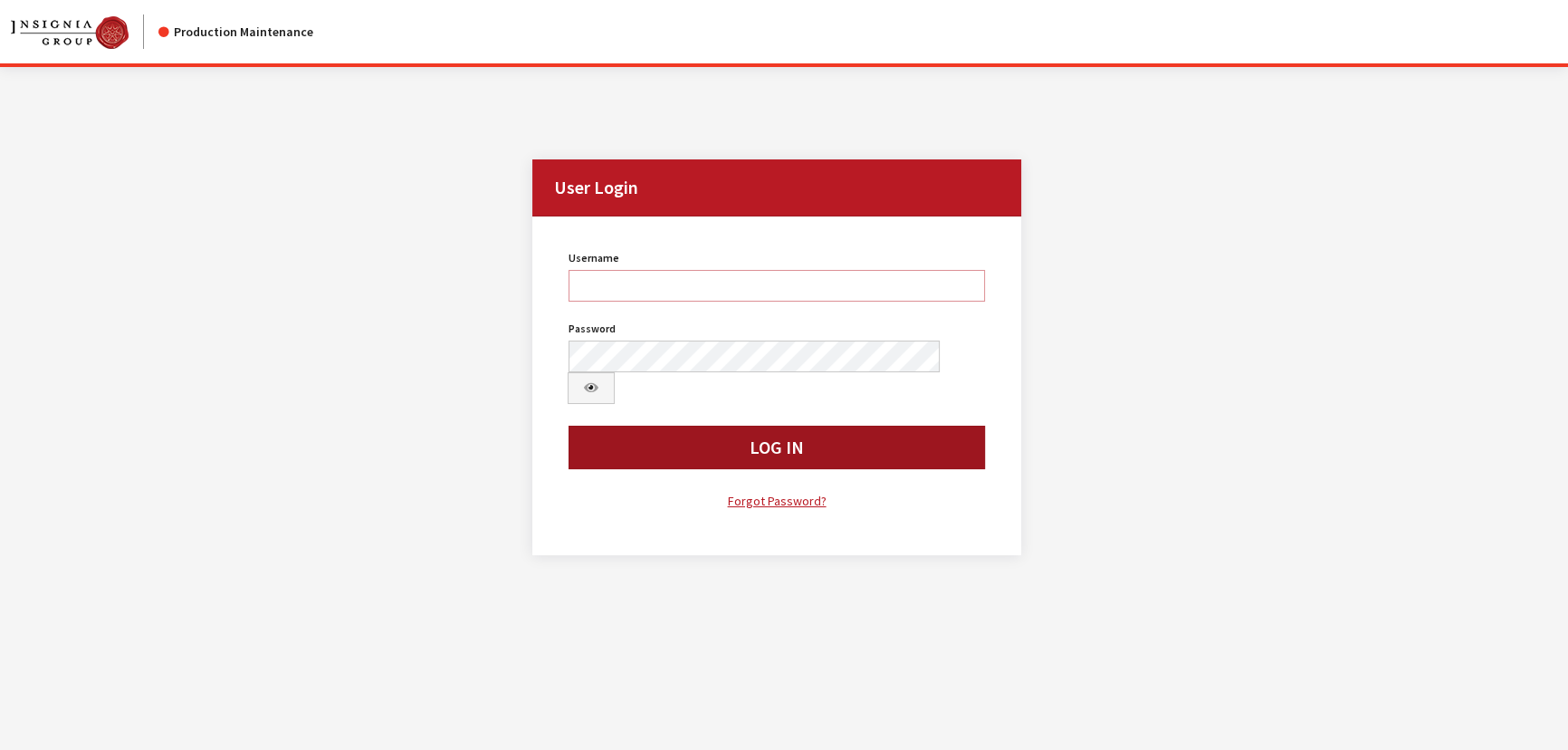
type input "kcallahan"
click at [777, 425] on button "Log In" at bounding box center [777, 447] width 417 height 44
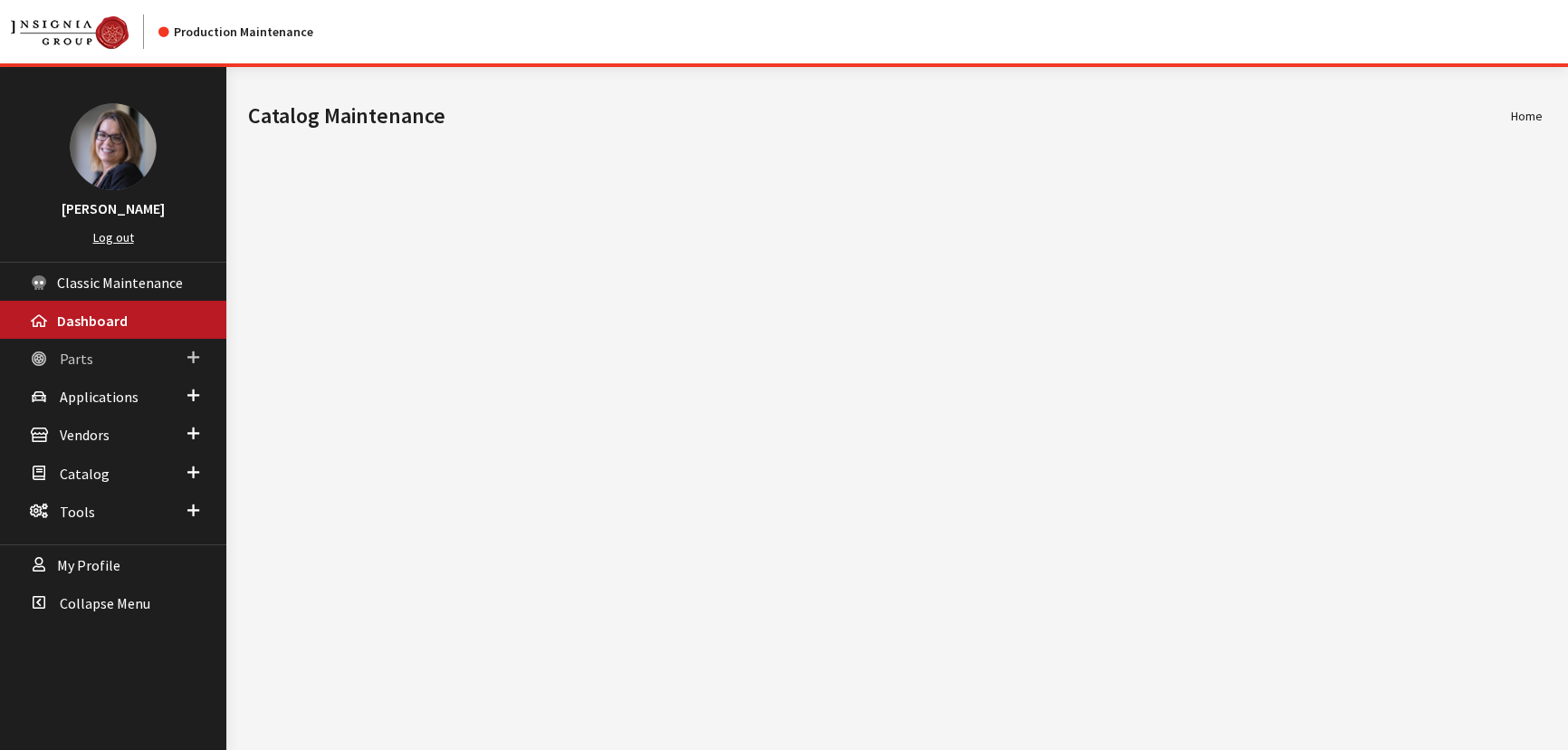
click at [184, 355] on link "Parts" at bounding box center [113, 358] width 226 height 38
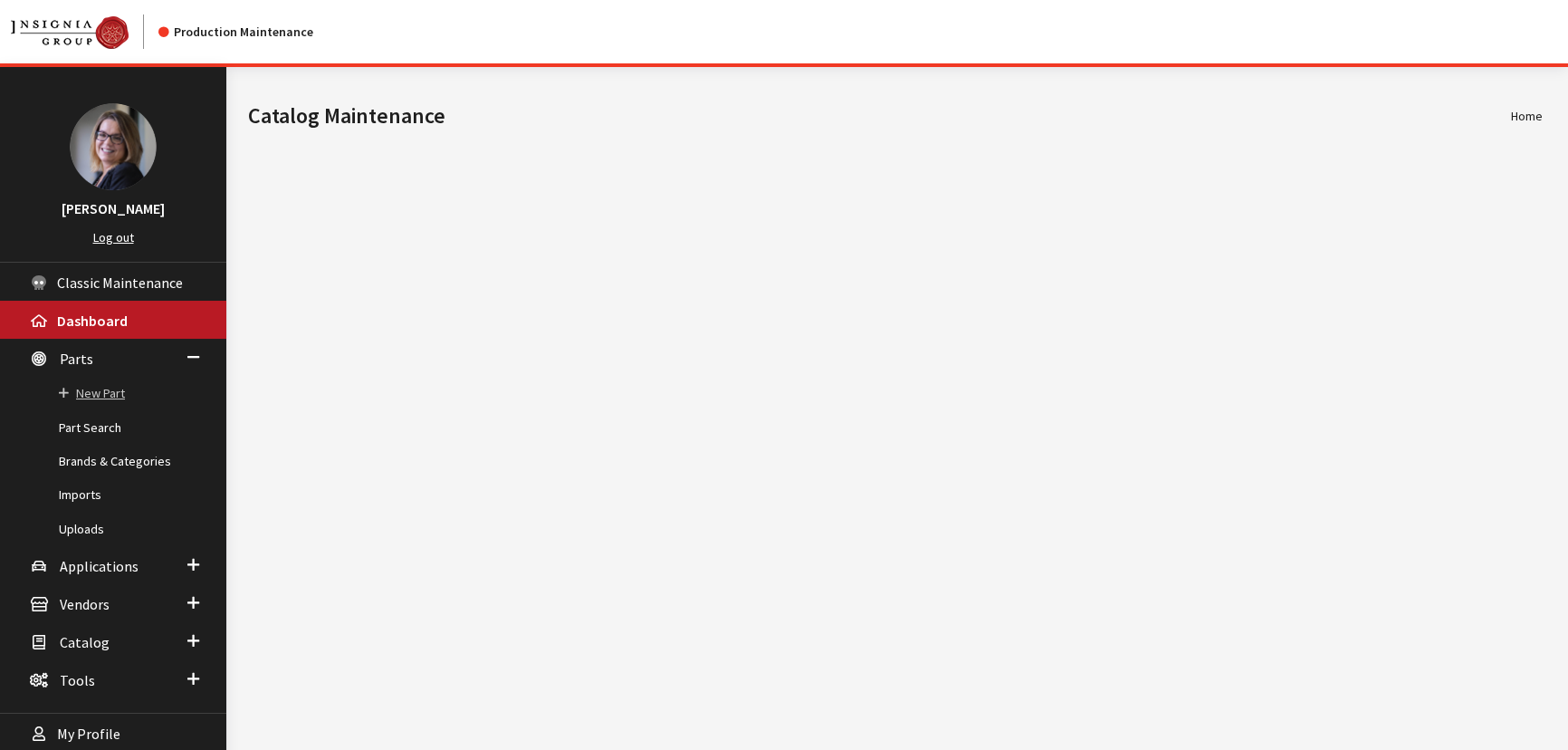
click at [116, 394] on link "New Part" at bounding box center [113, 393] width 226 height 33
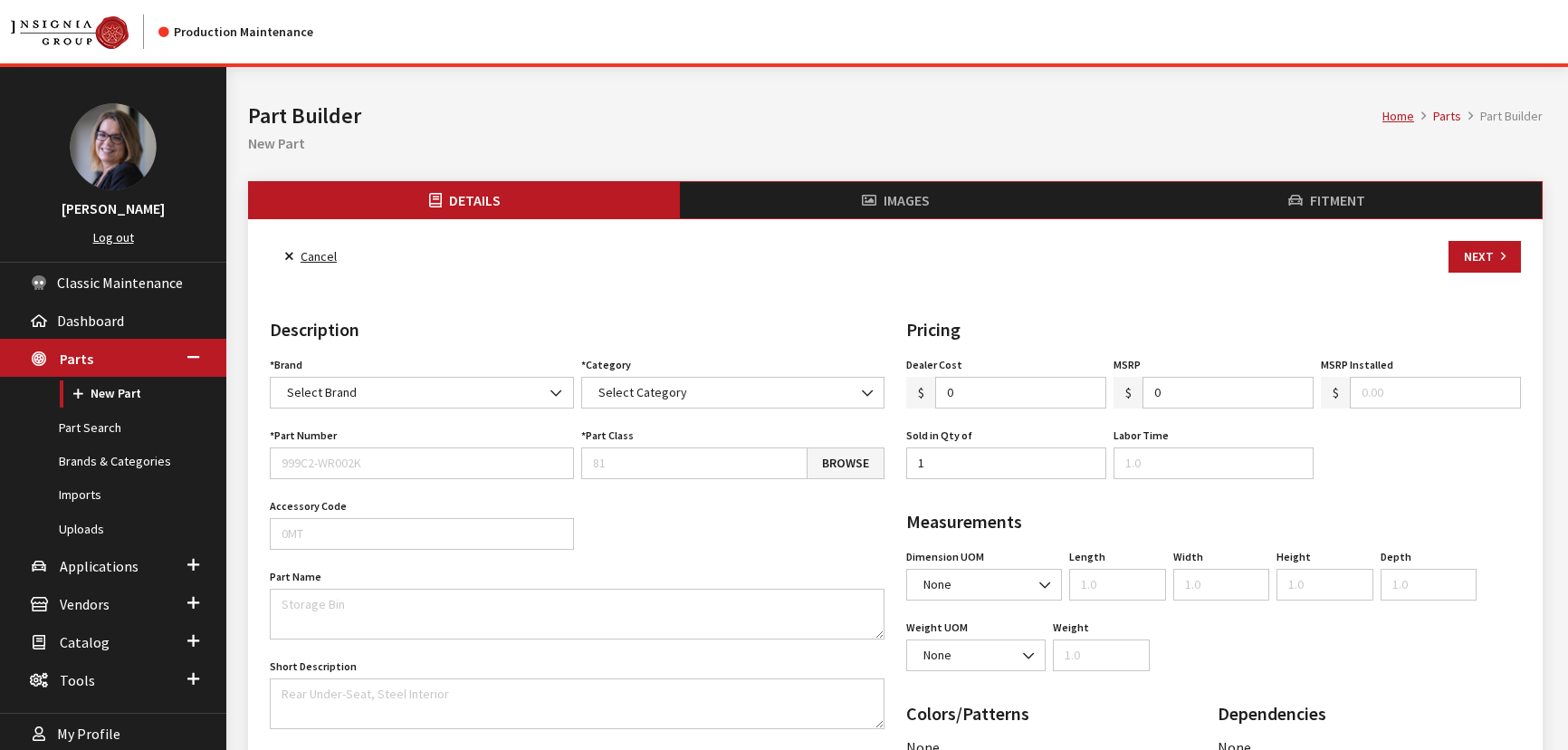
select select
click at [915, 193] on li "Images" at bounding box center [896, 200] width 431 height 36
click at [1476, 253] on button "Next" at bounding box center [1485, 256] width 72 height 31
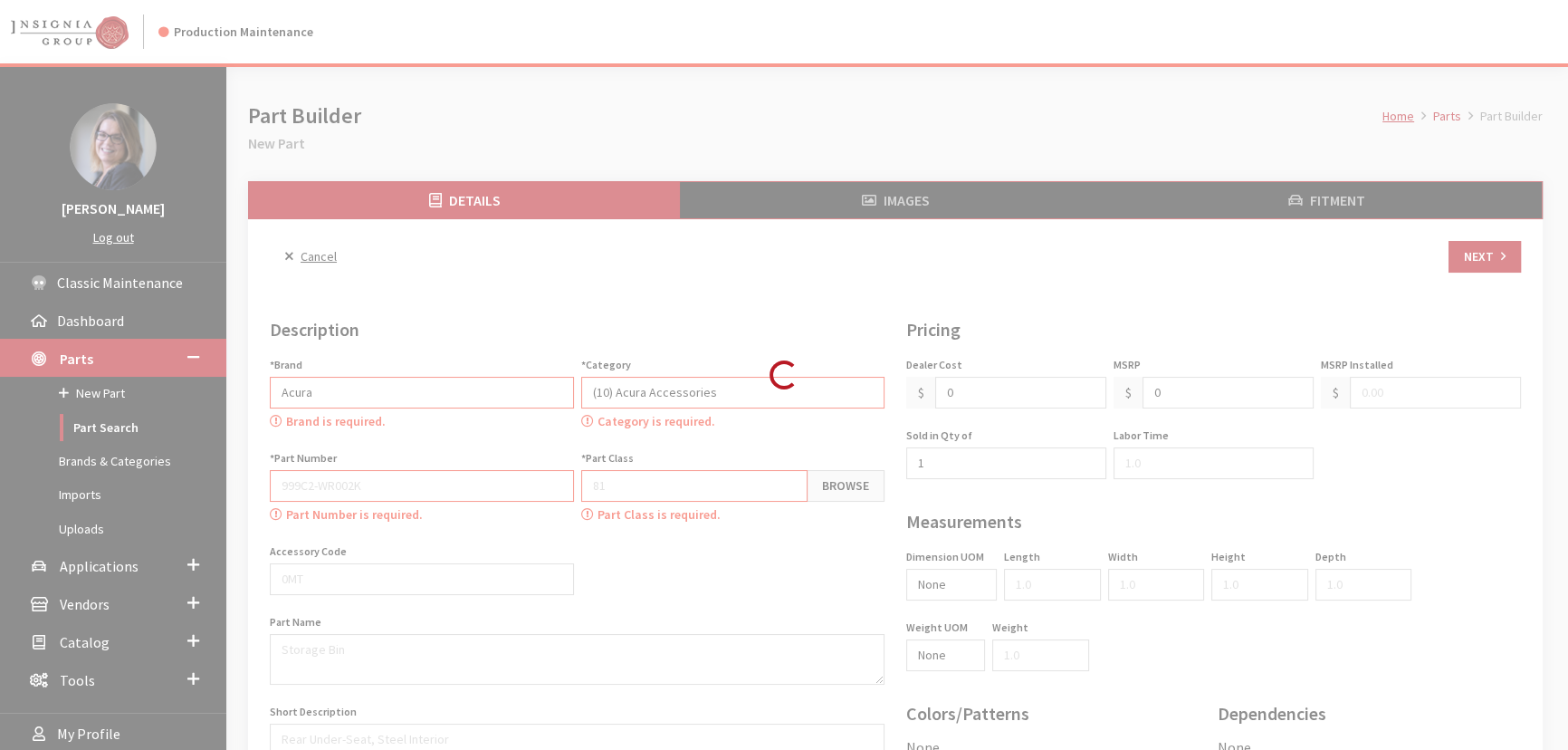
select select
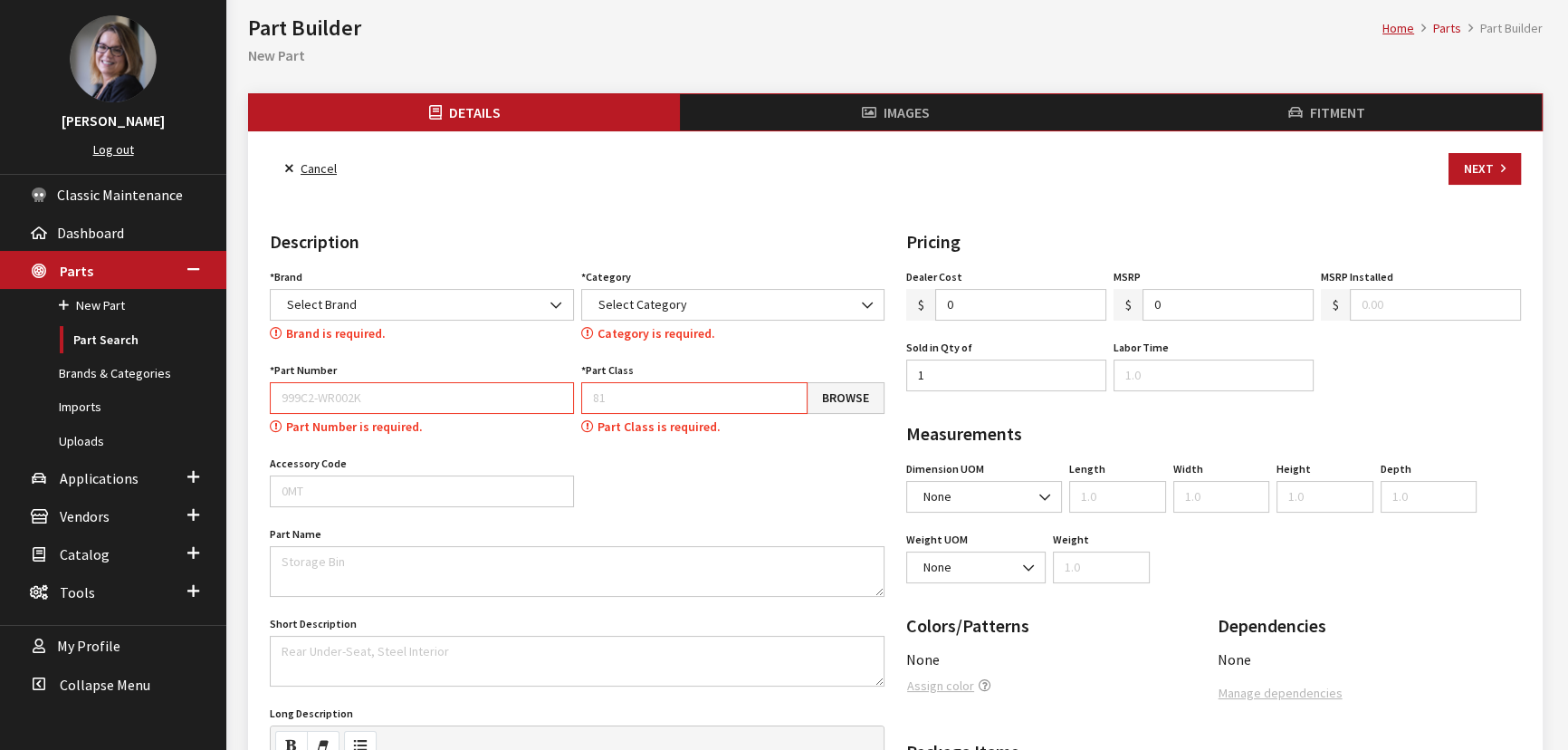
scroll to position [79, 0]
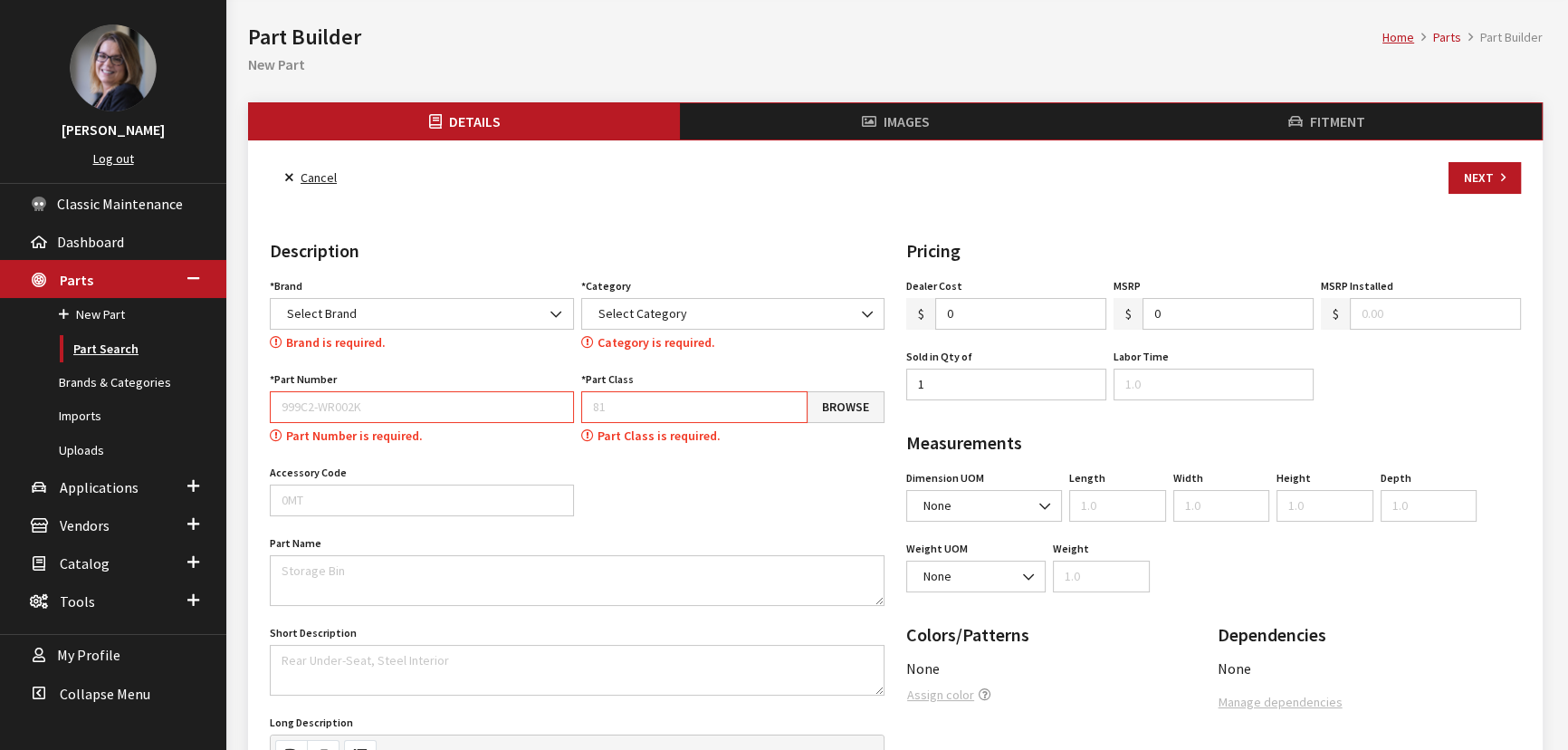
click at [127, 350] on link "Part Search" at bounding box center [113, 348] width 226 height 33
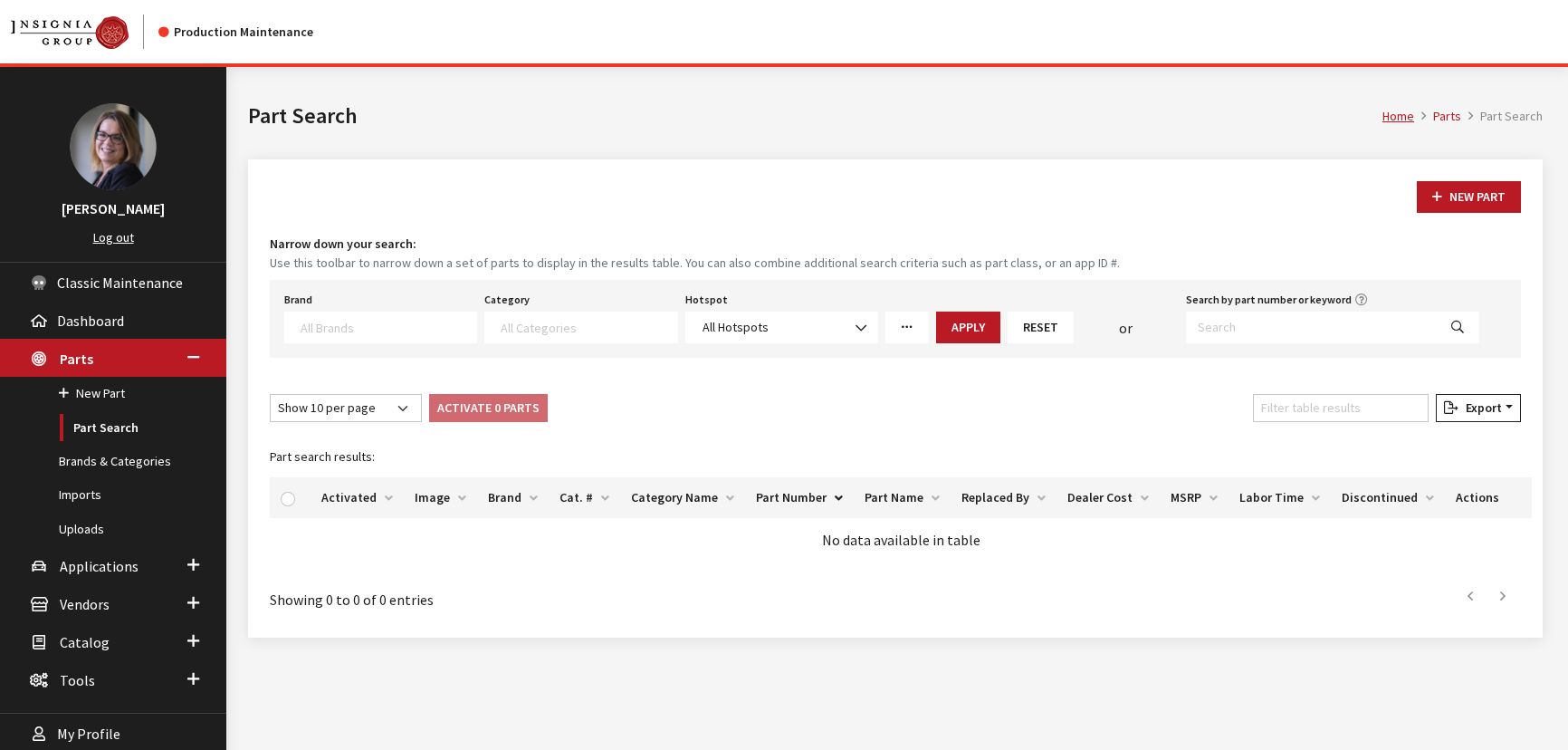
select select
click at [388, 326] on textarea "Search" at bounding box center [388, 327] width 176 height 16
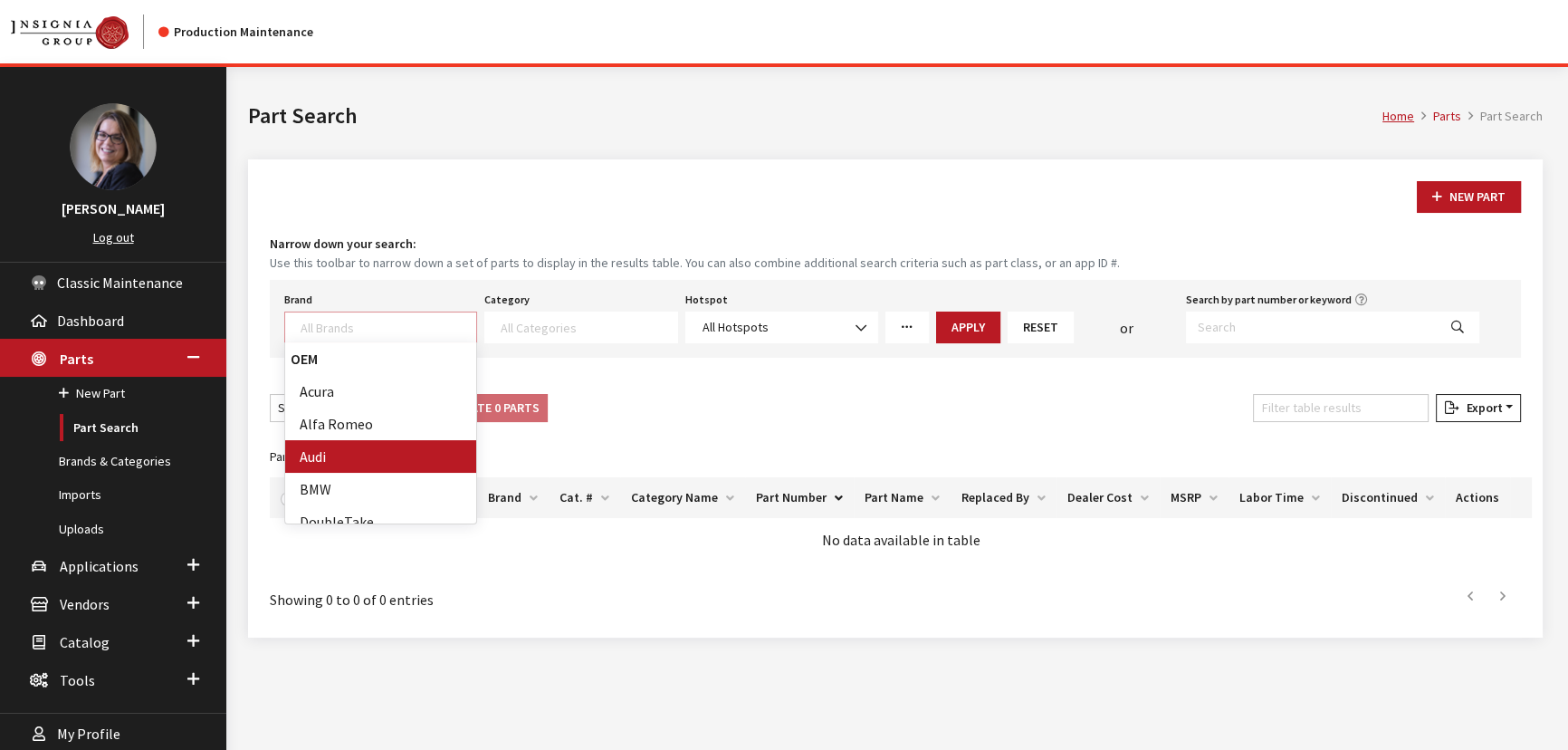
select select "392"
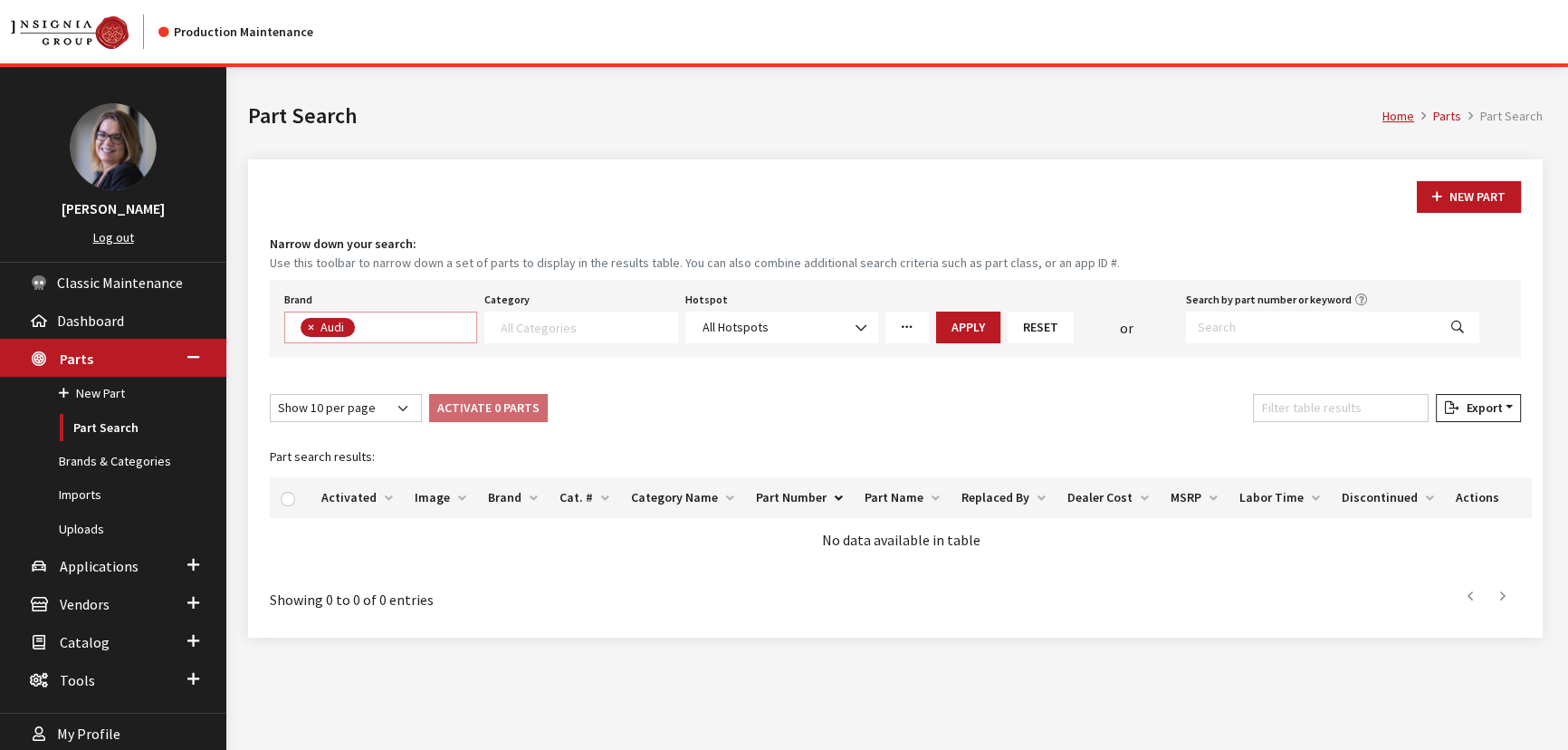
scroll to position [48, 0]
click at [538, 328] on textarea "Search" at bounding box center [588, 327] width 176 height 16
drag, startPoint x: 528, startPoint y: 362, endPoint x: 537, endPoint y: 357, distance: 10.3
select select "1585"
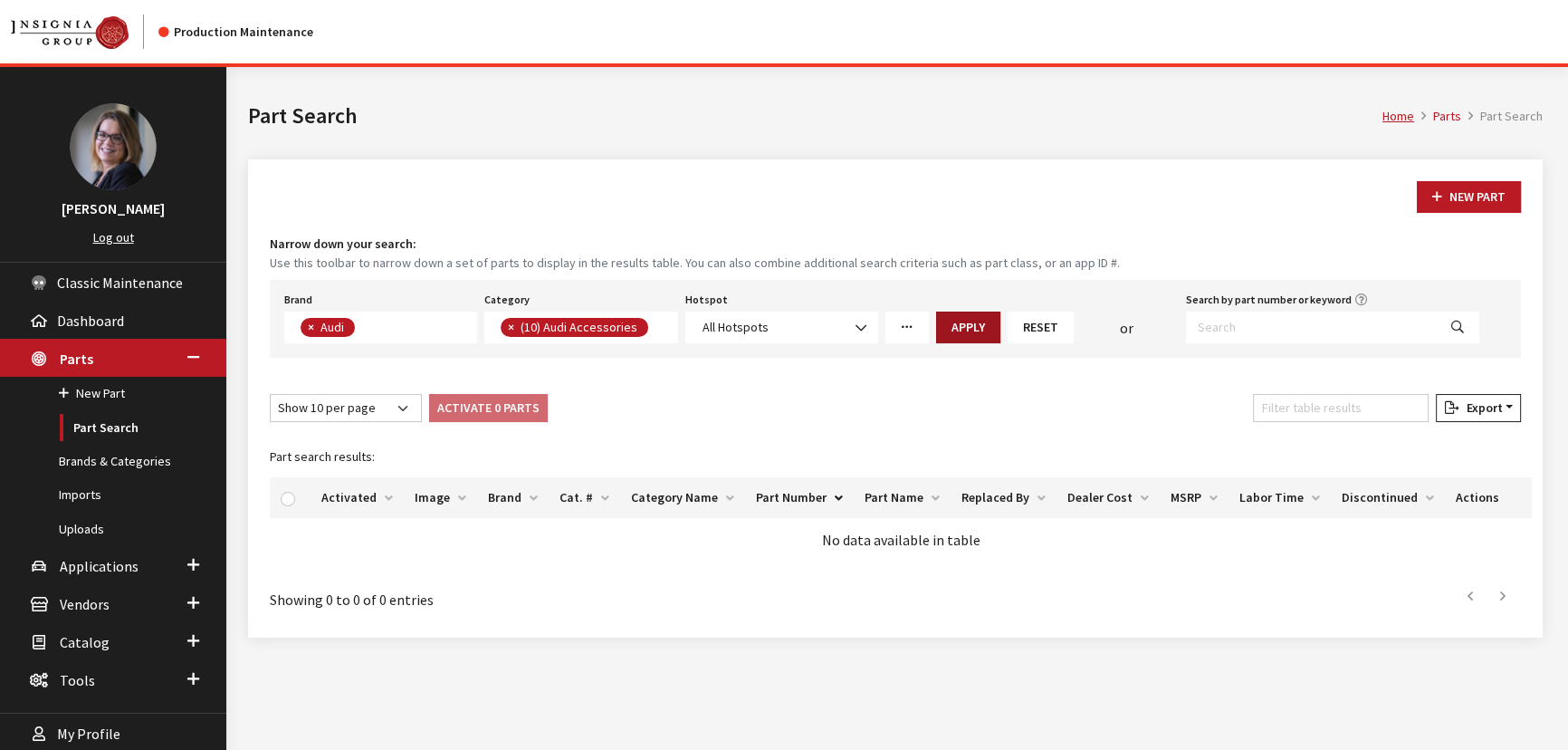
click at [969, 336] on button "Apply" at bounding box center [969, 327] width 65 height 31
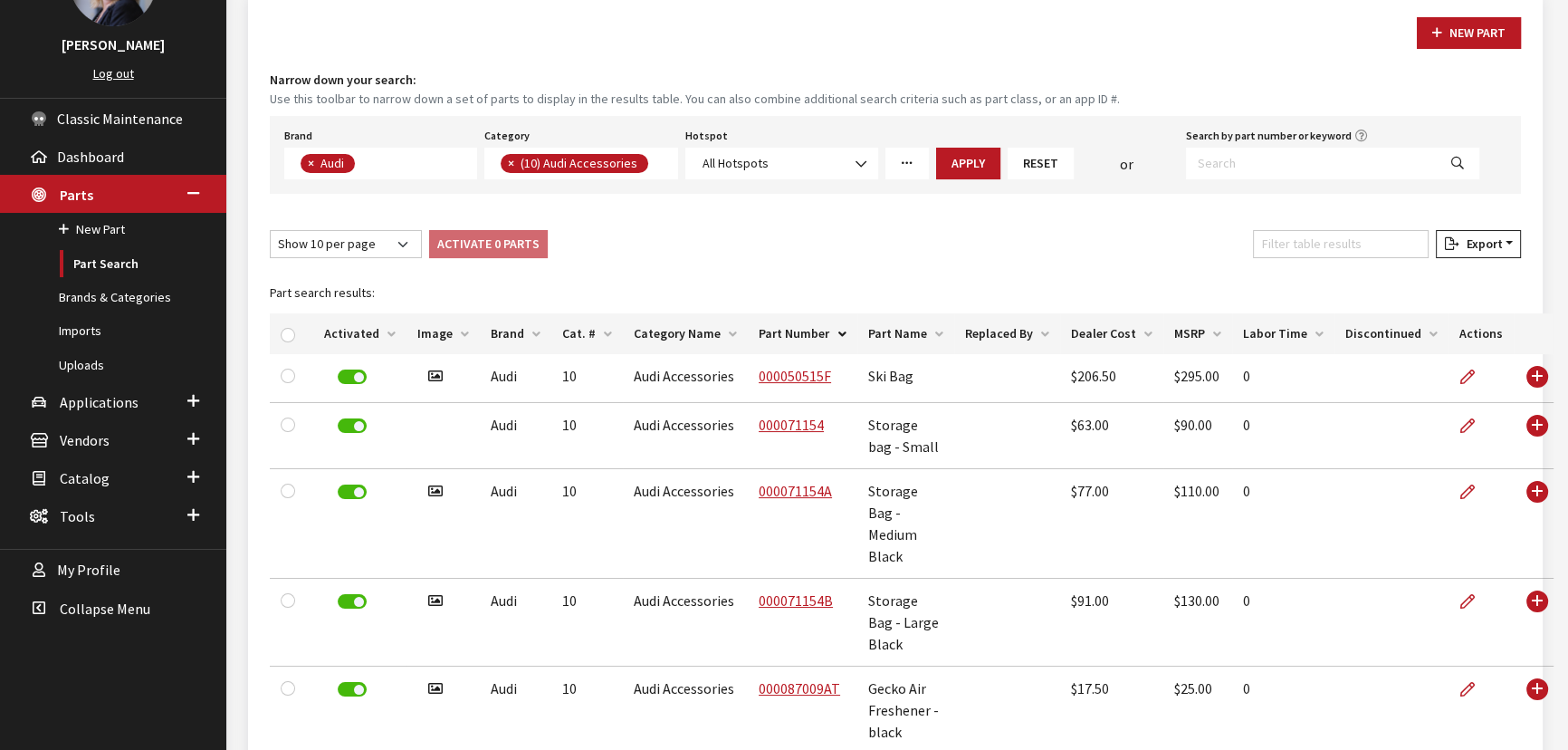
scroll to position [246, 0]
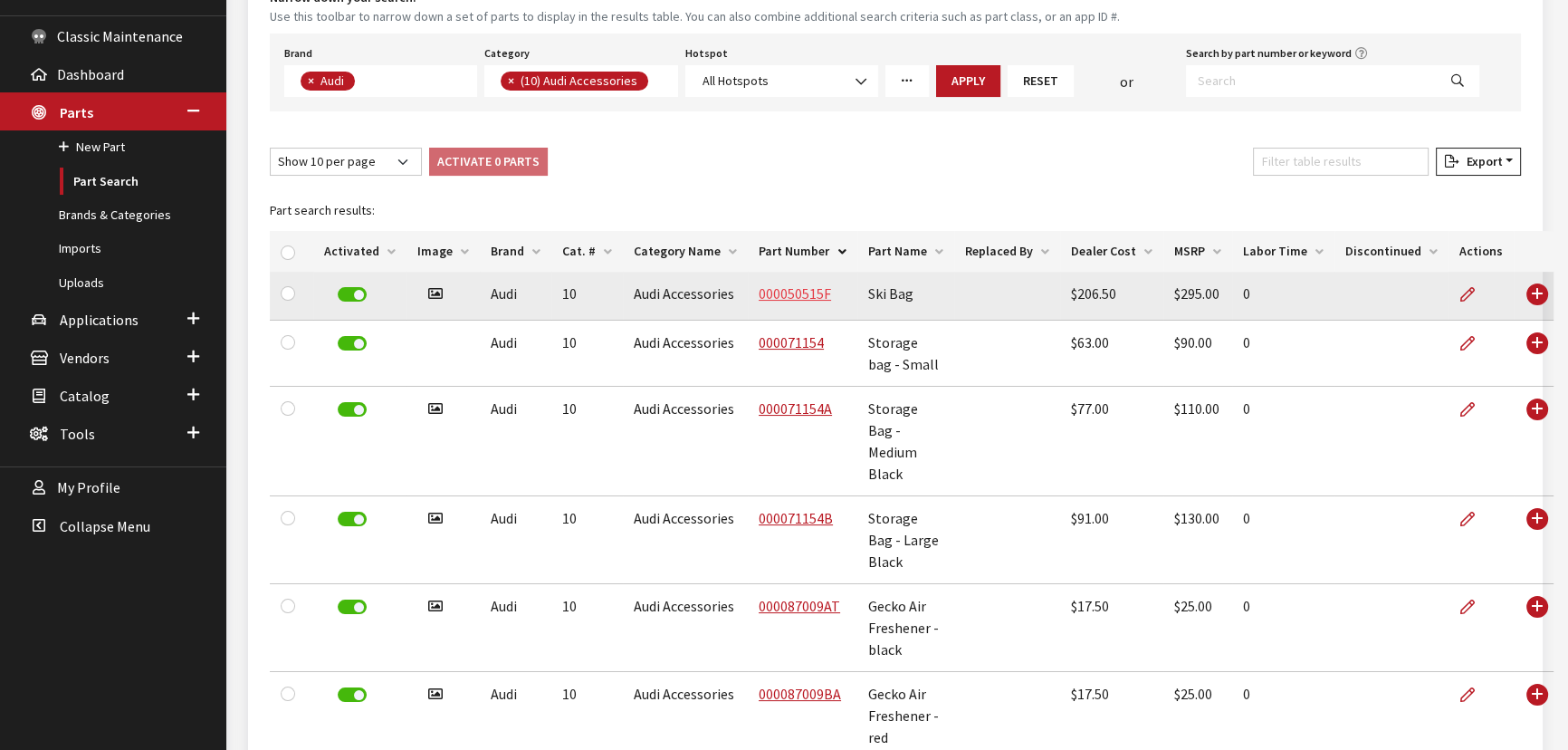
click at [792, 288] on link "000050515F" at bounding box center [795, 292] width 72 height 18
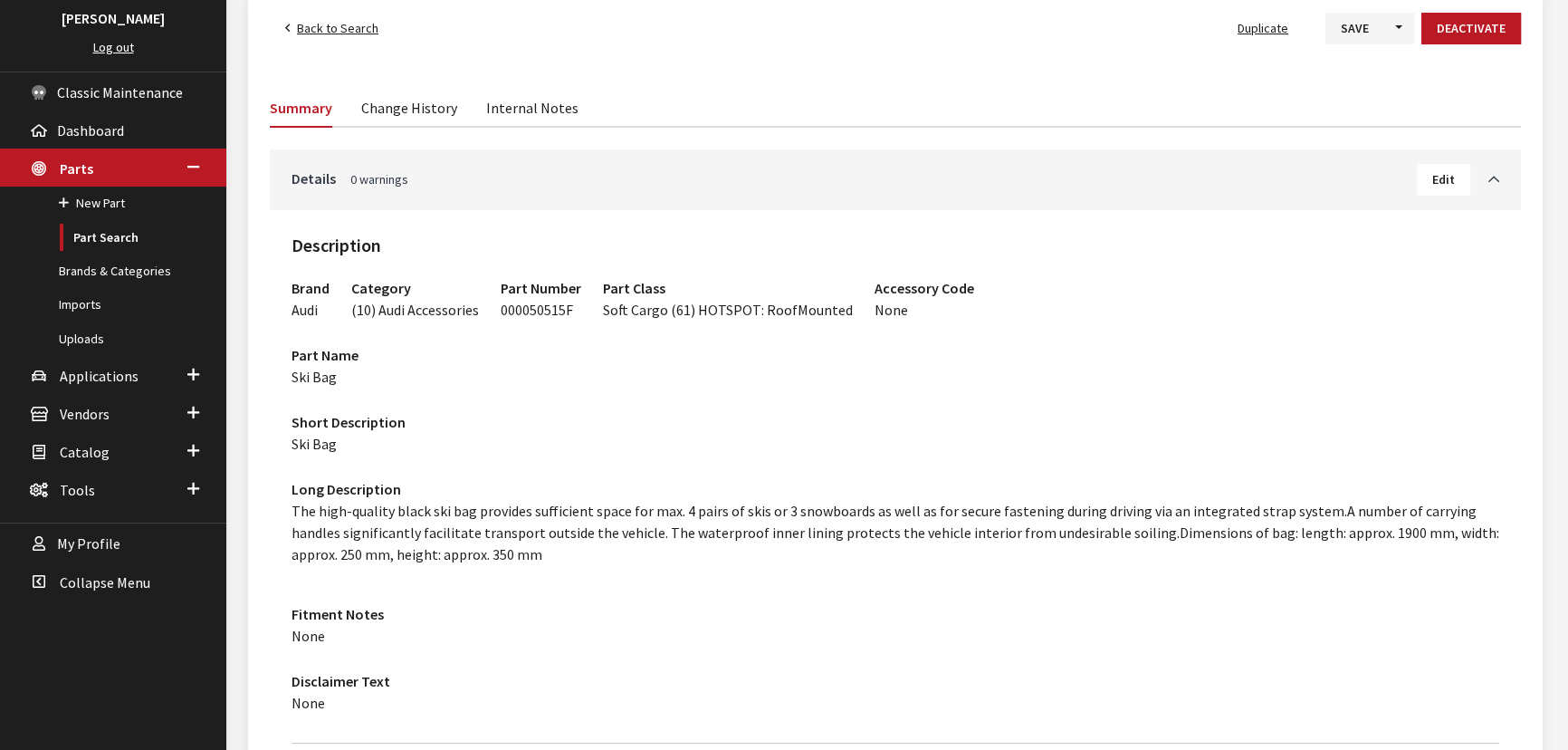
scroll to position [82, 0]
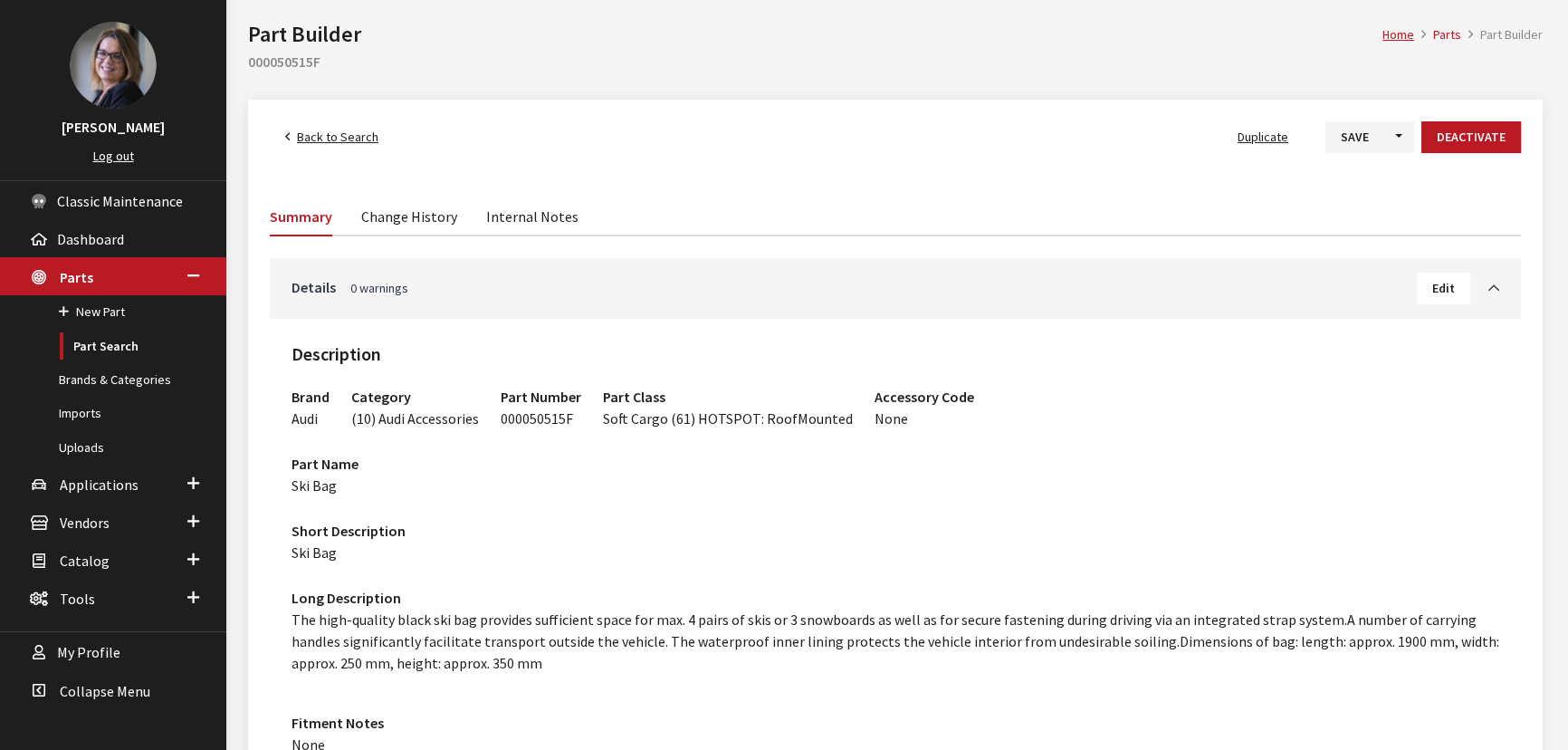
click at [424, 210] on link "Change History" at bounding box center [408, 216] width 96 height 38
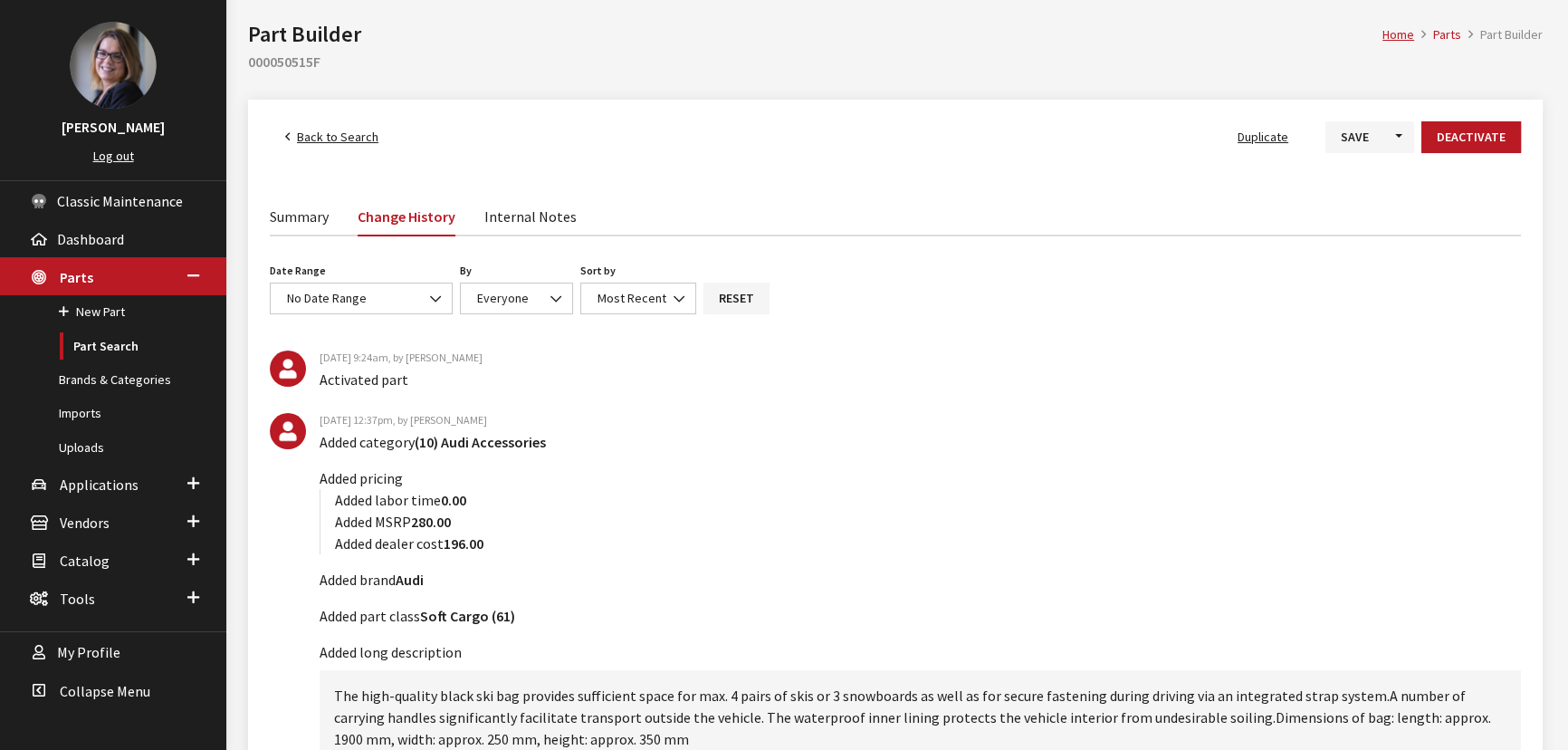
click at [503, 218] on link "Internal Notes" at bounding box center [530, 216] width 92 height 38
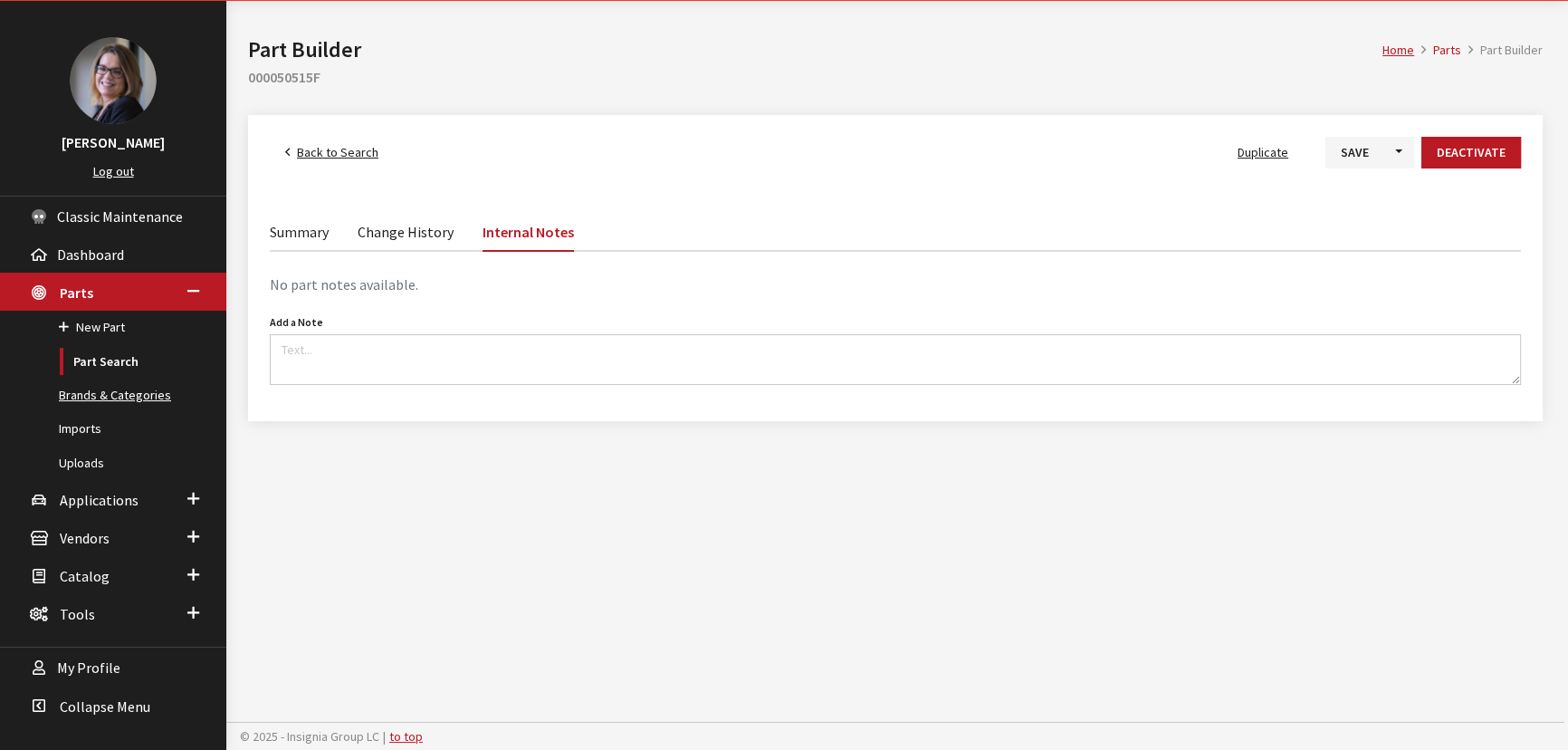
click at [118, 386] on link "Brands & Categories" at bounding box center [113, 395] width 226 height 33
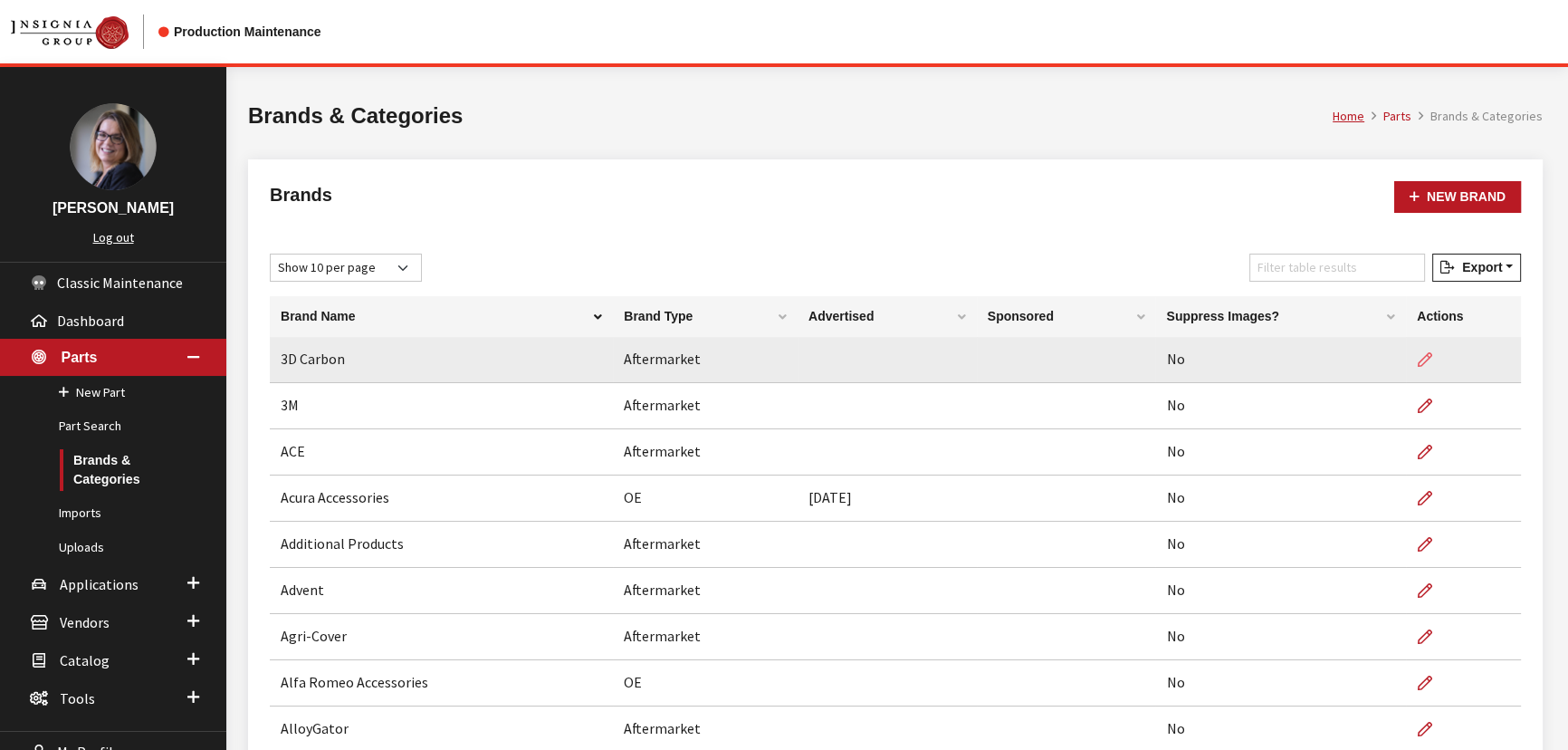
click at [1428, 353] on icon at bounding box center [1425, 360] width 14 height 14
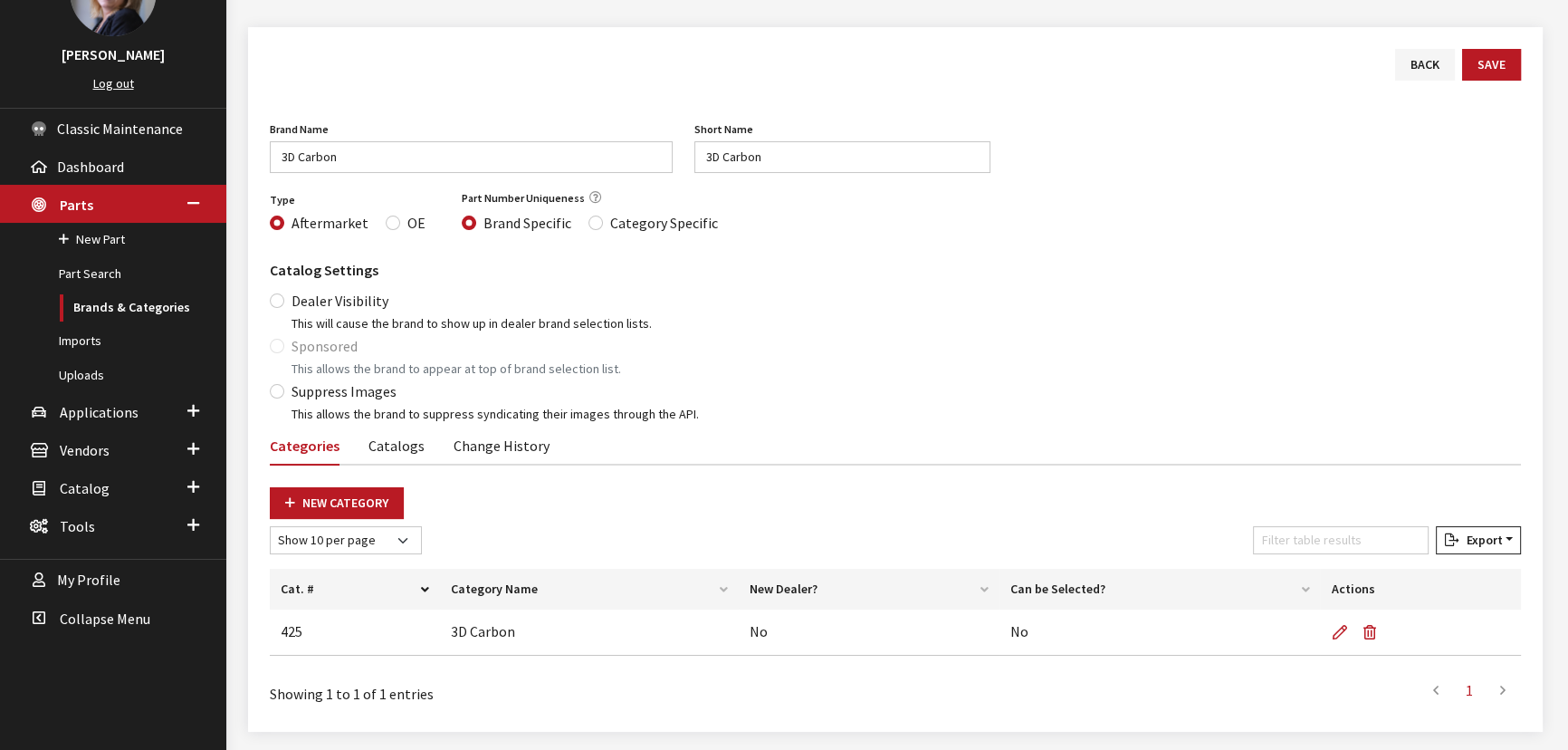
scroll to position [126, 0]
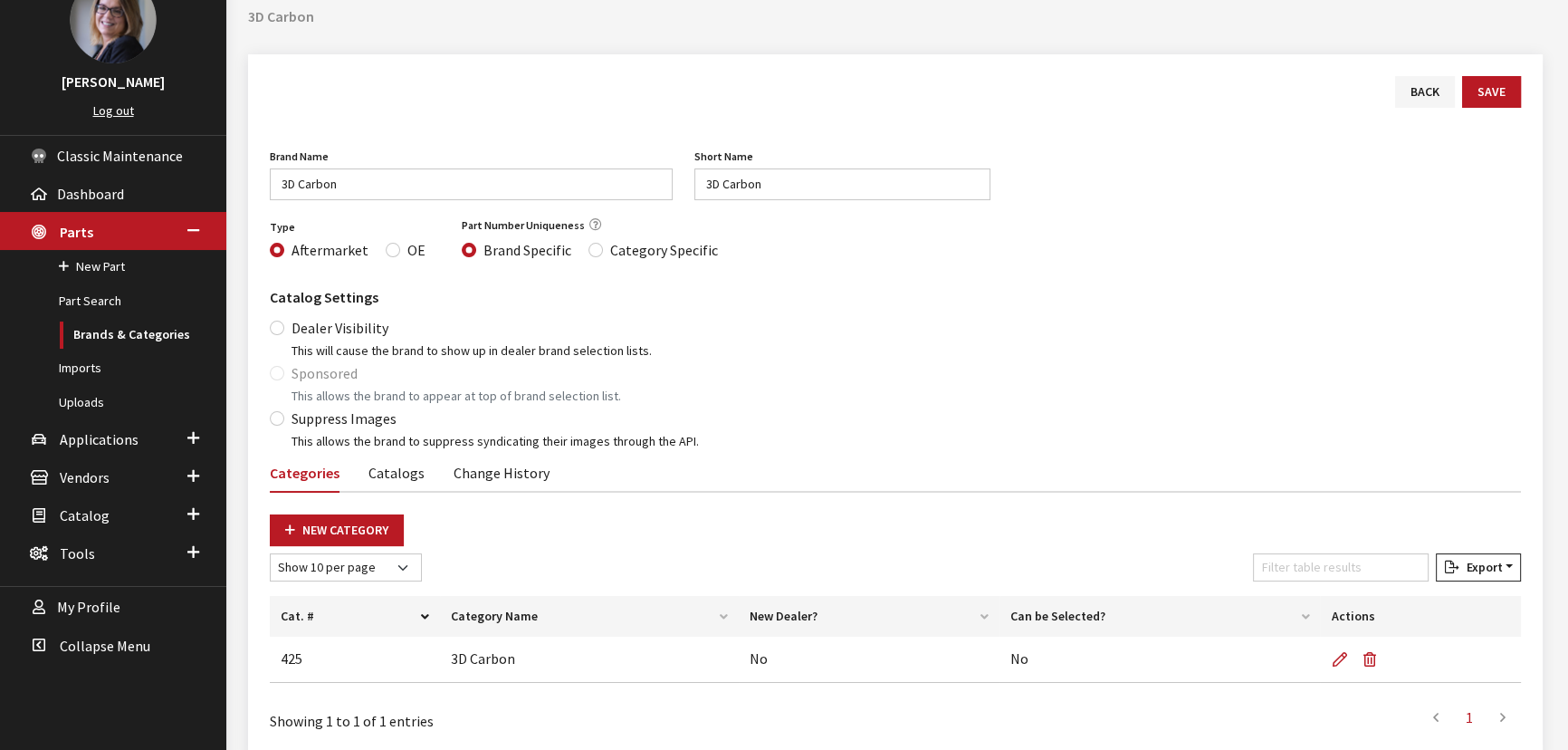
click at [398, 479] on link "Catalogs" at bounding box center [396, 472] width 56 height 38
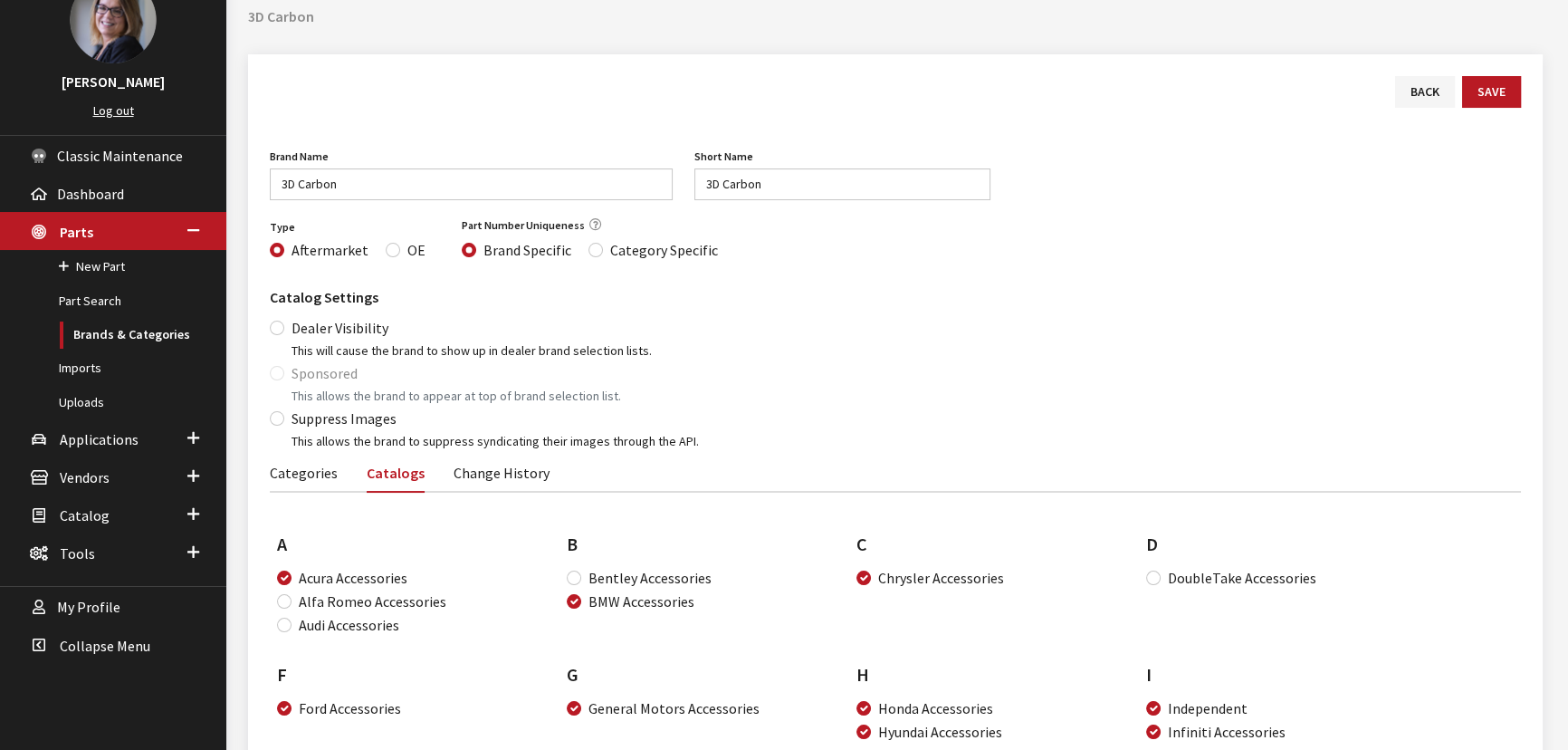
click at [465, 477] on link "Change History" at bounding box center [501, 472] width 96 height 38
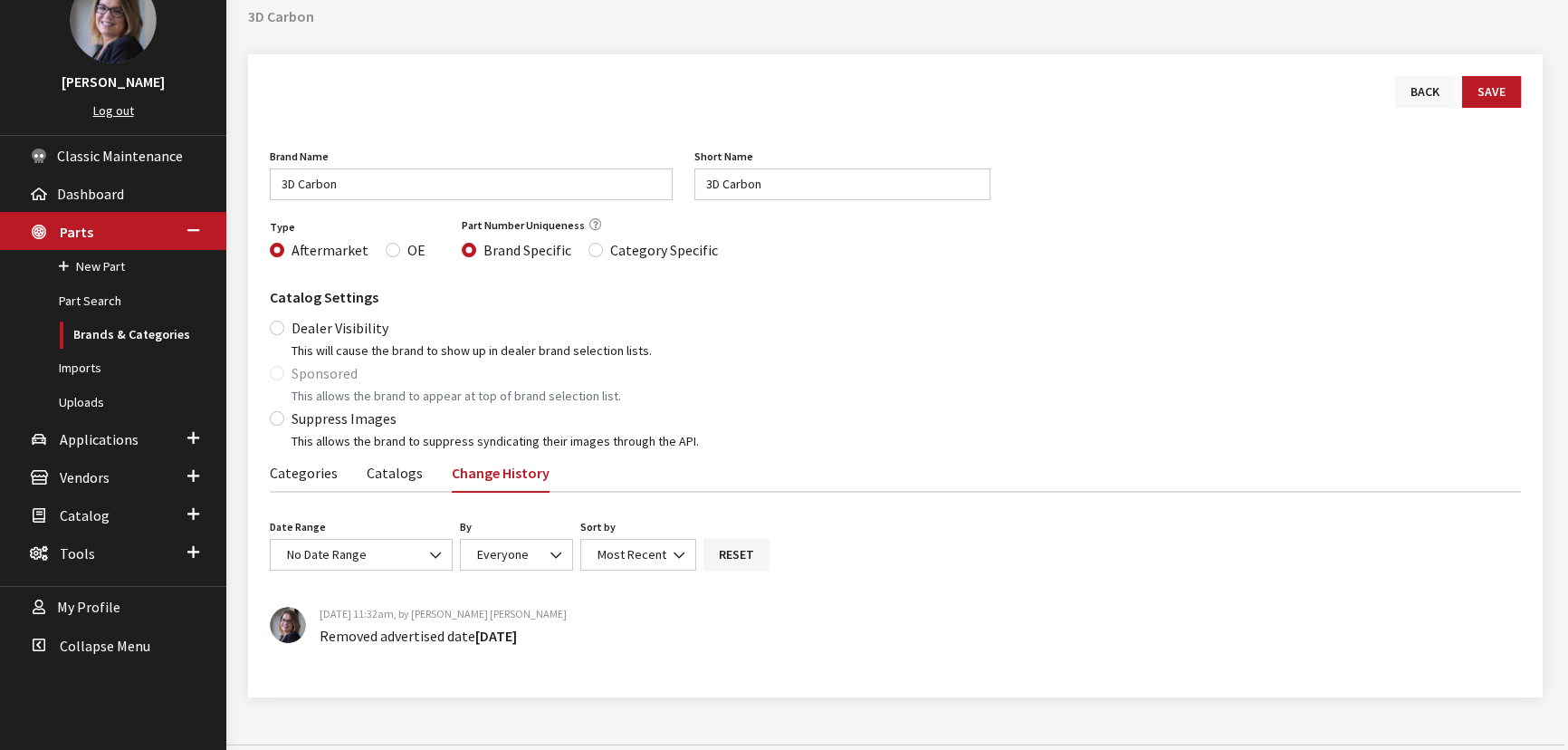
click at [1428, 92] on link "Back" at bounding box center [1425, 91] width 60 height 31
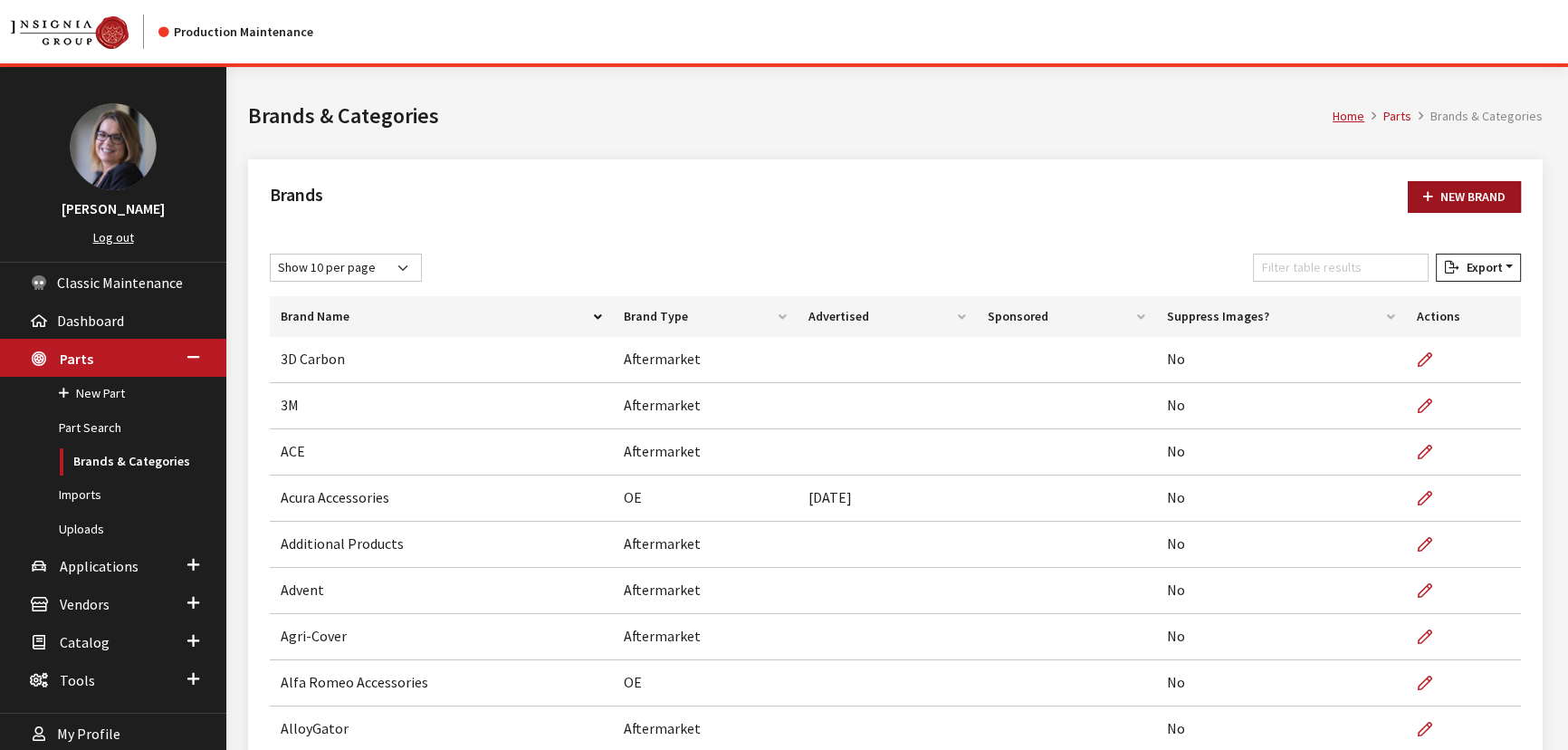
click at [1453, 192] on link "New Brand" at bounding box center [1464, 197] width 113 height 31
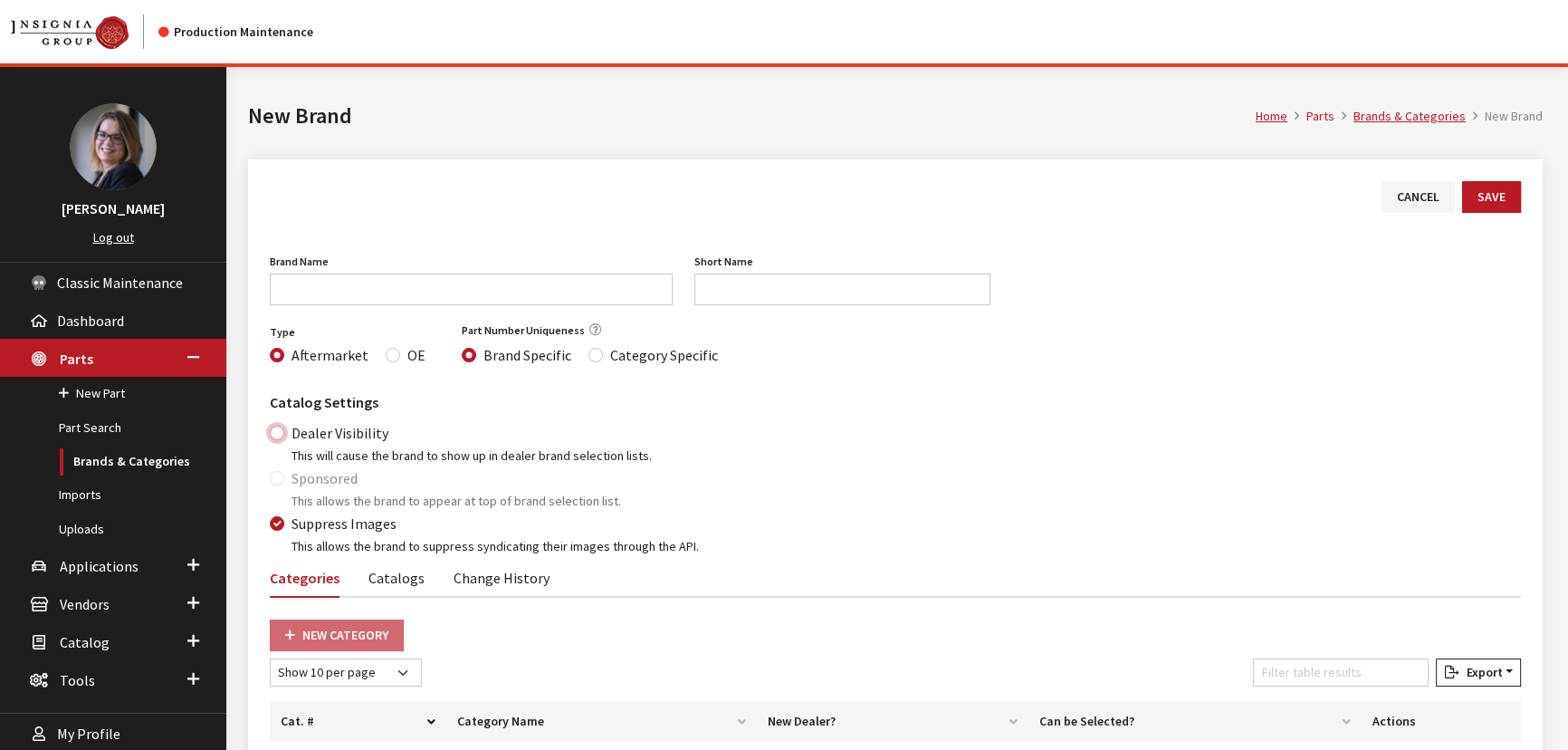
click at [277, 433] on input "Dealer Visibility" at bounding box center [276, 432] width 14 height 14
checkbox input "true"
click at [275, 471] on input "Sponsored" at bounding box center [276, 478] width 14 height 14
click at [278, 481] on input "Sponsored" at bounding box center [276, 478] width 14 height 14
checkbox input "false"
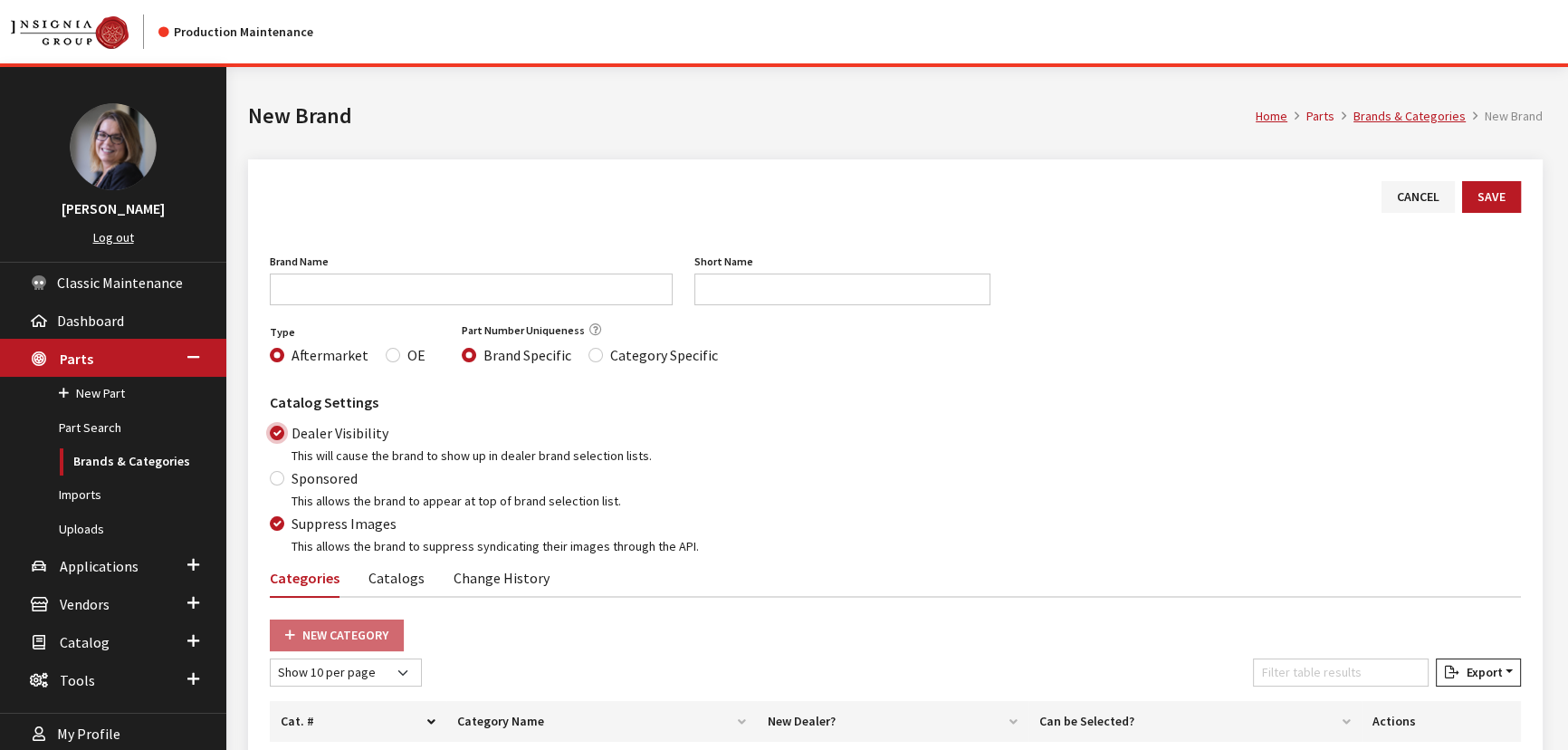
click at [275, 432] on input "Dealer Visibility" at bounding box center [276, 432] width 14 height 14
checkbox input "false"
click at [81, 497] on link "Imports" at bounding box center [113, 494] width 226 height 33
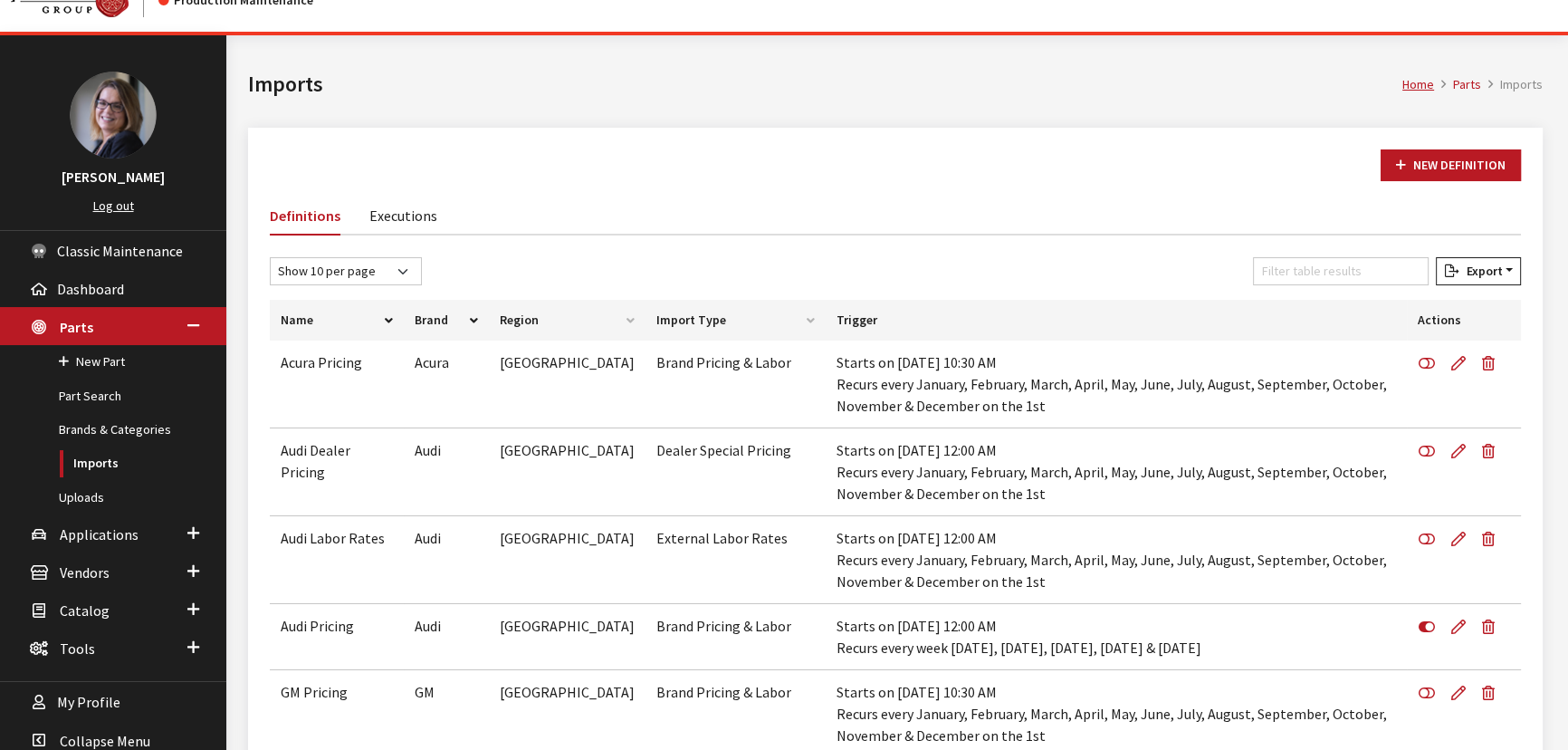
scroll to position [30, 0]
click at [1467, 159] on link "New Definition" at bounding box center [1451, 165] width 141 height 31
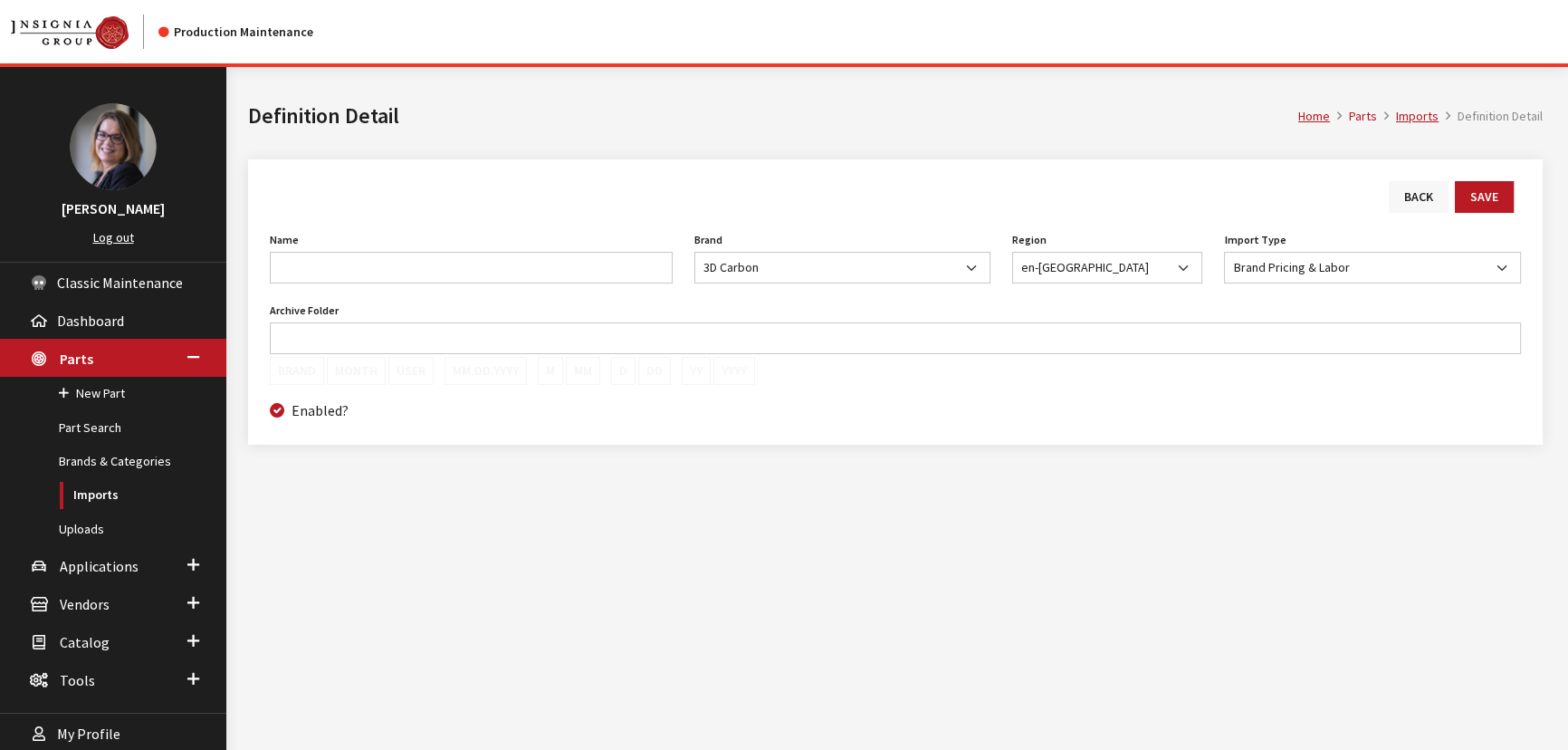
click at [1412, 195] on link "Back" at bounding box center [1419, 197] width 60 height 31
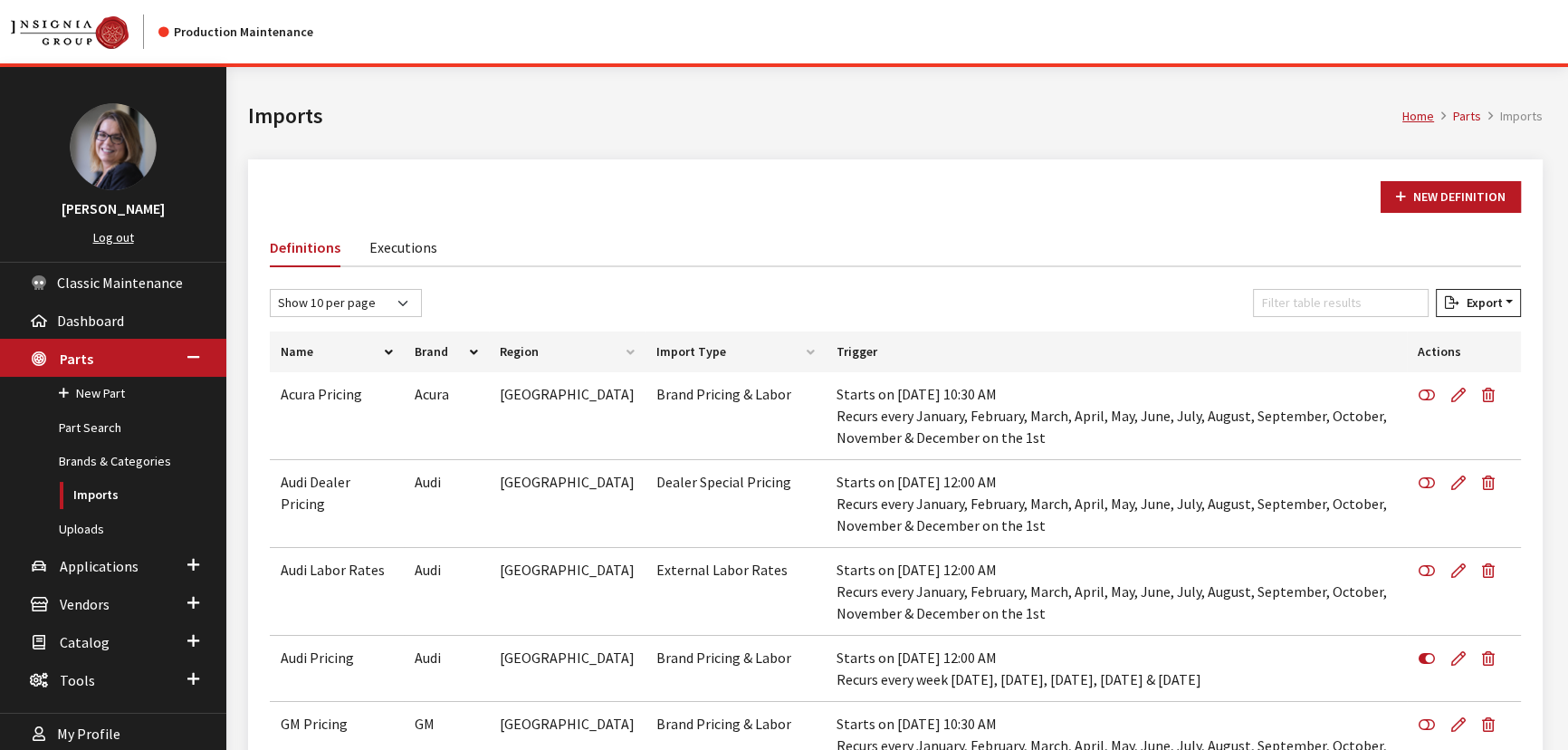
click at [384, 251] on link "Executions" at bounding box center [404, 246] width 68 height 38
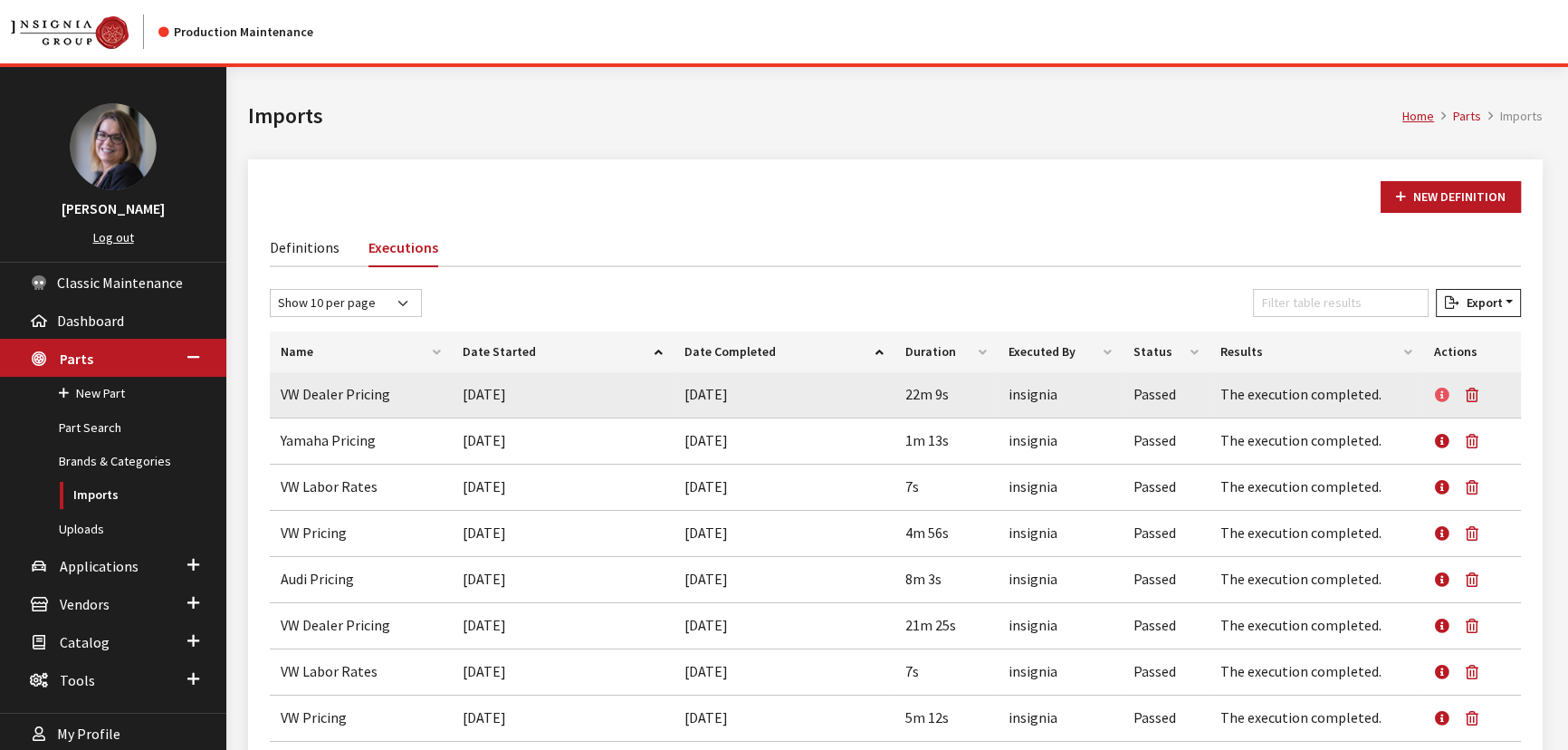
click at [1446, 398] on icon at bounding box center [1442, 395] width 14 height 14
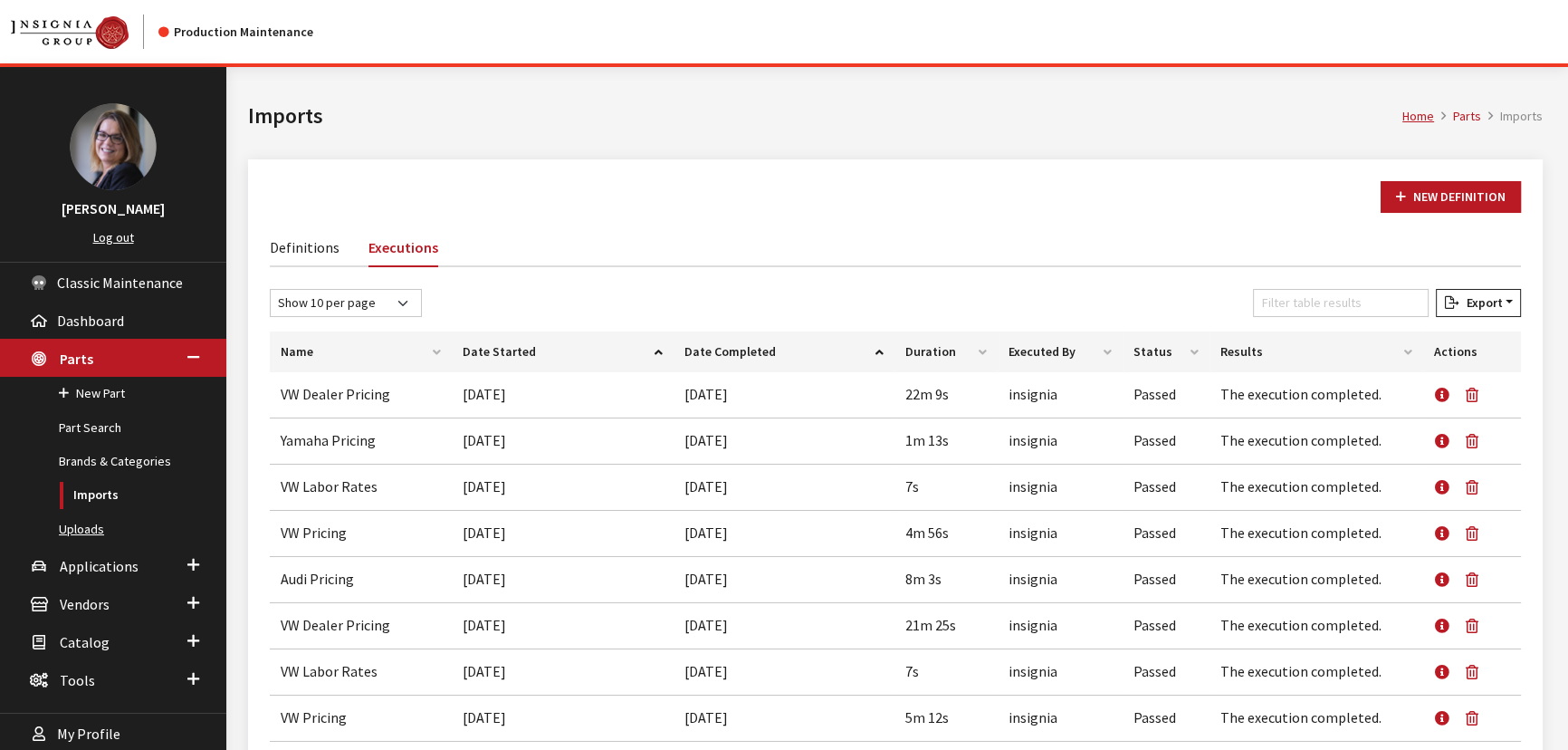
click at [74, 529] on link "Uploads" at bounding box center [113, 529] width 226 height 33
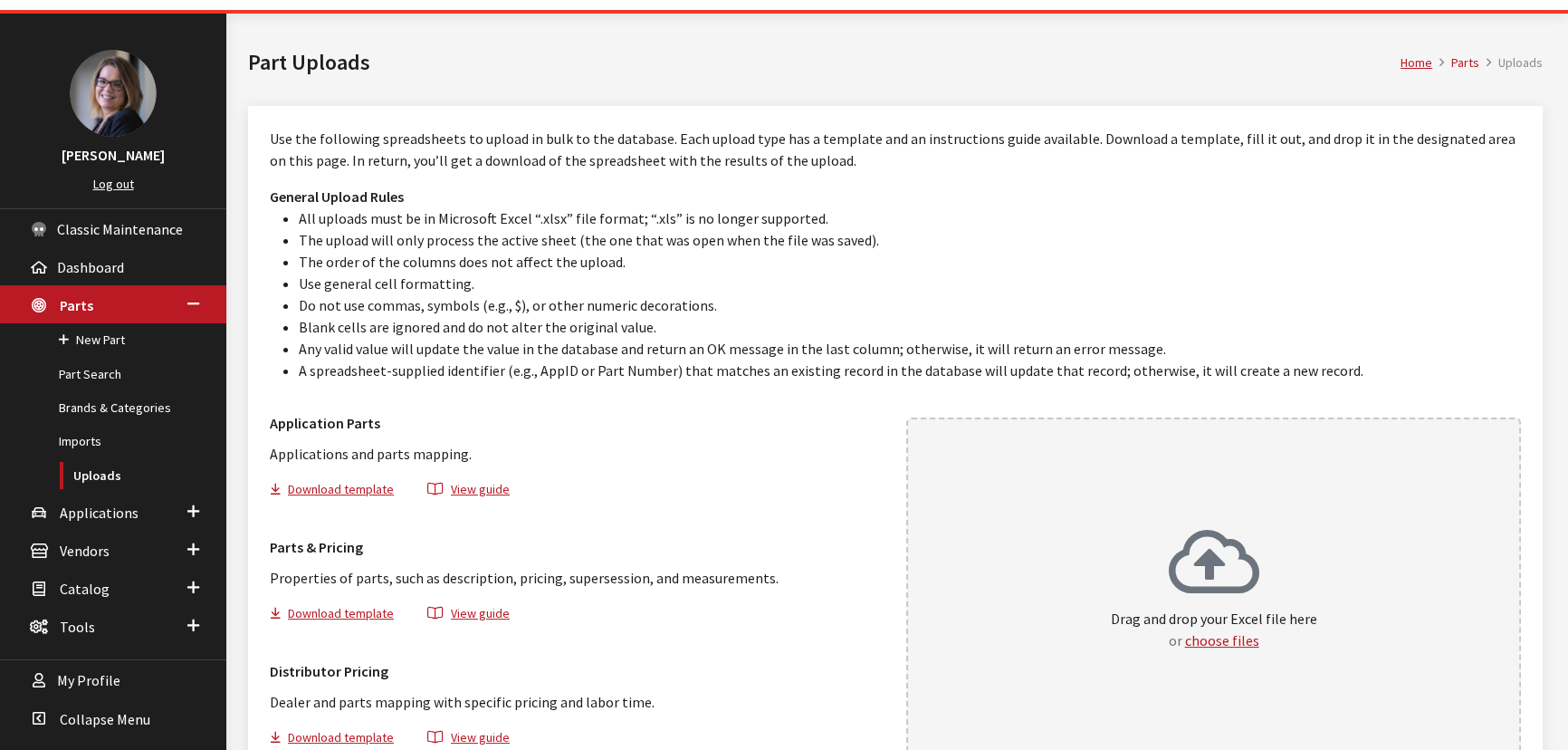
scroll to position [82, 0]
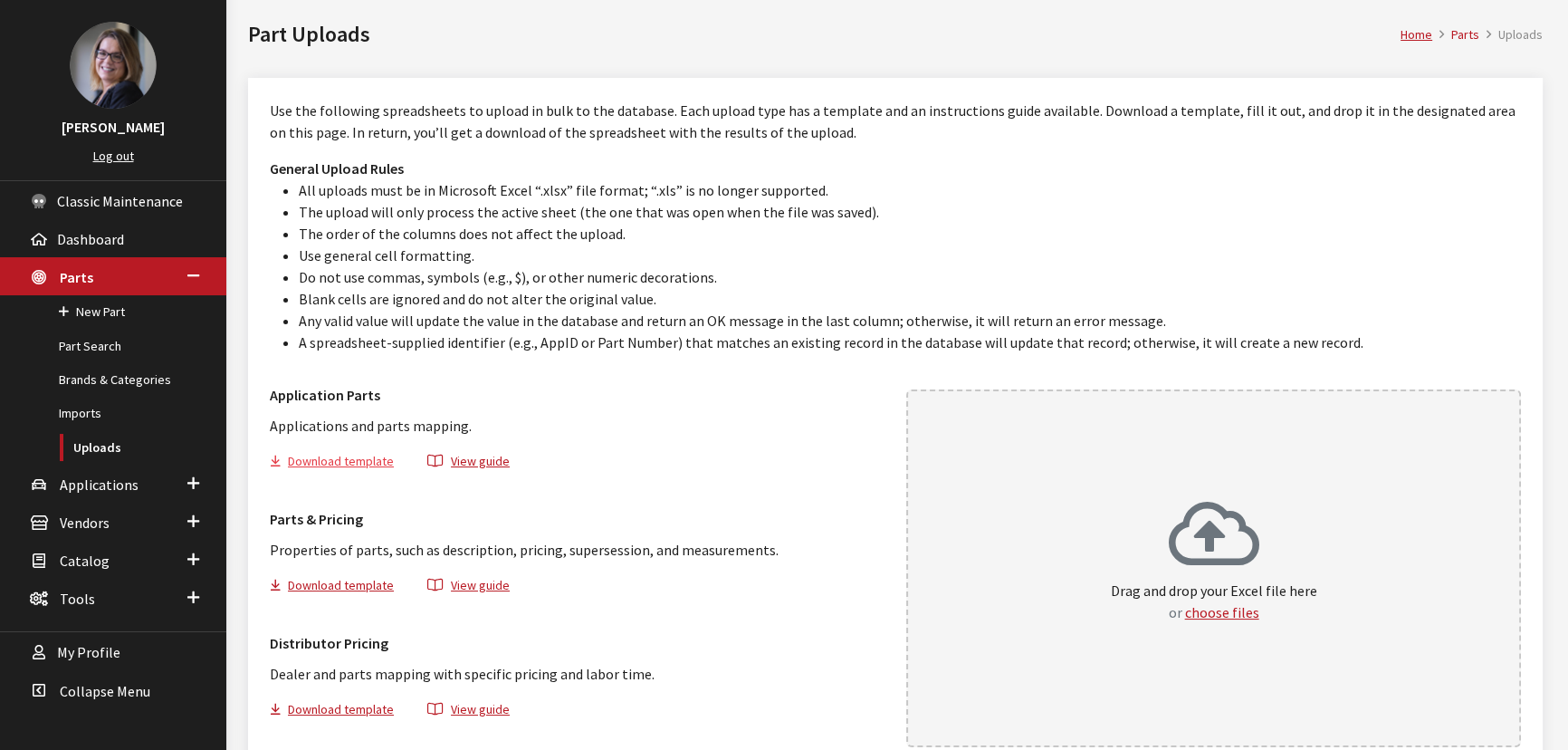
click at [378, 464] on button "Download template" at bounding box center [339, 464] width 140 height 27
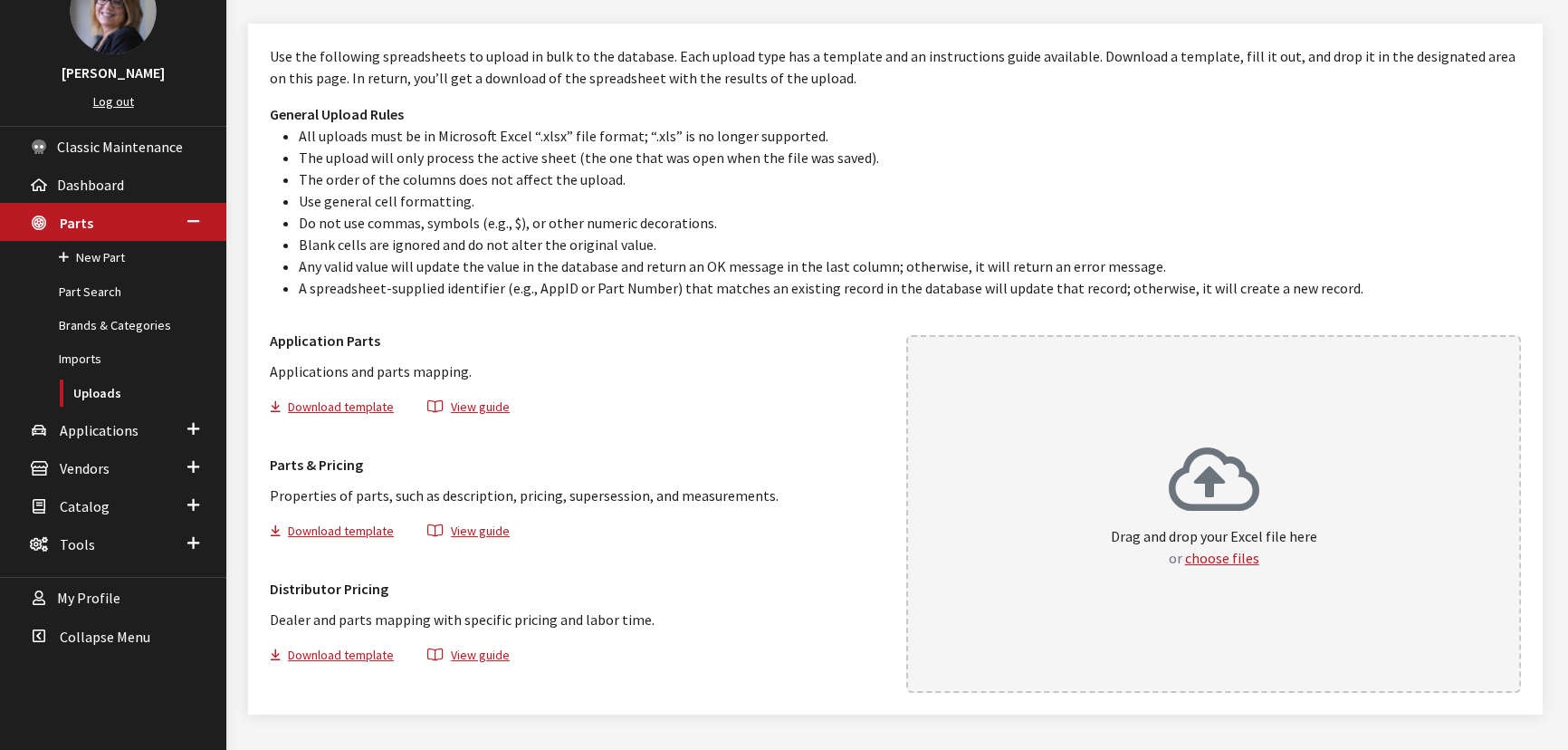
scroll to position [164, 0]
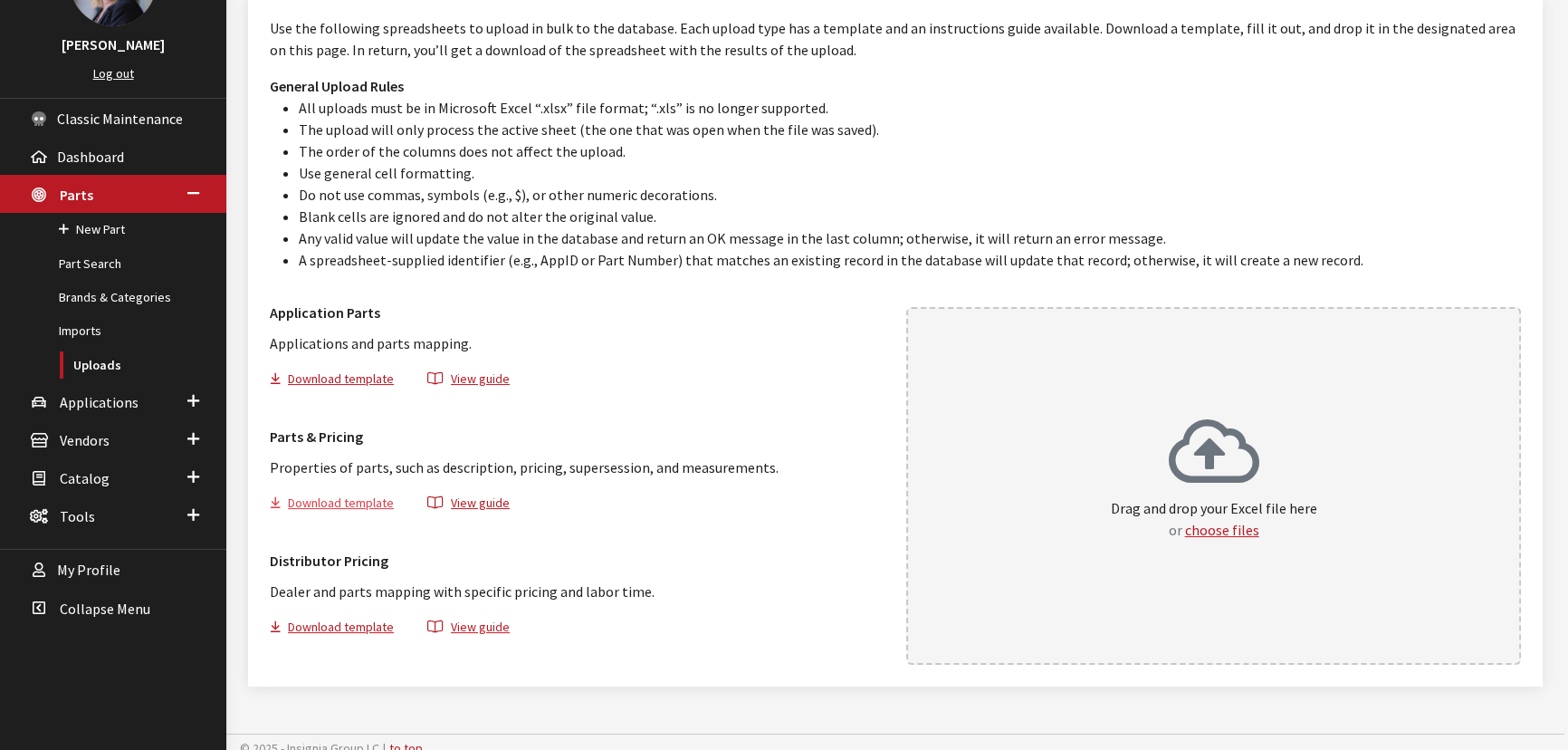
click at [359, 499] on button "Download template" at bounding box center [339, 506] width 140 height 27
click at [344, 628] on button "Download template" at bounding box center [339, 629] width 140 height 27
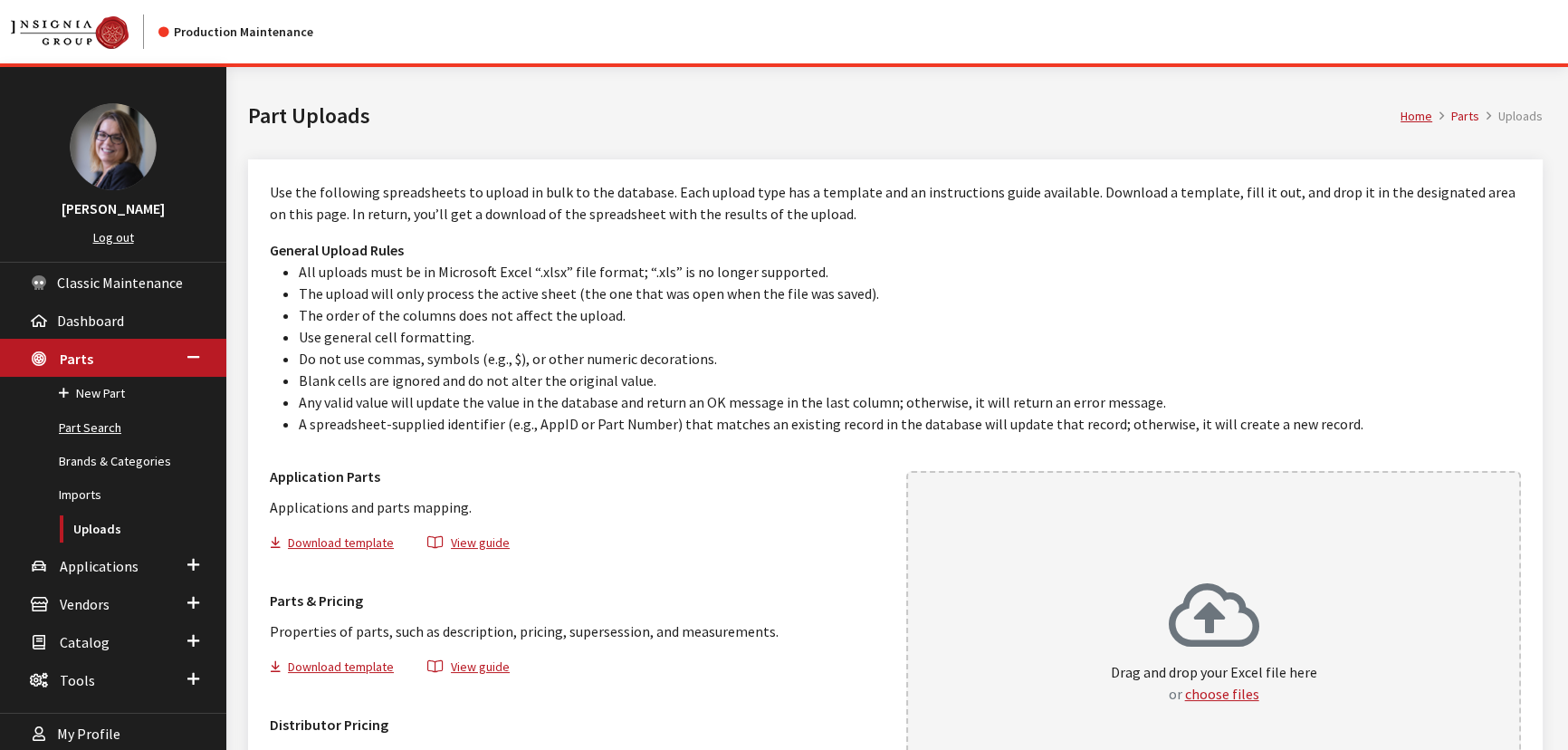
scroll to position [82, 0]
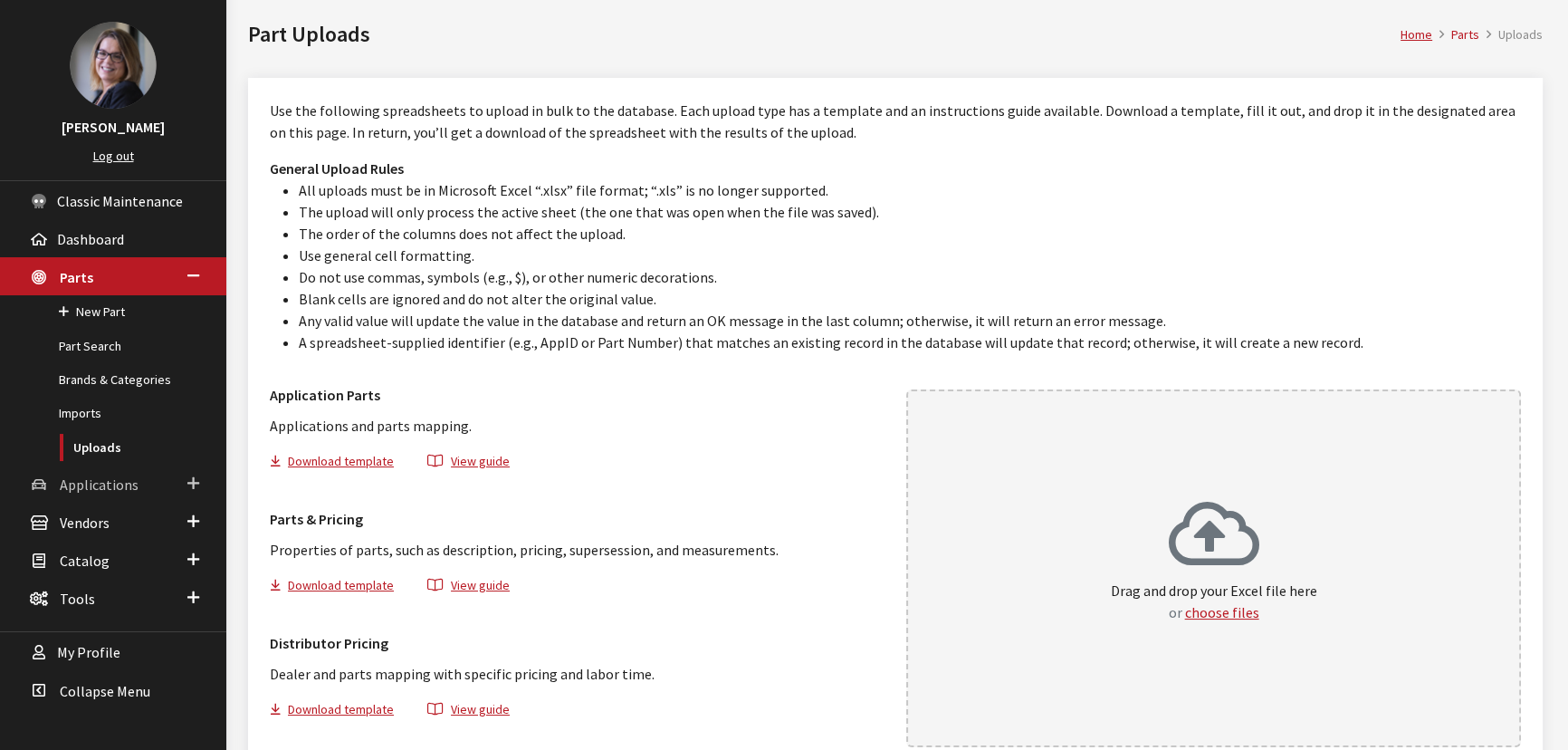
click at [109, 489] on link "Applications" at bounding box center [113, 483] width 226 height 38
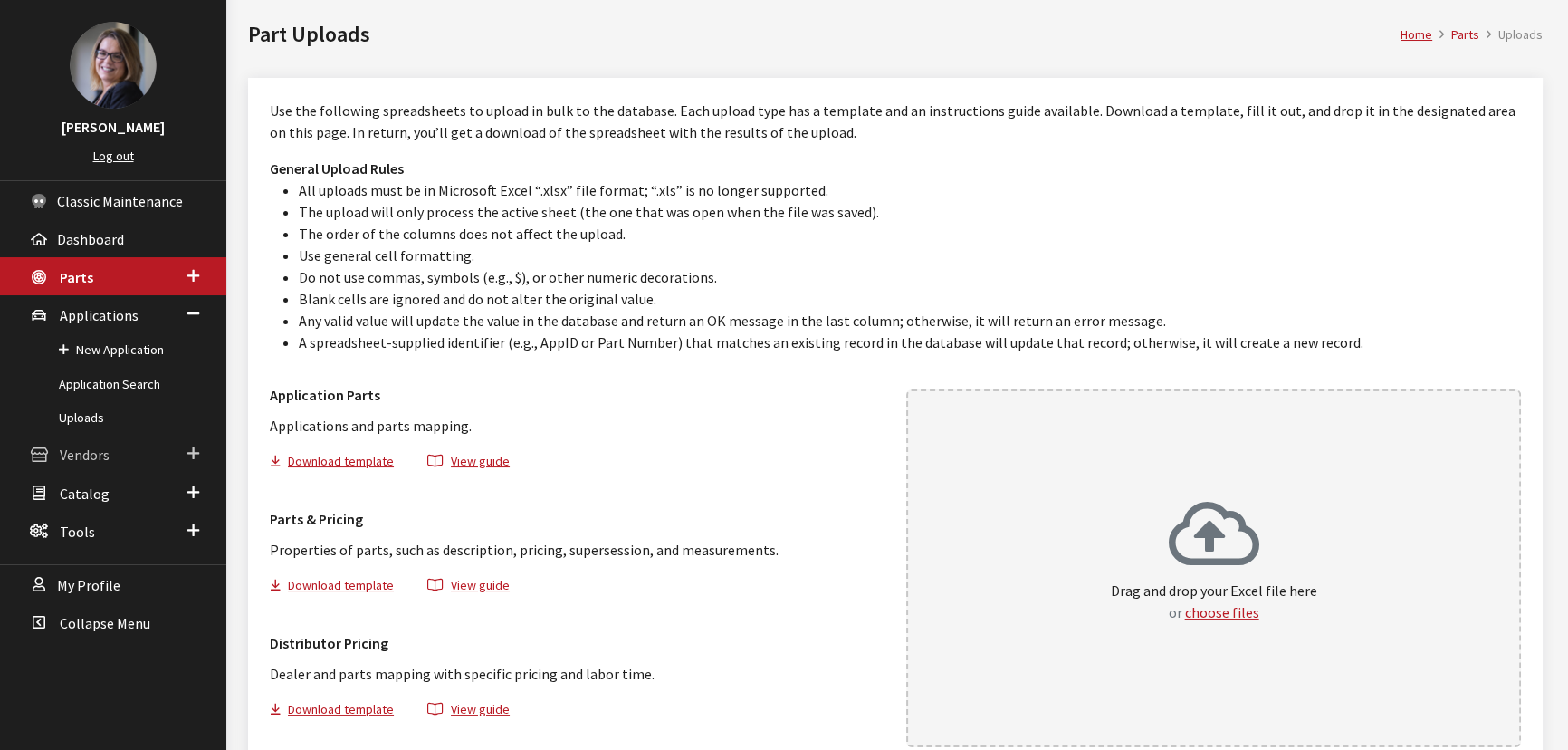
click at [85, 449] on span "Vendors" at bounding box center [85, 455] width 49 height 18
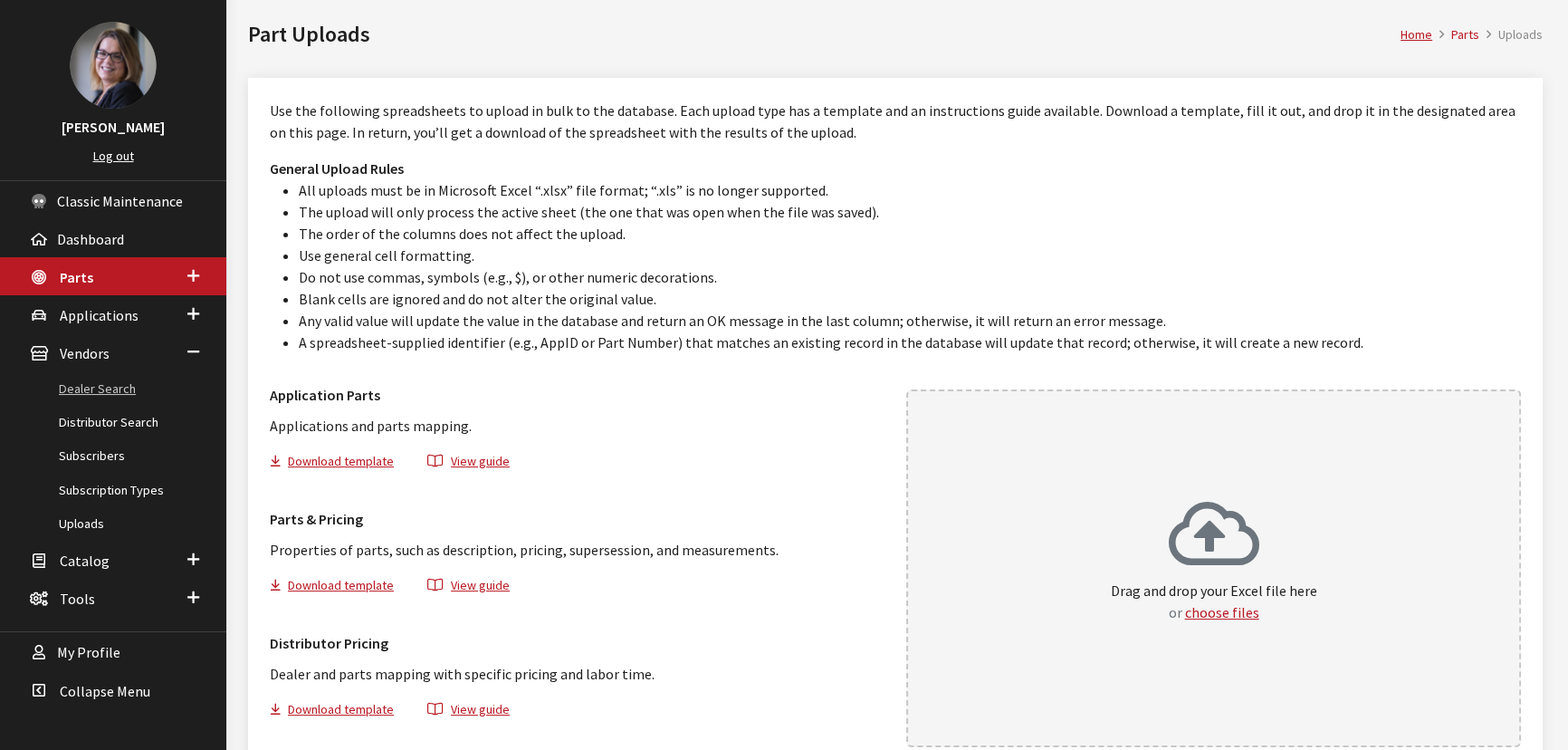
click at [79, 384] on link "Dealer Search" at bounding box center [113, 388] width 226 height 33
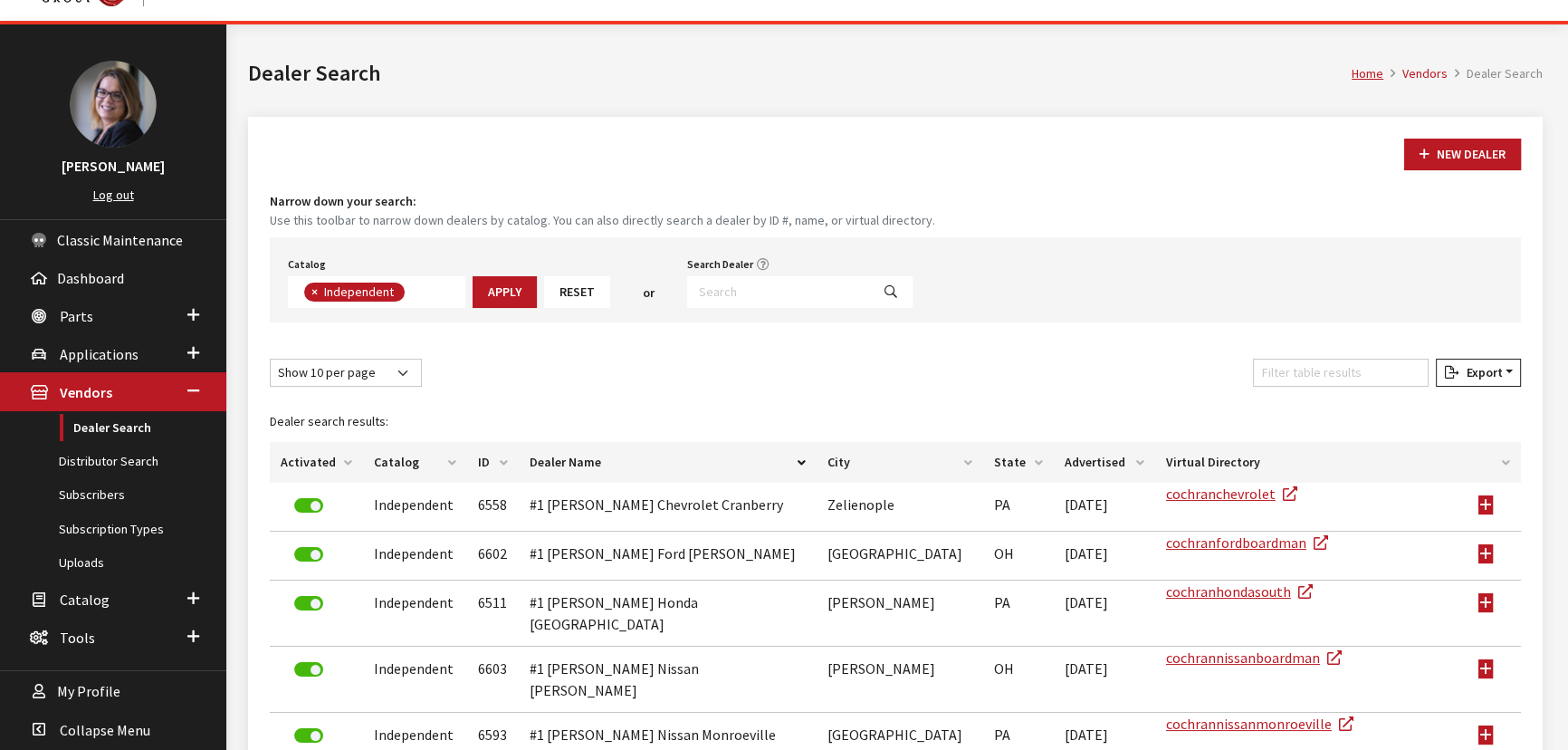
scroll to position [82, 0]
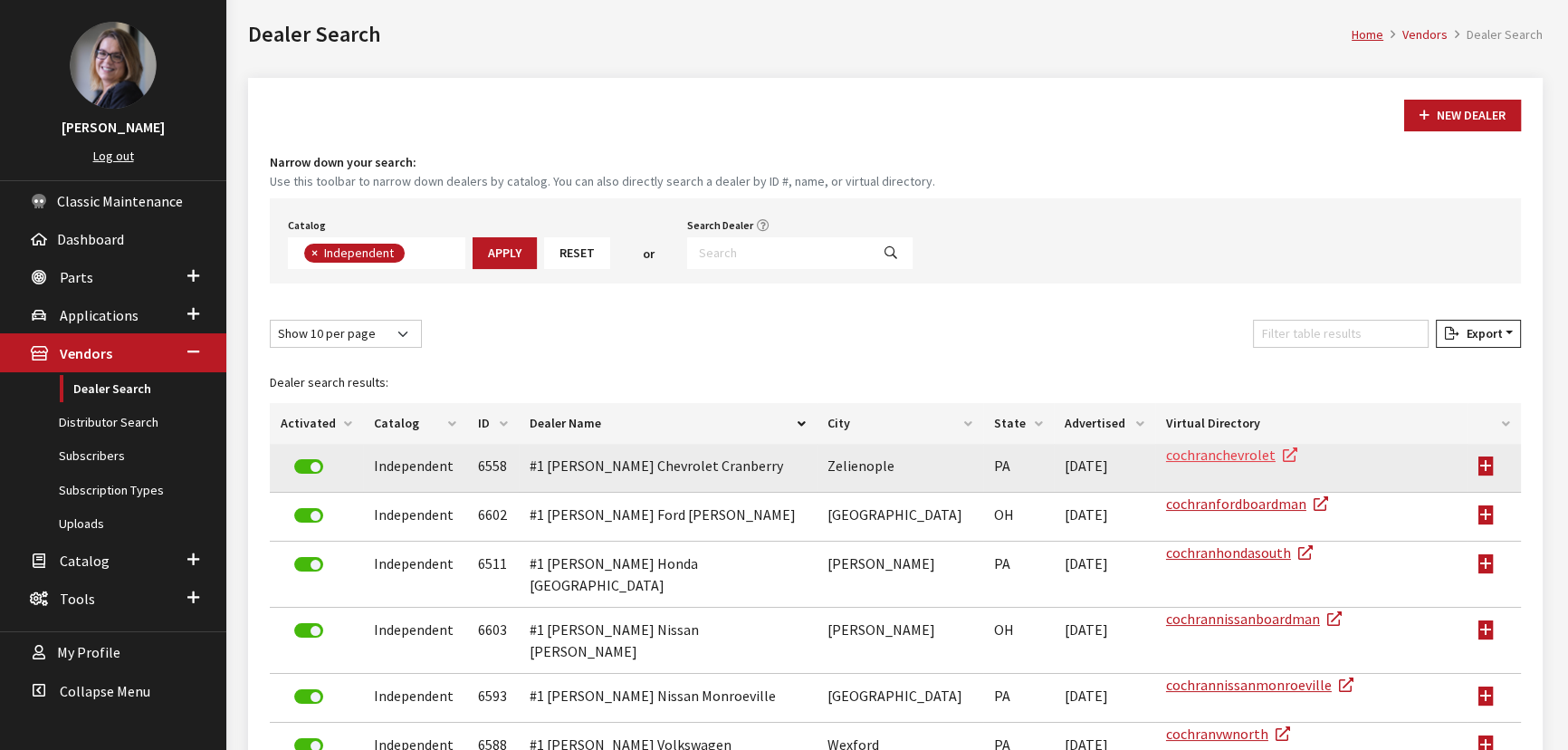
click at [1218, 452] on link "cochranchevrolet" at bounding box center [1232, 454] width 131 height 18
click at [1485, 465] on td at bounding box center [1495, 467] width 53 height 48
click at [1485, 470] on td at bounding box center [1495, 467] width 53 height 48
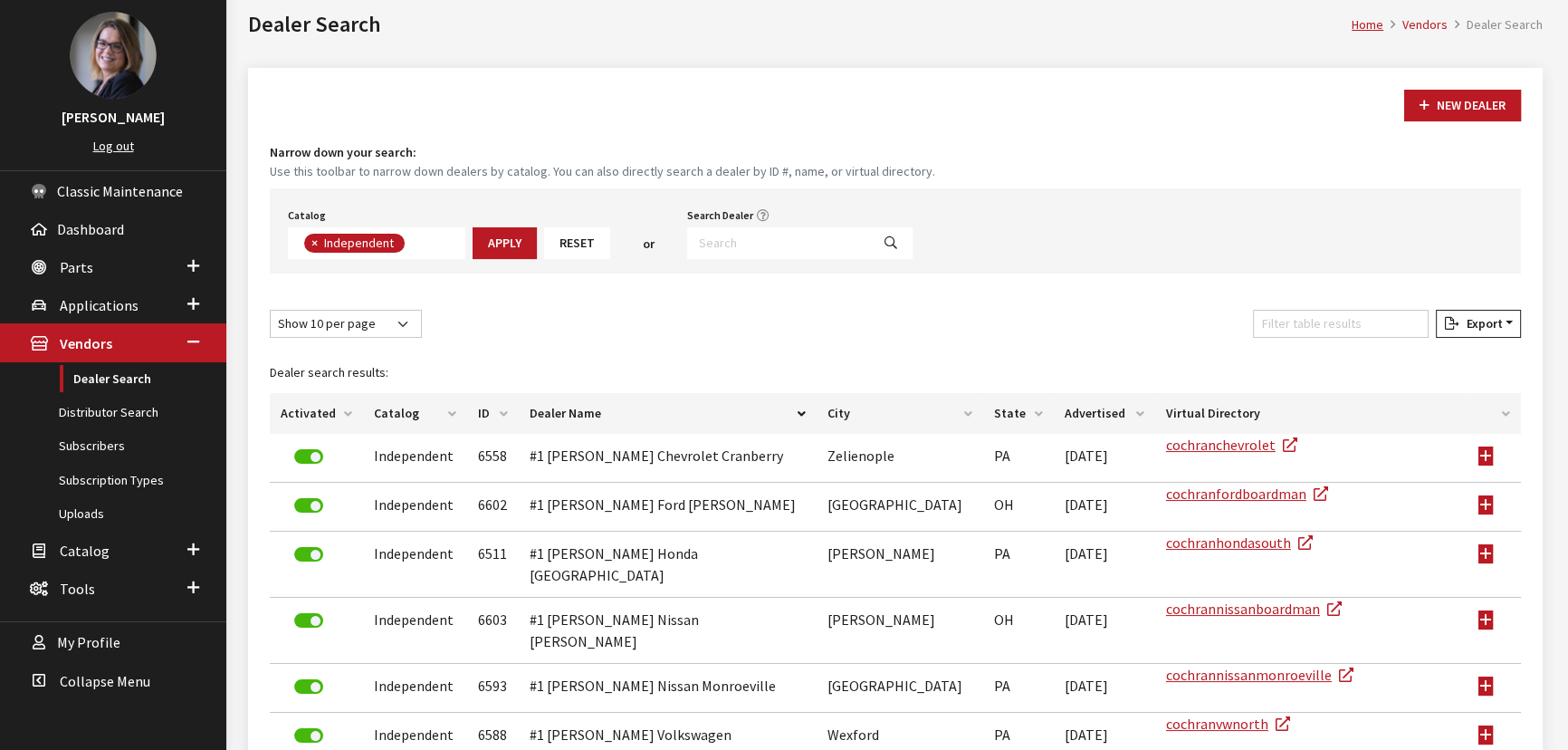
scroll to position [174, 0]
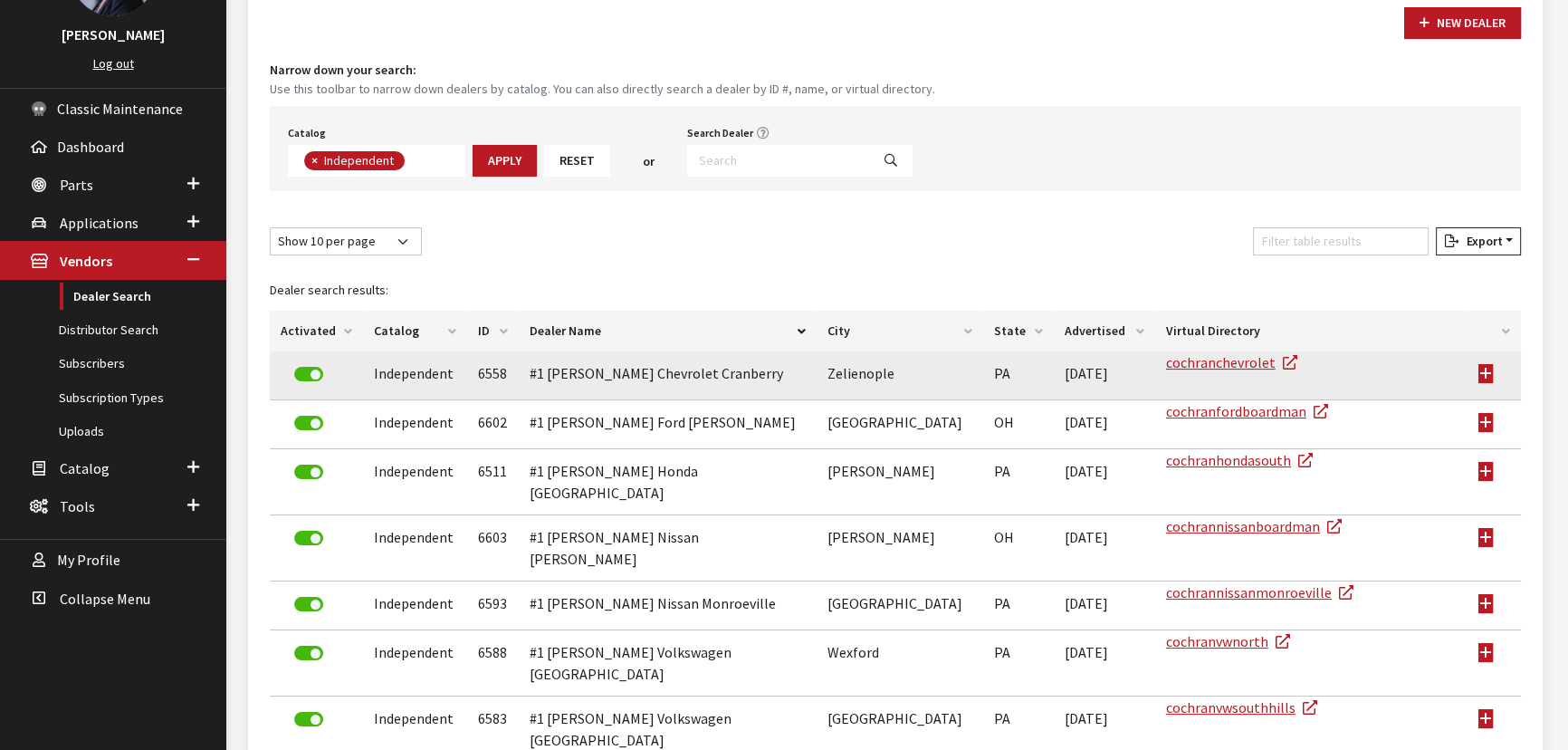
click at [1479, 368] on td at bounding box center [1495, 375] width 53 height 48
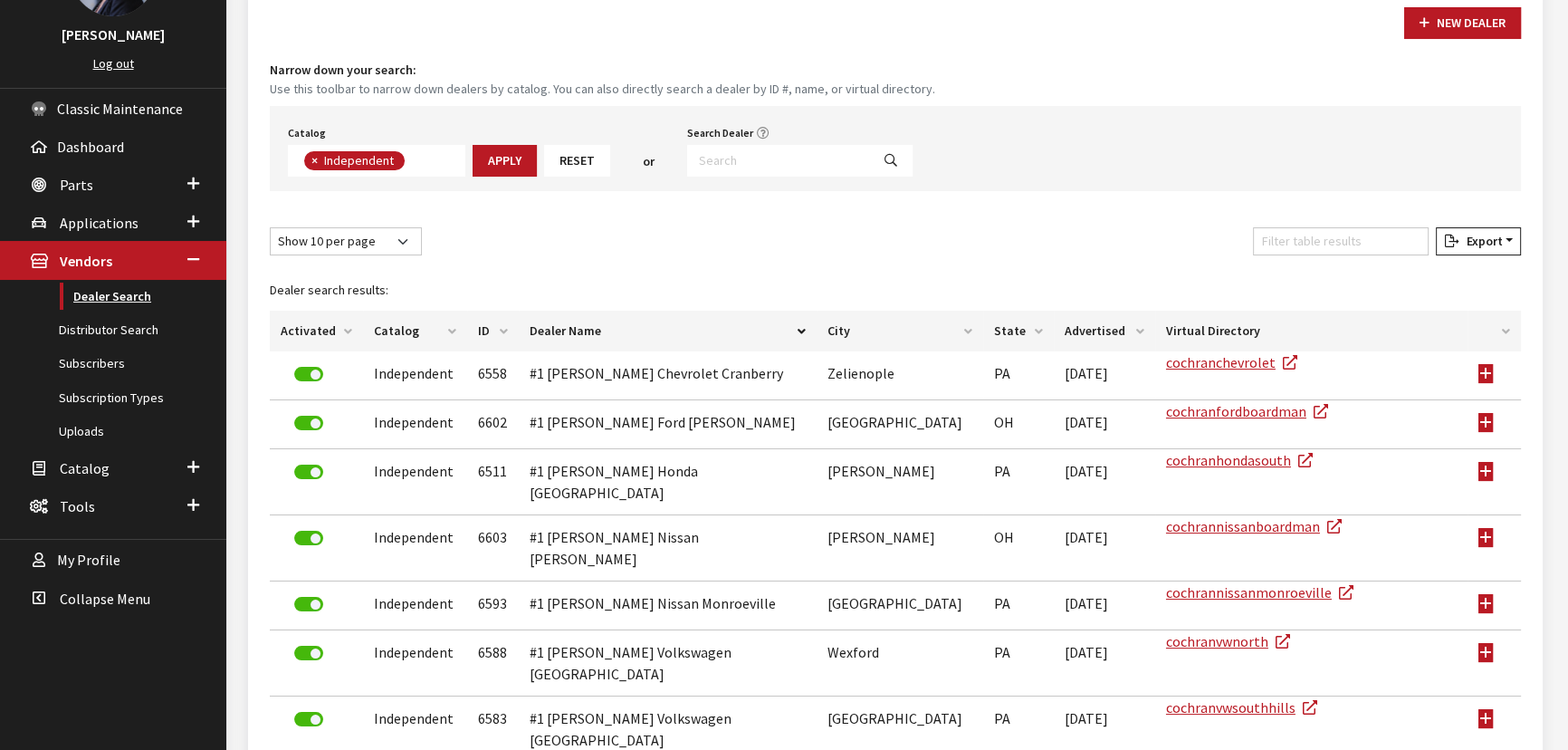
click at [129, 293] on link "Dealer Search" at bounding box center [113, 296] width 226 height 33
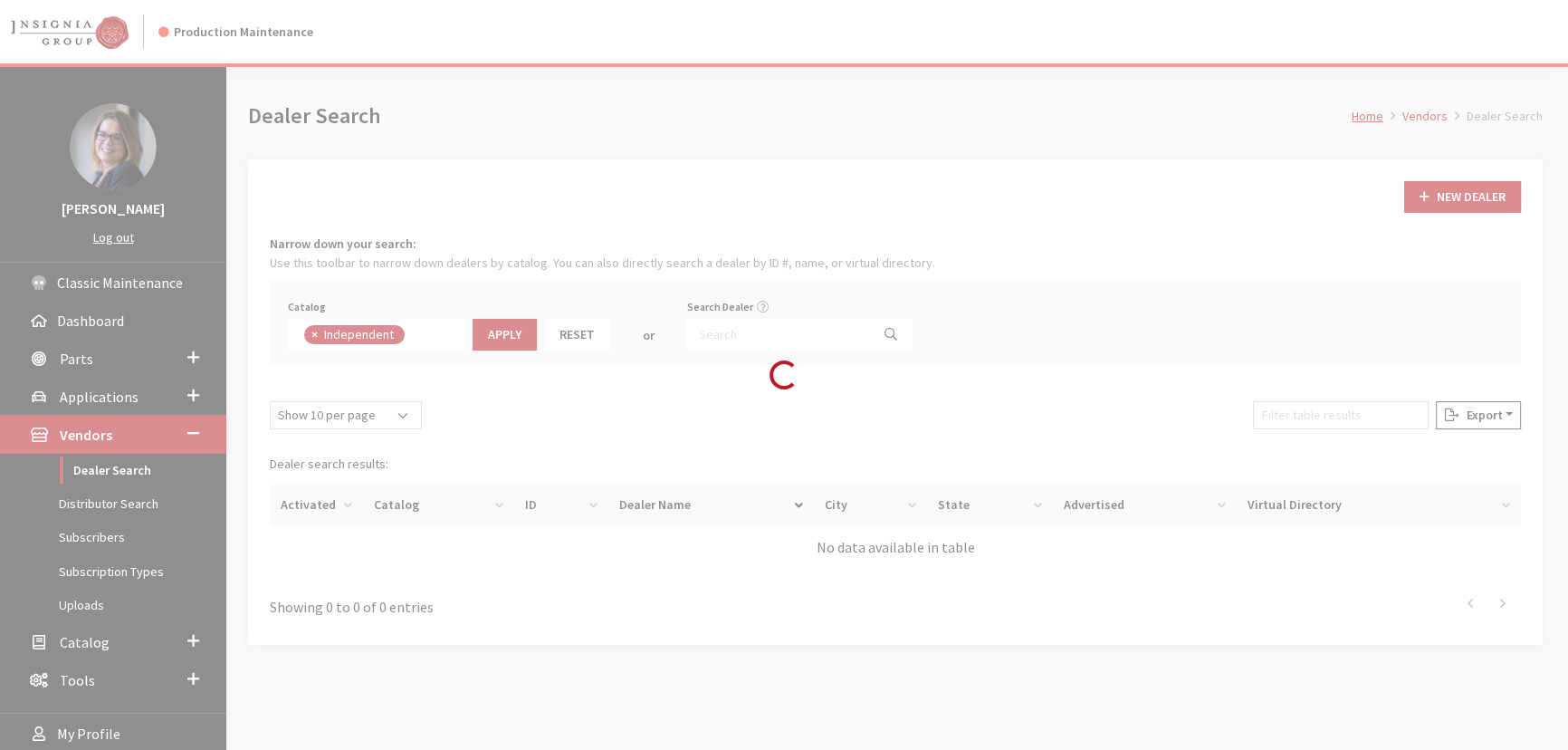
scroll to position [126, 0]
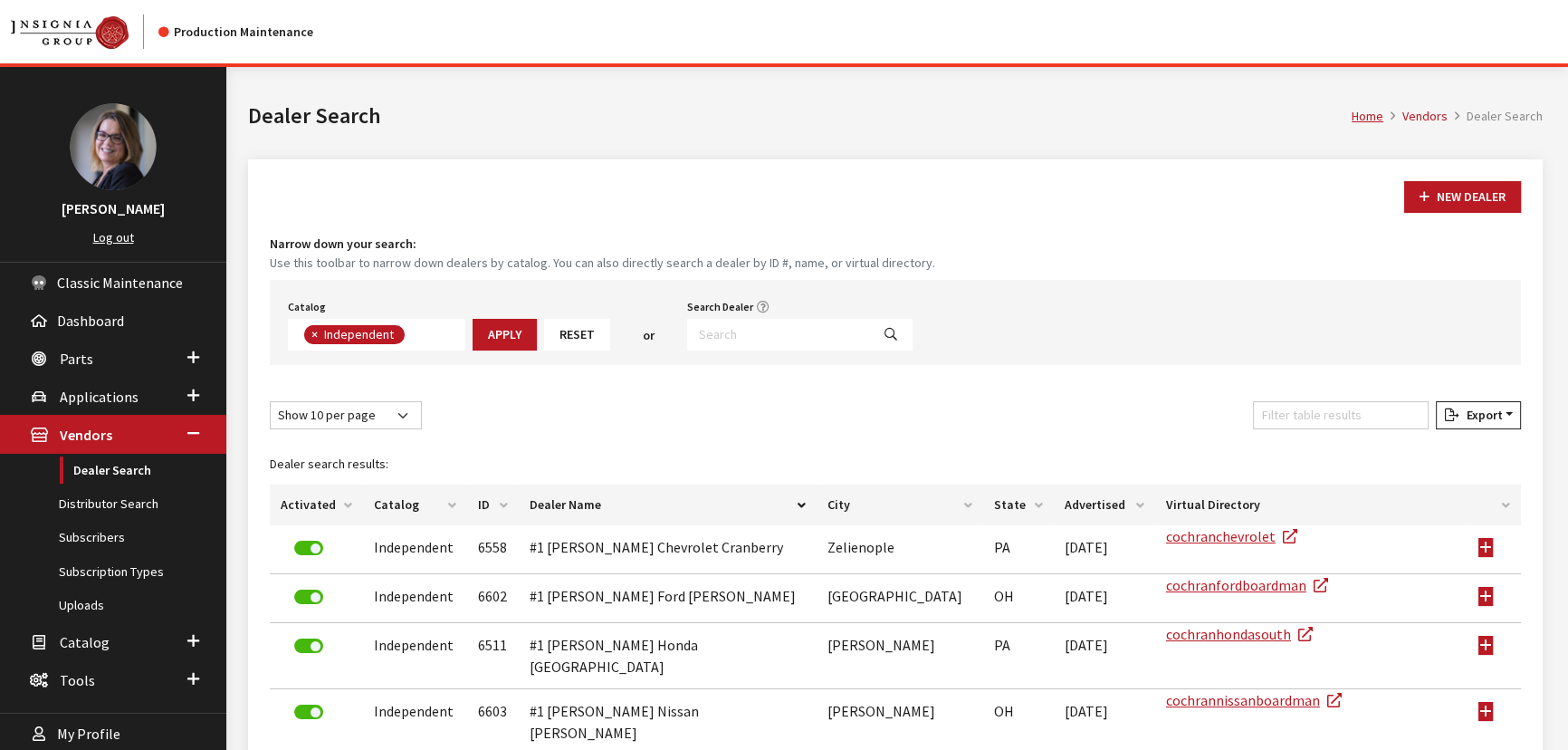
click at [315, 334] on span "×" at bounding box center [314, 333] width 7 height 16
select select
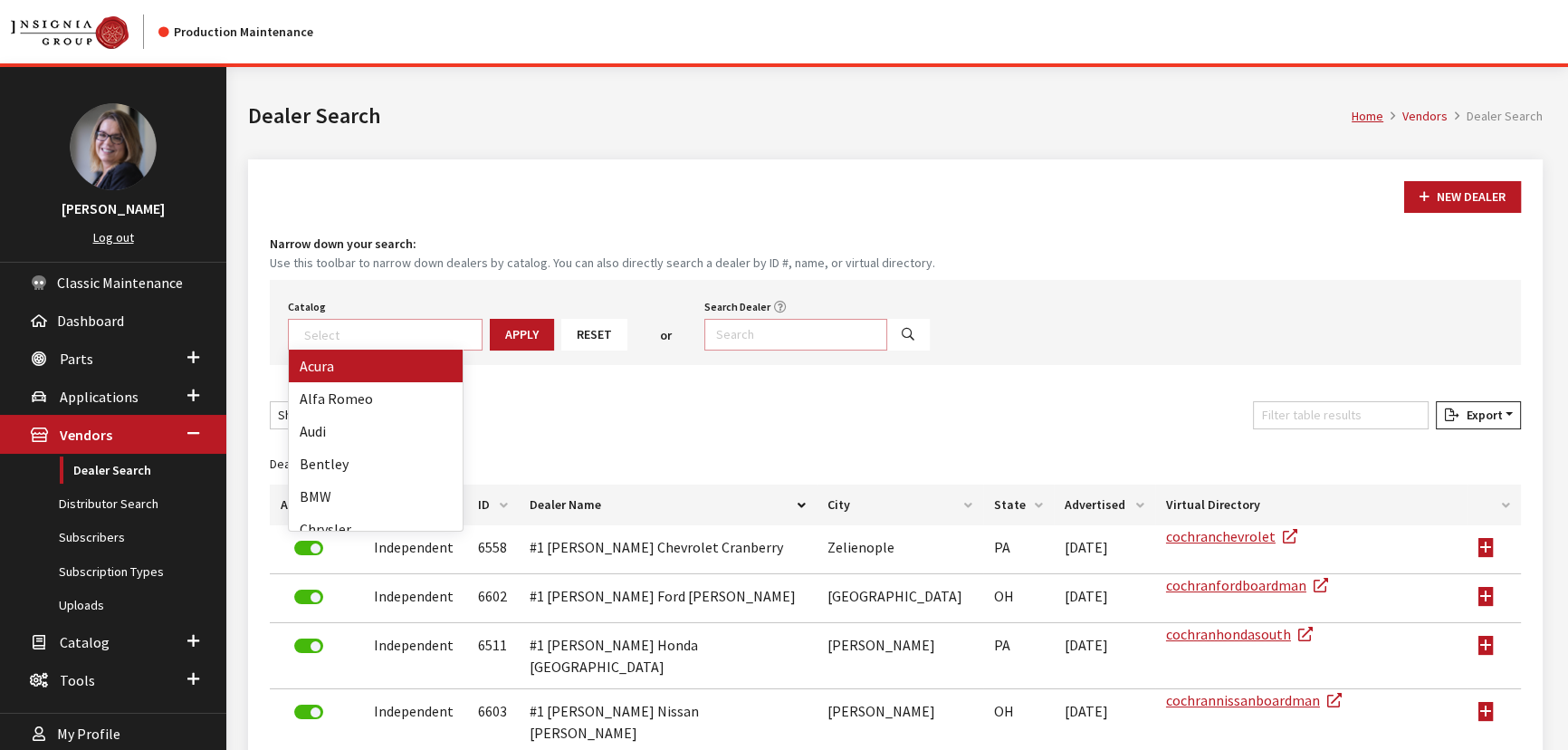
click at [802, 328] on input "Search Dealer" at bounding box center [796, 334] width 183 height 31
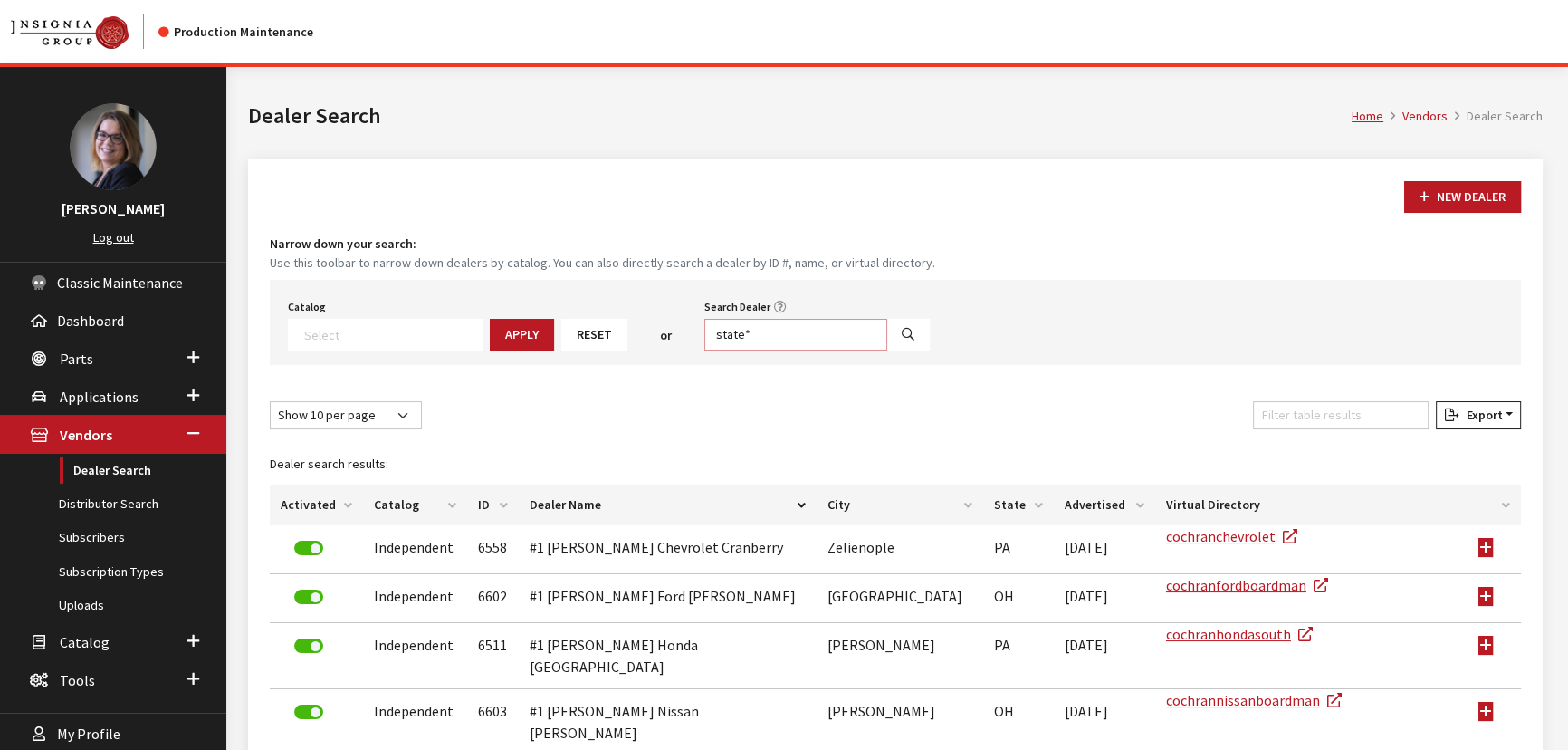
type input "state*"
click at [886, 341] on button "Search" at bounding box center [908, 334] width 44 height 31
select select
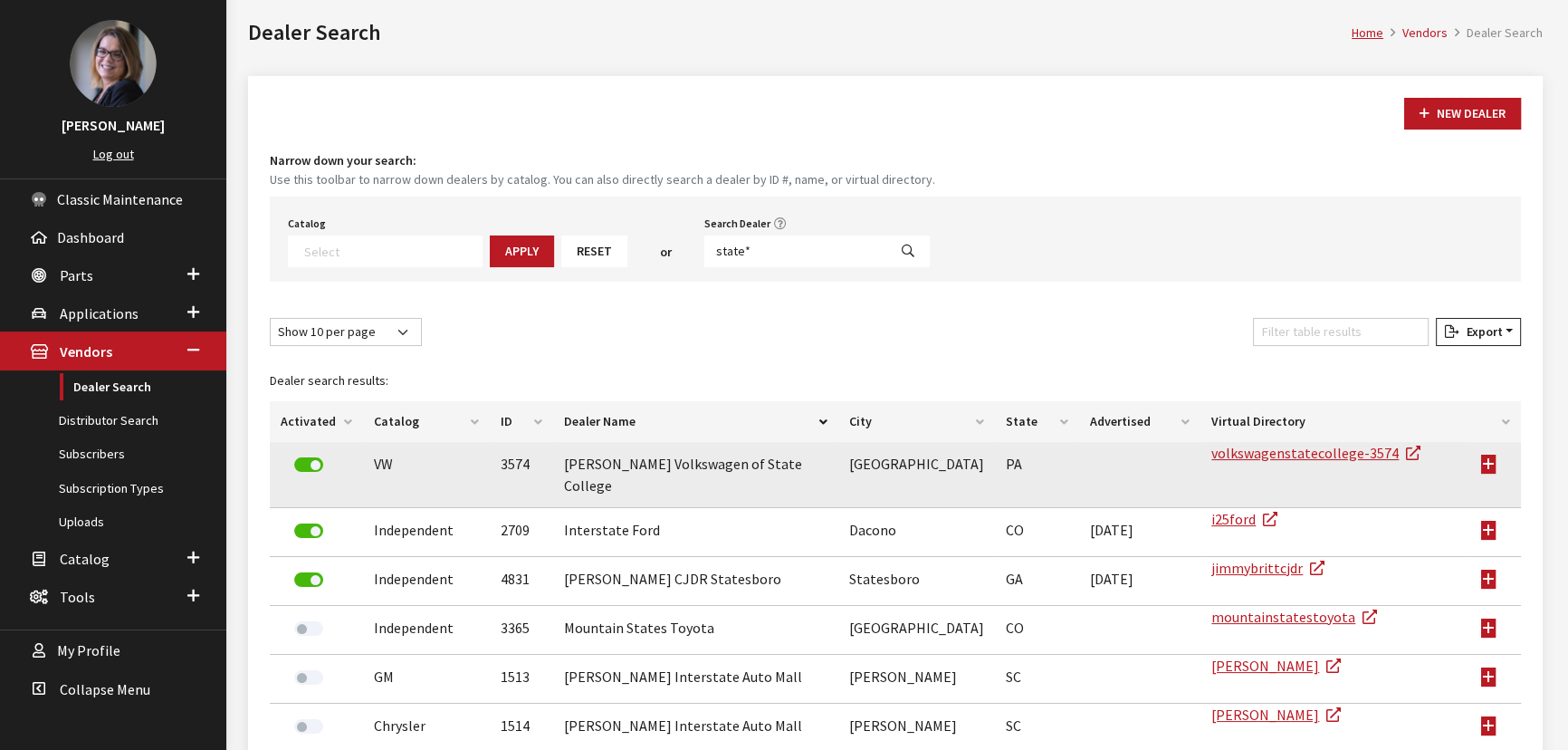
scroll to position [82, 0]
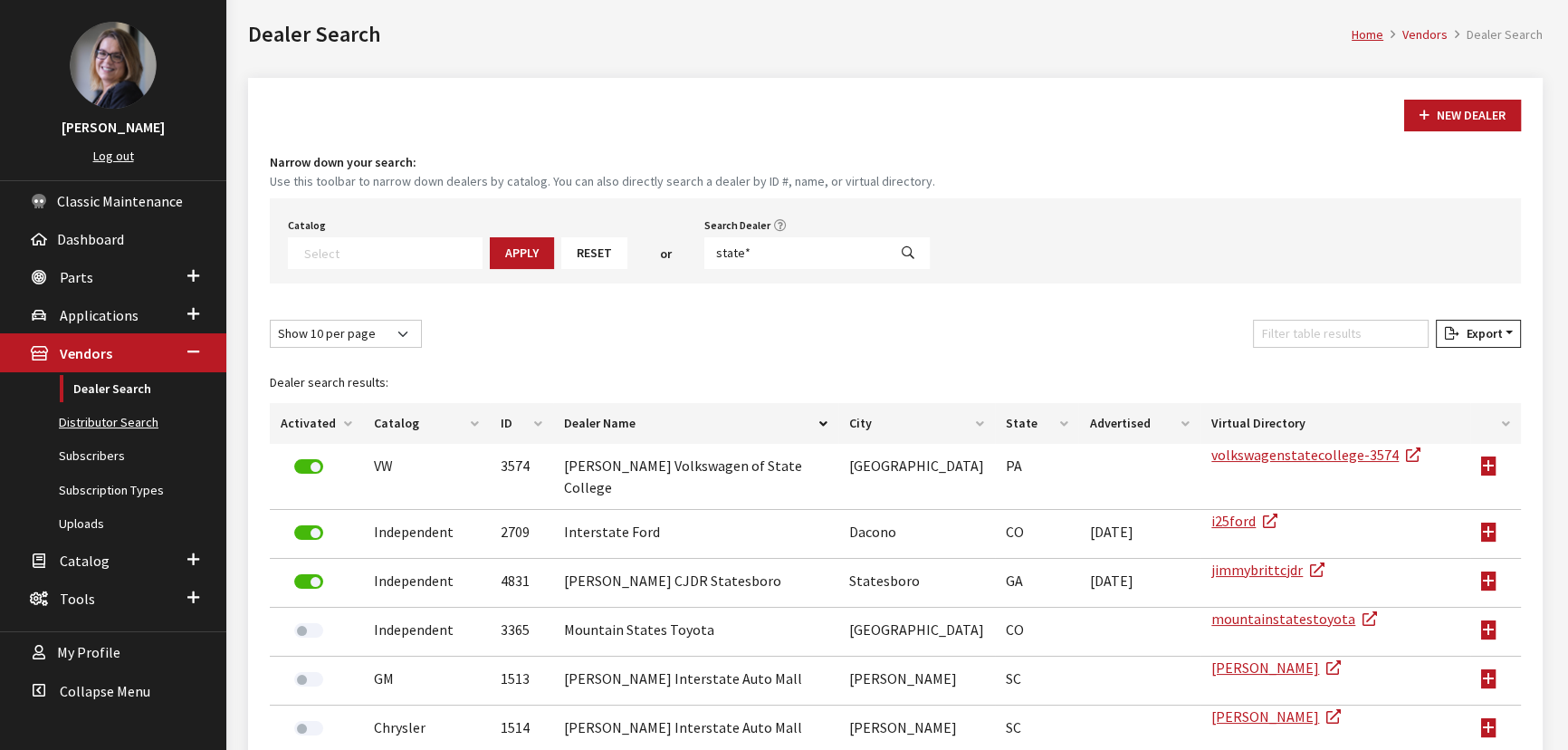
click at [105, 413] on link "Distributor Search" at bounding box center [113, 422] width 226 height 33
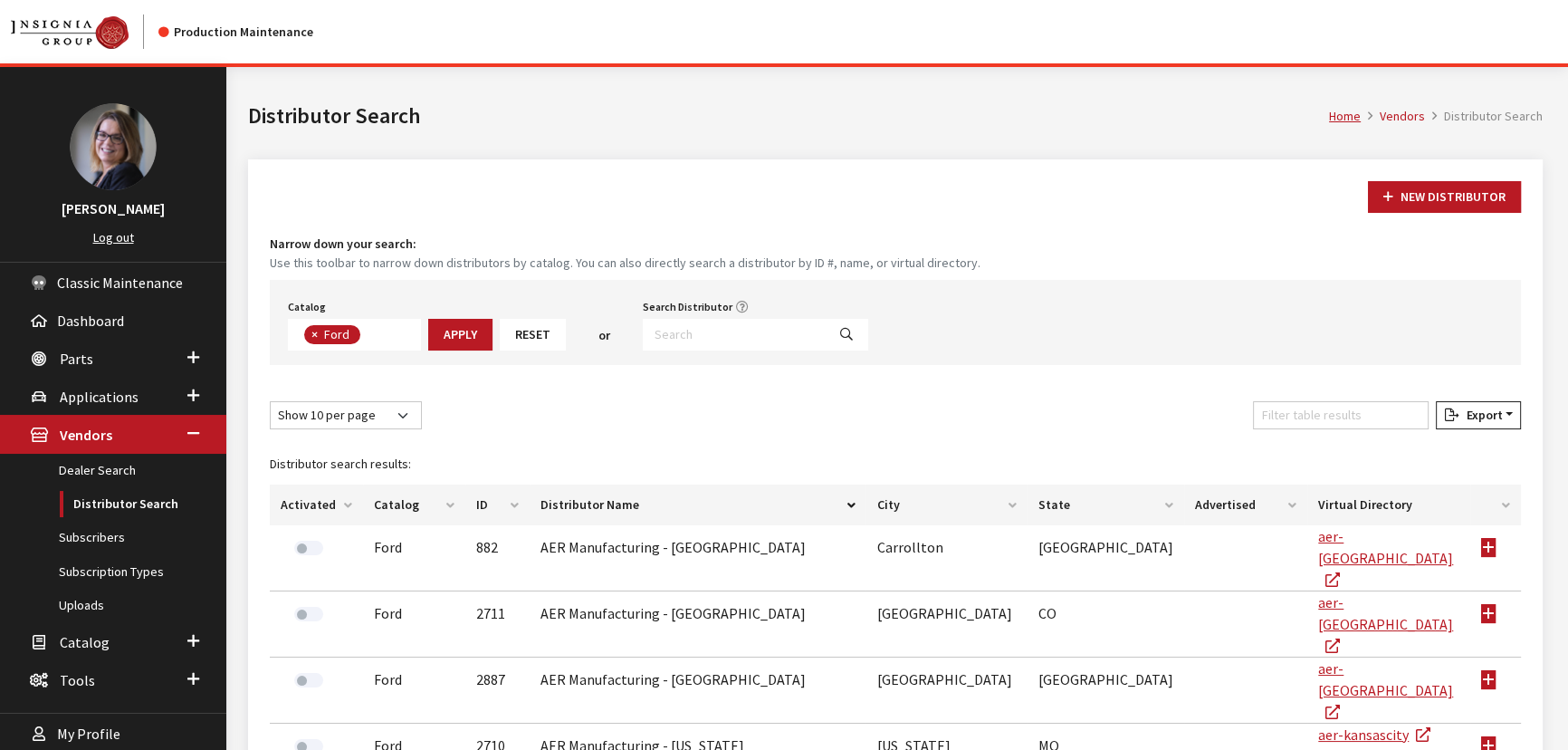
scroll to position [61, 0]
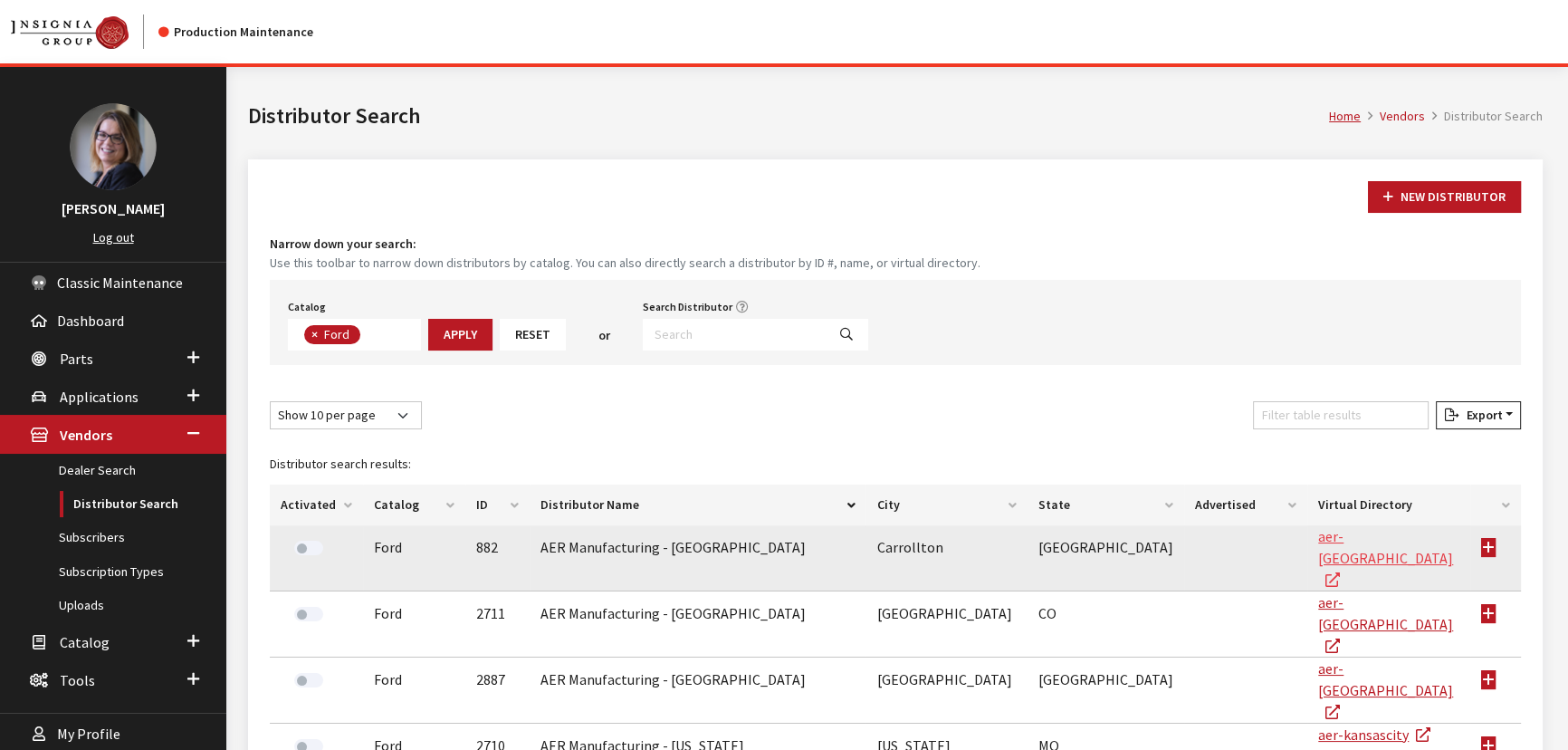
click at [1343, 534] on link "aer-[GEOGRAPHIC_DATA]" at bounding box center [1386, 557] width 135 height 62
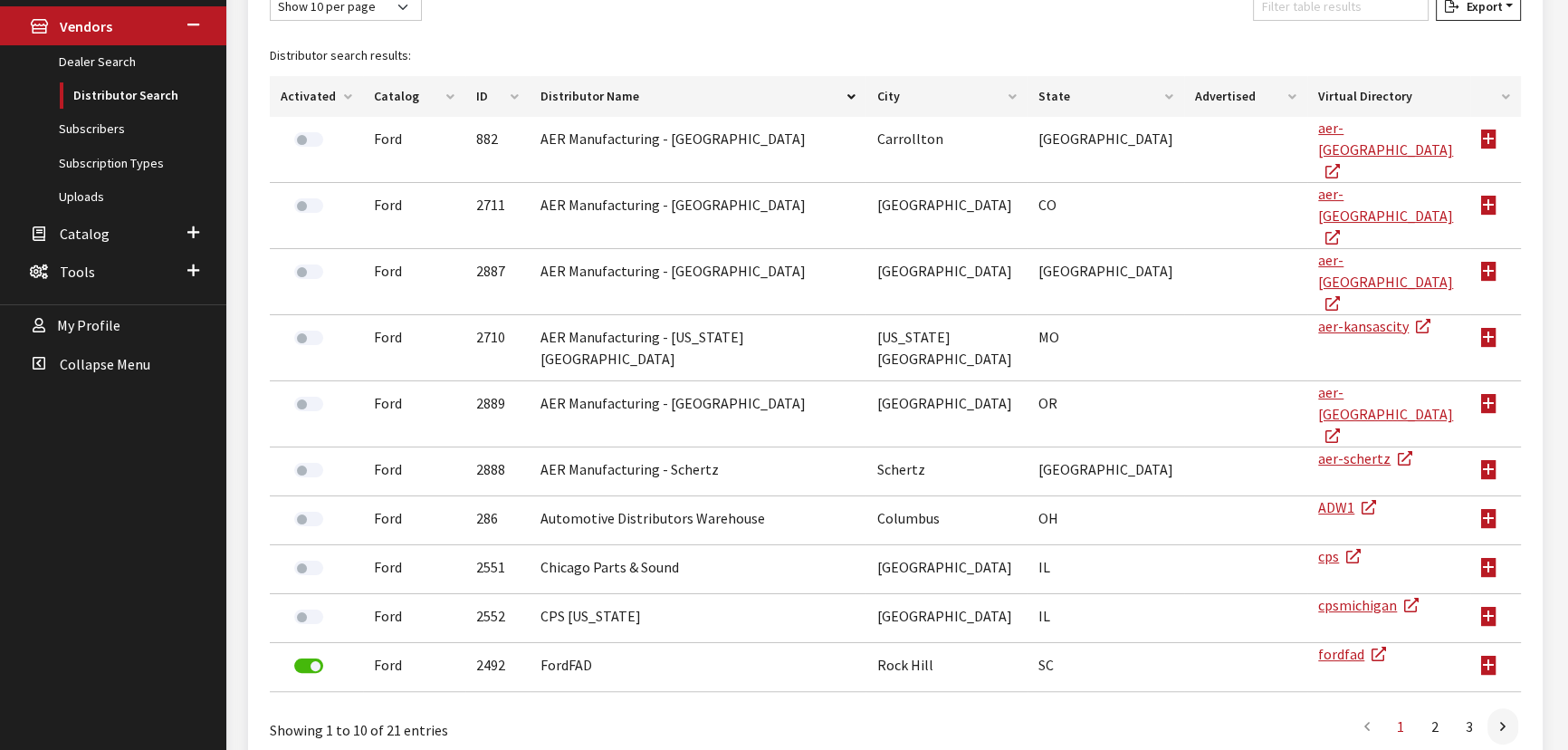
scroll to position [420, 0]
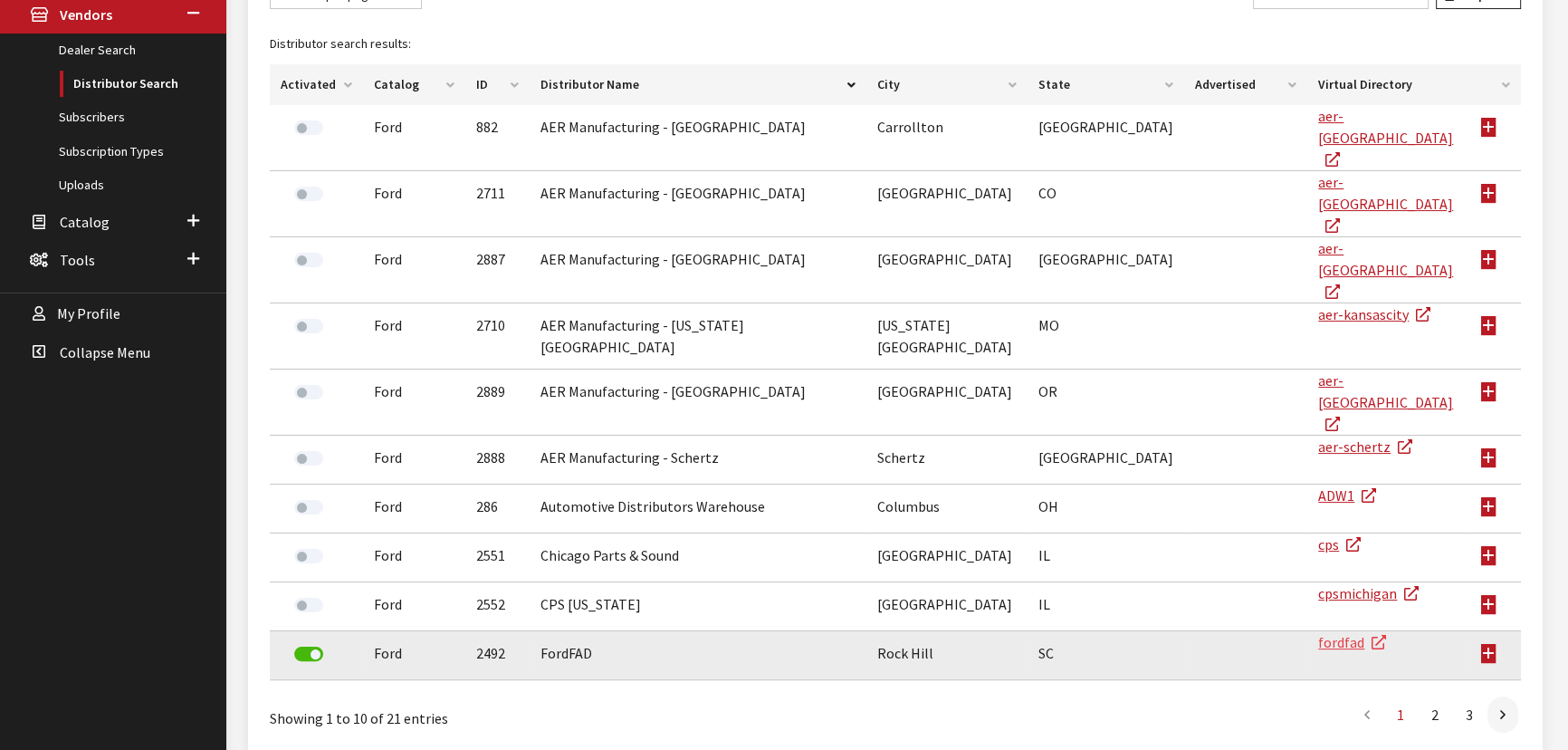
click at [1332, 632] on link "fordfad" at bounding box center [1352, 641] width 68 height 18
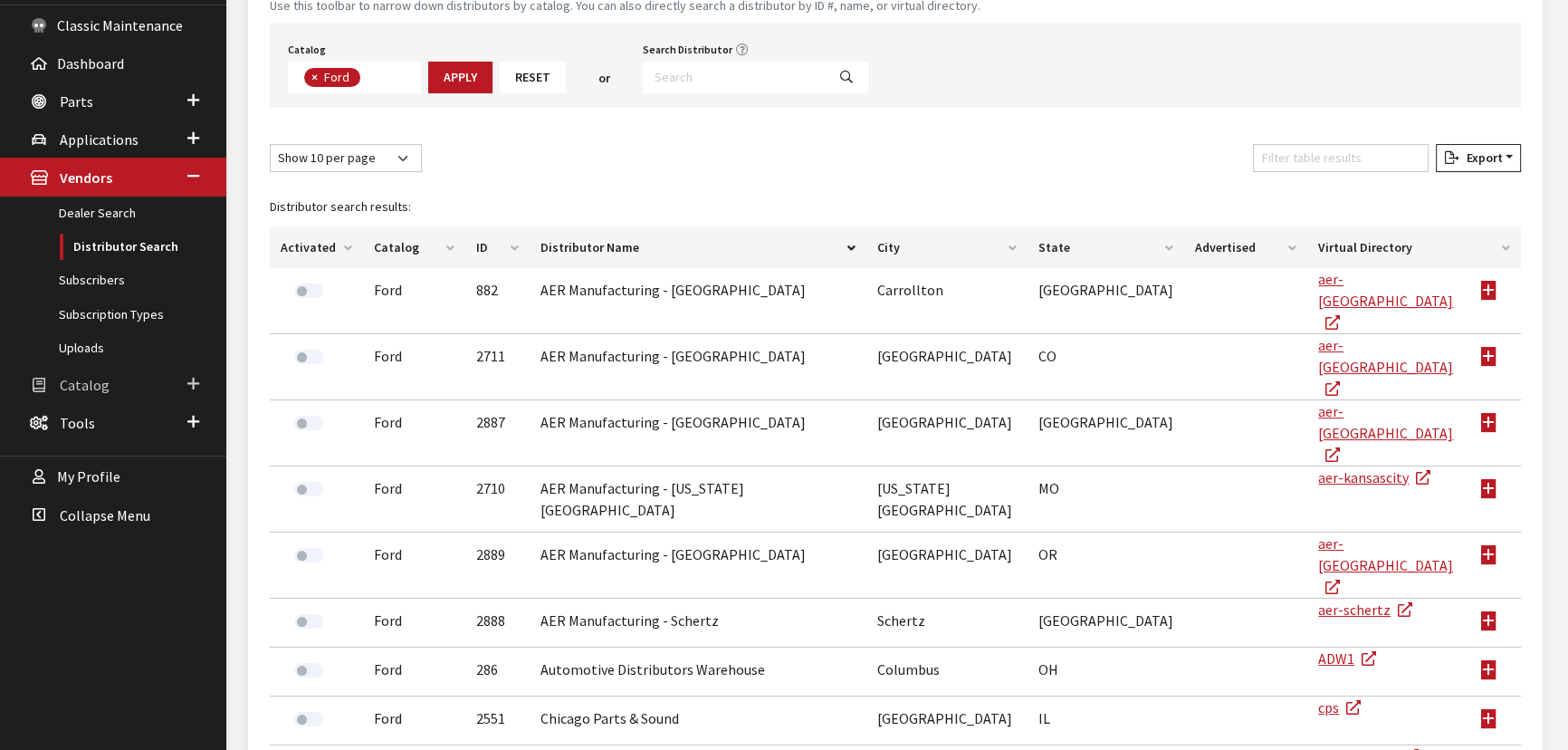
scroll to position [255, 0]
click at [95, 283] on link "Subscribers" at bounding box center [113, 281] width 226 height 33
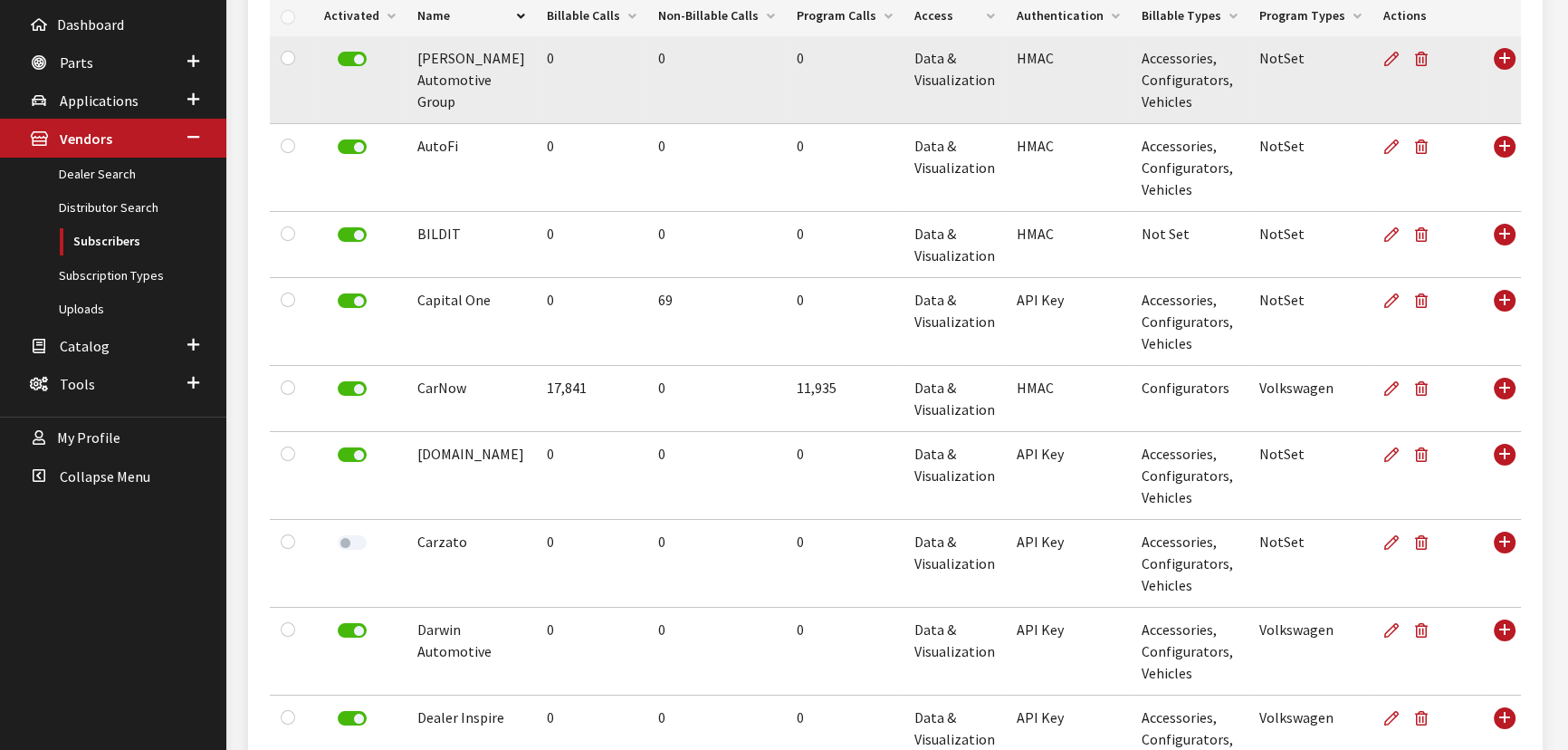
scroll to position [328, 0]
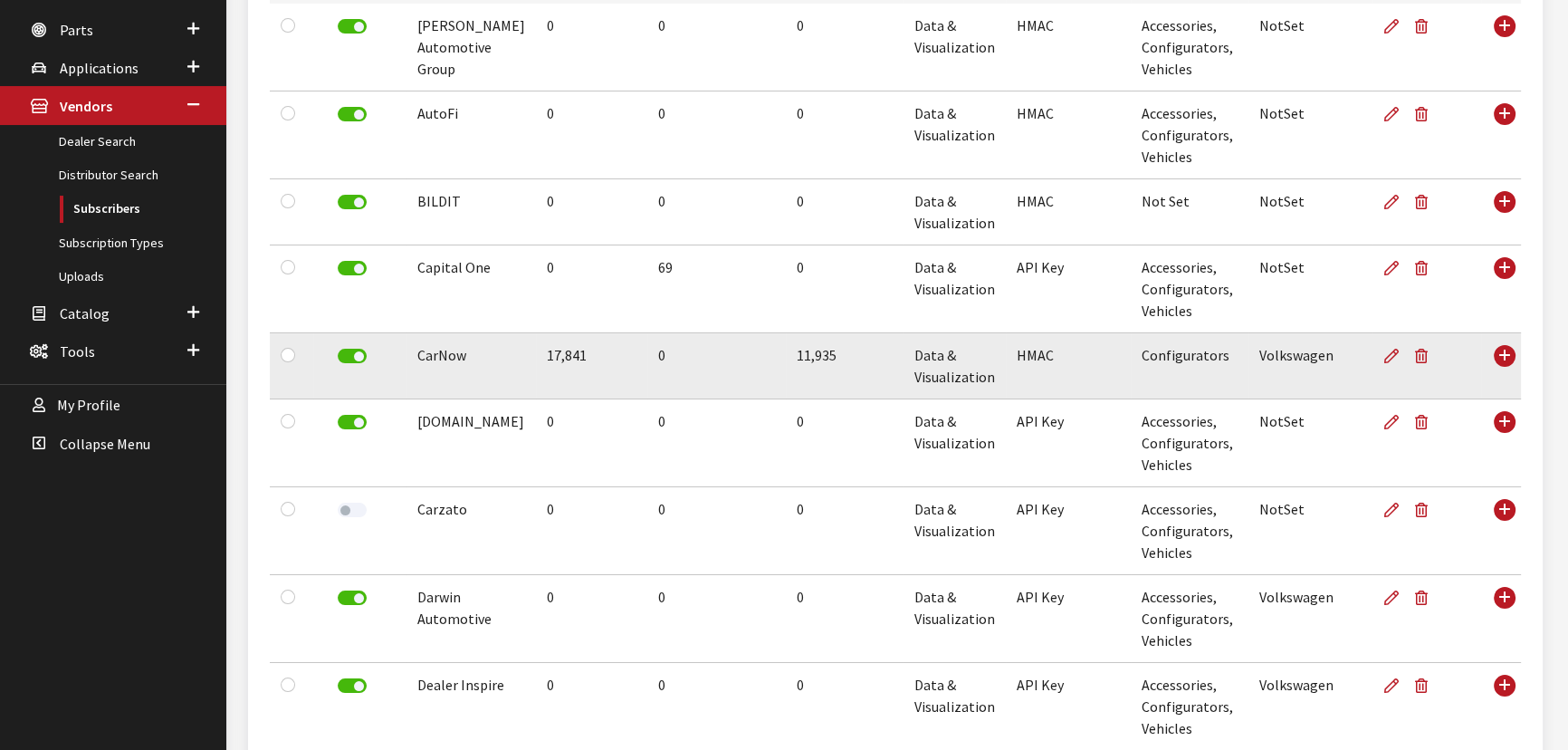
click at [1500, 360] on td "Use Enter key to show more/less" at bounding box center [1502, 366] width 40 height 66
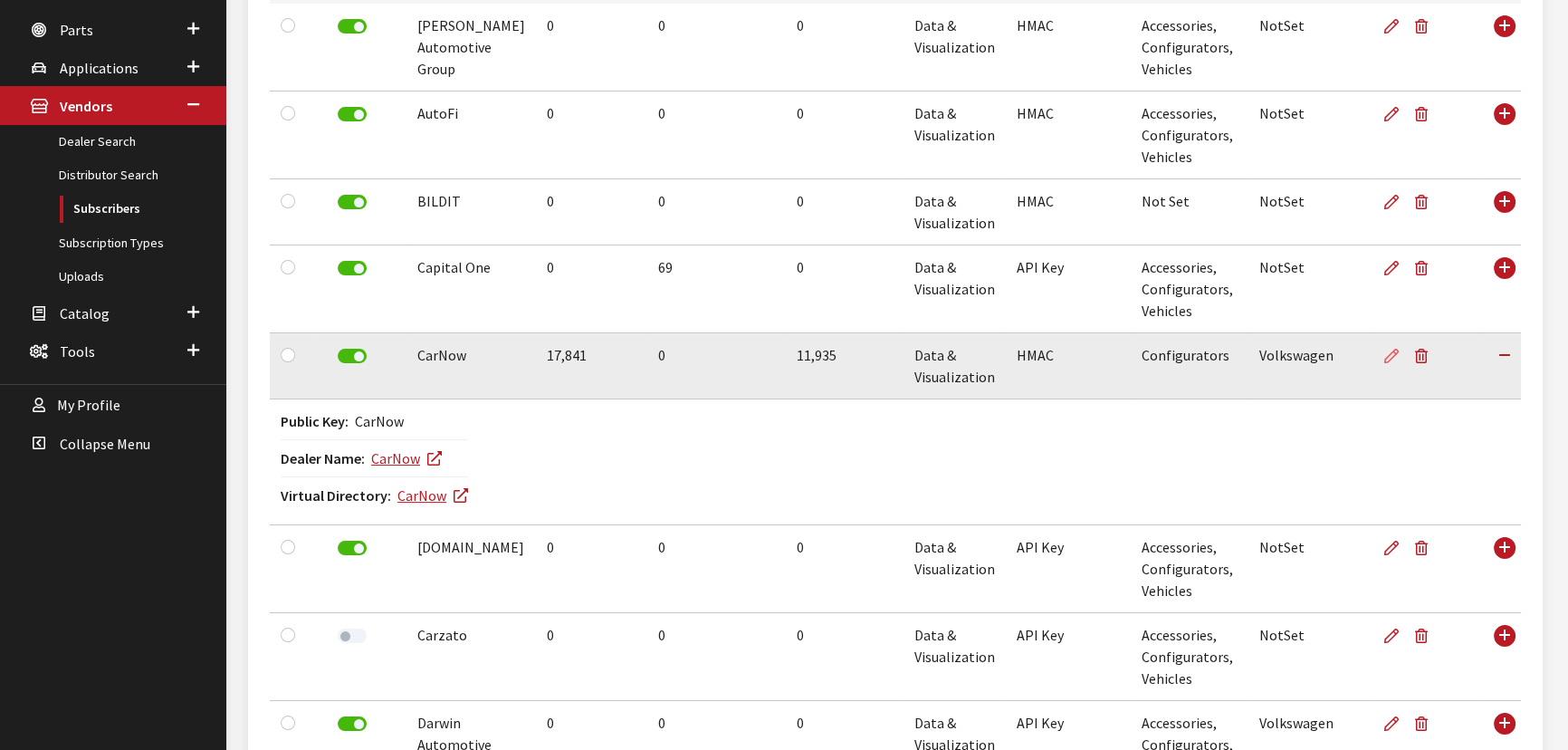
click at [1385, 355] on icon at bounding box center [1391, 356] width 14 height 14
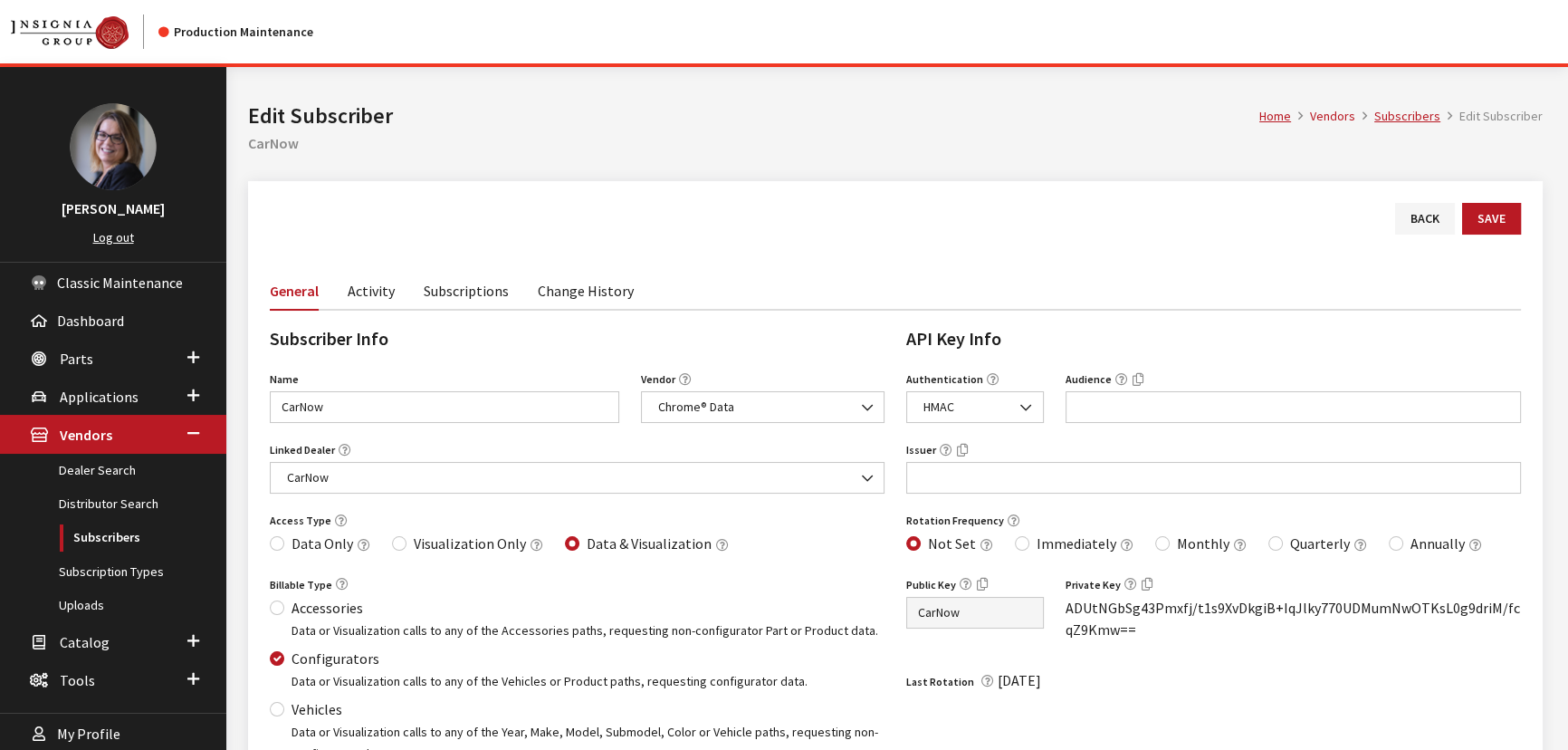
click at [373, 291] on link "Activity" at bounding box center [371, 290] width 47 height 38
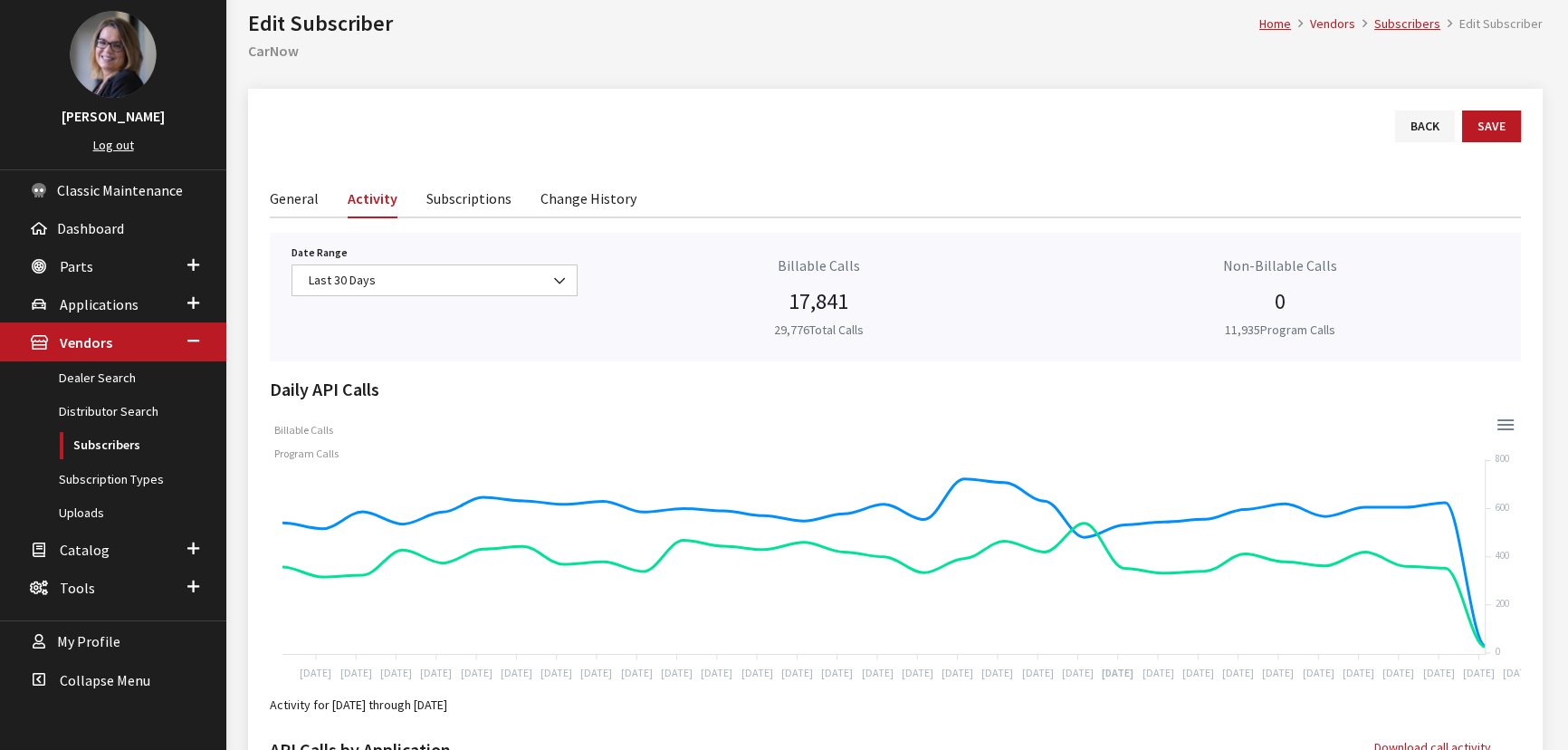
scroll to position [90, 0]
click at [470, 199] on link "Subscriptions" at bounding box center [469, 199] width 85 height 38
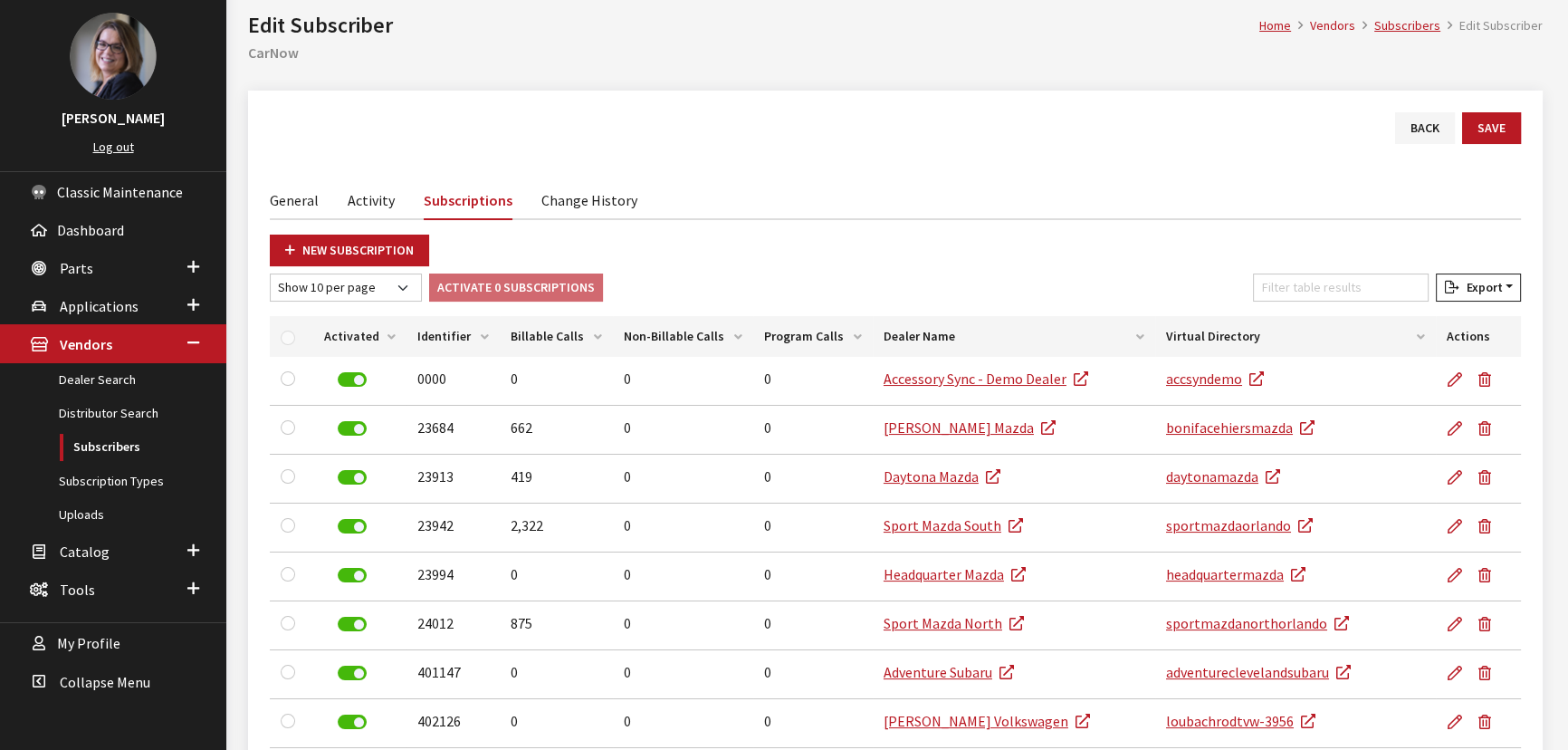
click at [617, 200] on link "Change History" at bounding box center [589, 199] width 96 height 38
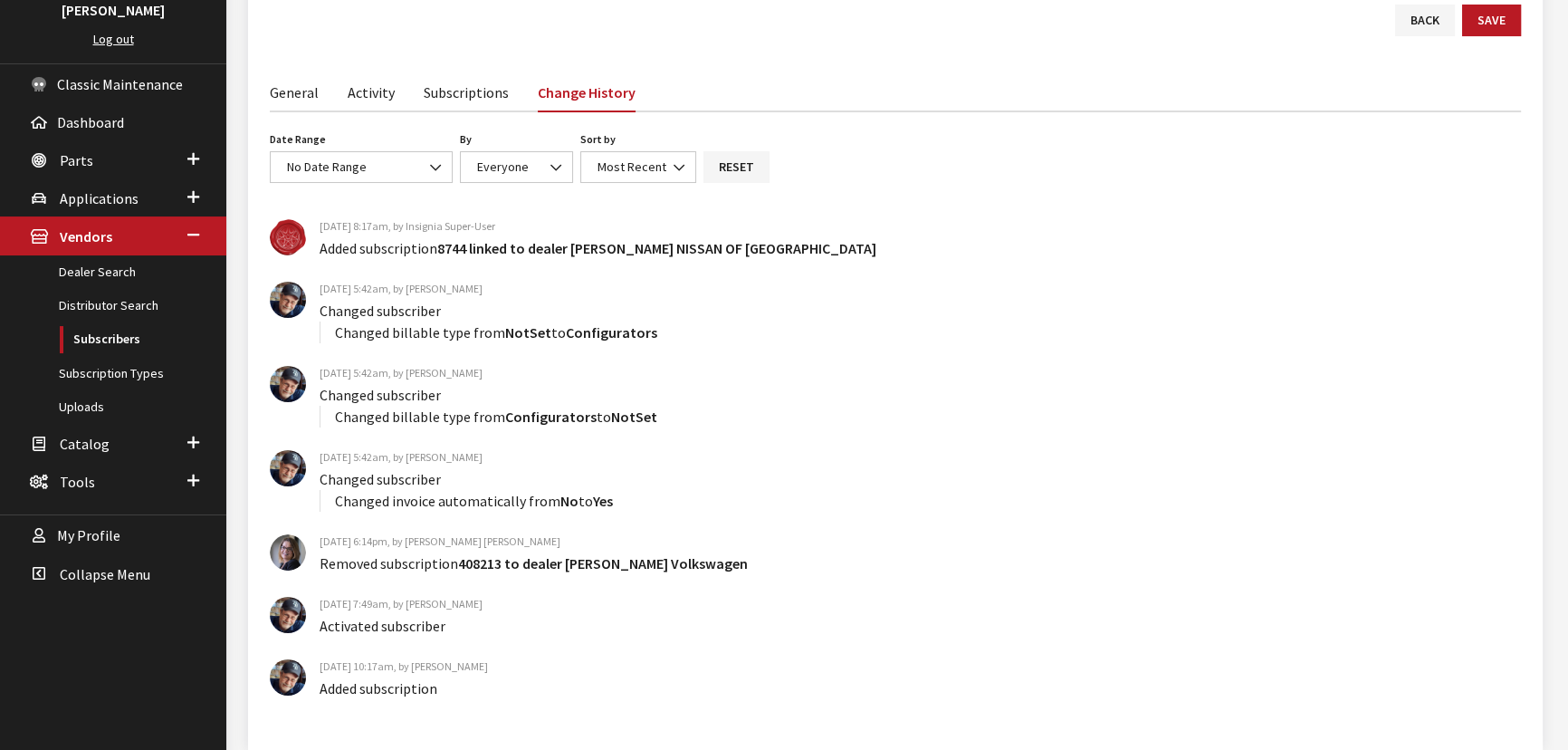
scroll to position [173, 0]
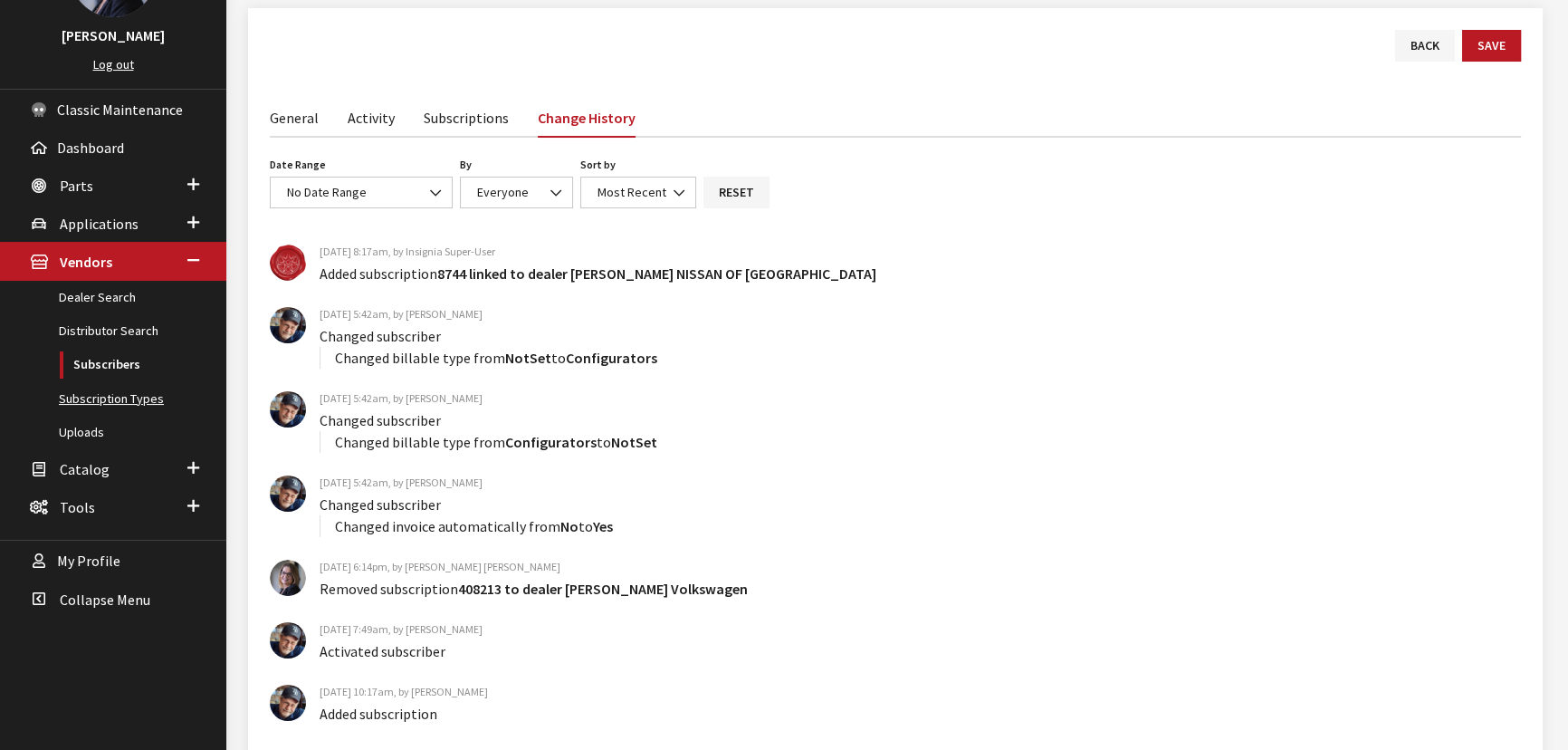
click at [119, 399] on link "Subscription Types" at bounding box center [113, 398] width 226 height 33
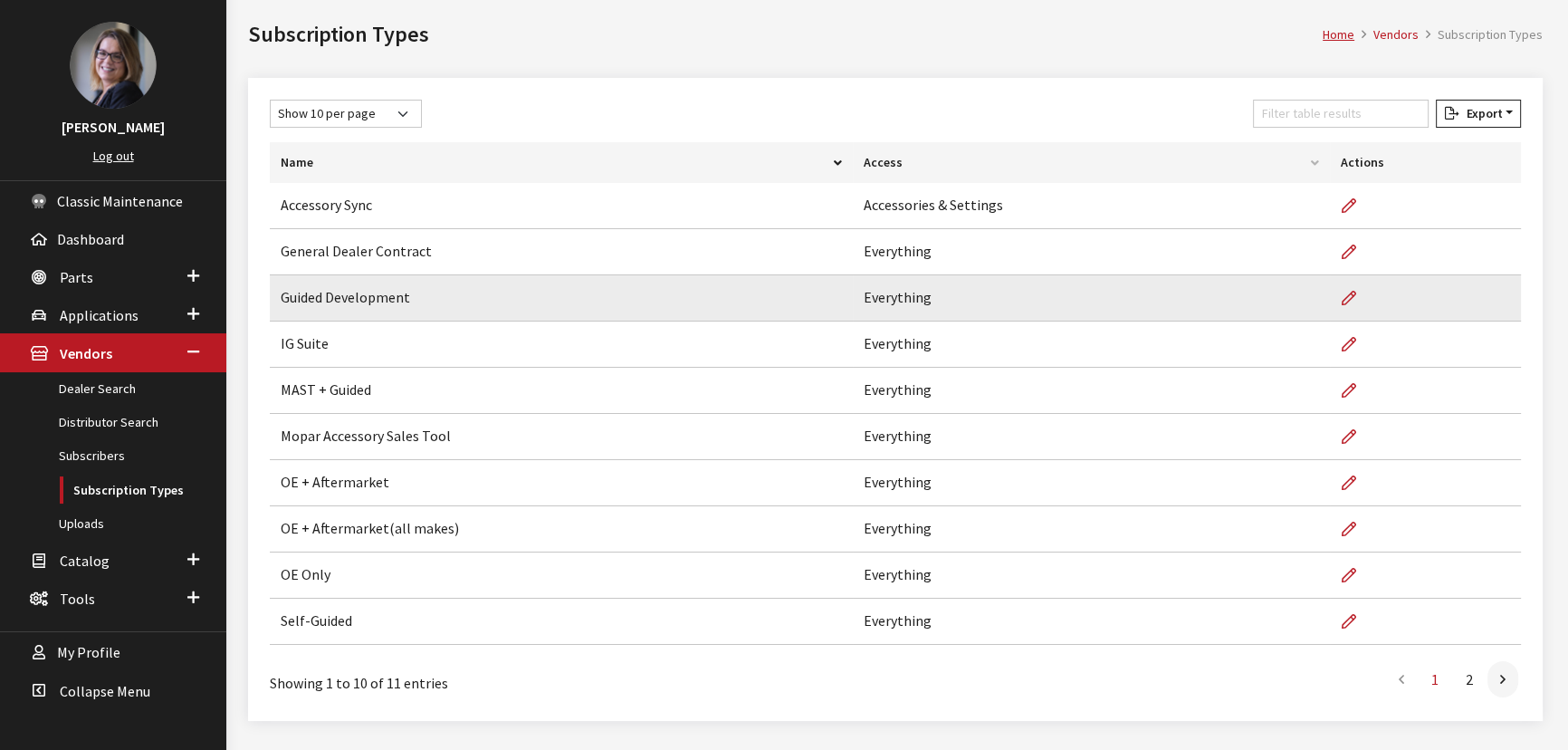
scroll to position [82, 0]
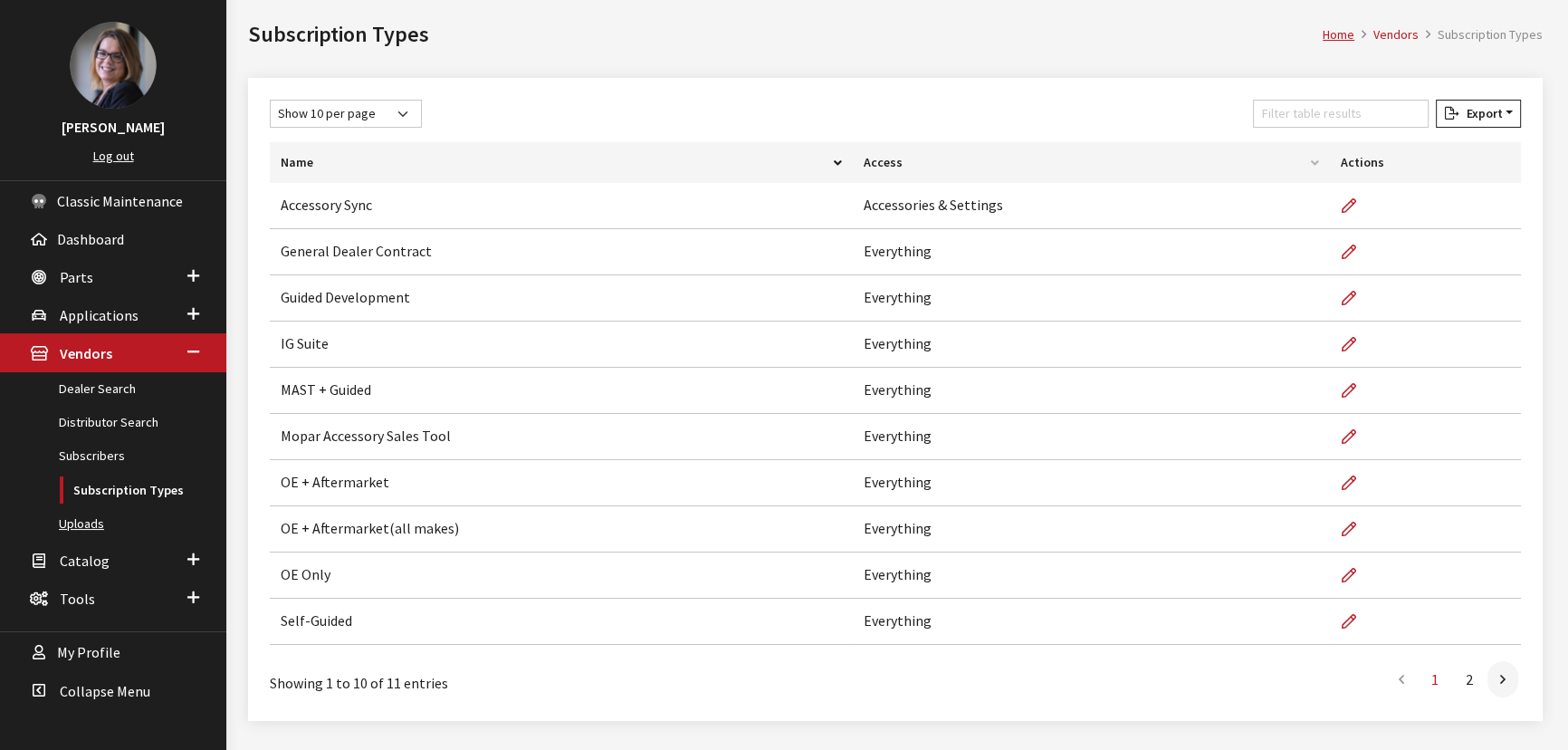
click at [66, 516] on link "Uploads" at bounding box center [113, 523] width 226 height 33
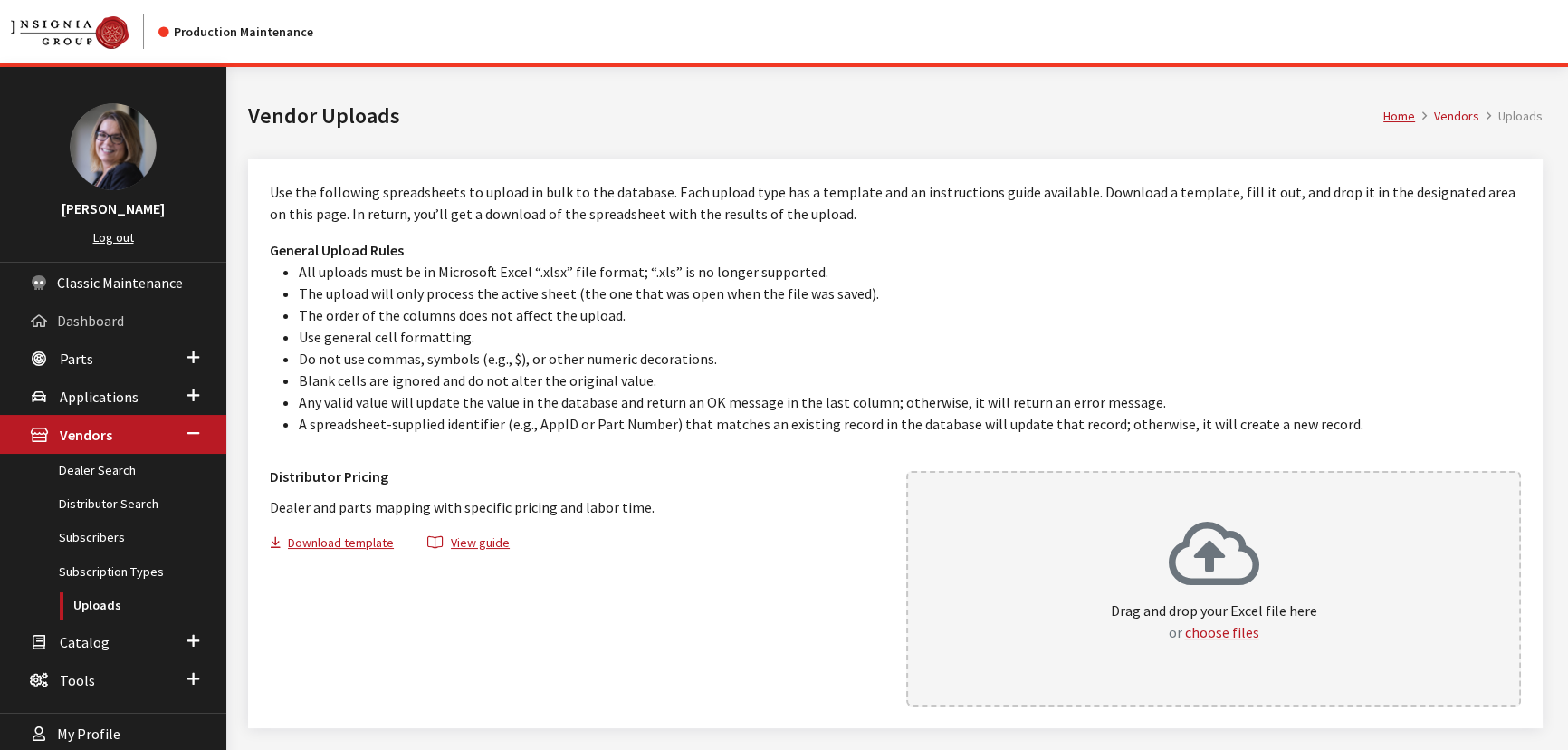
scroll to position [66, 0]
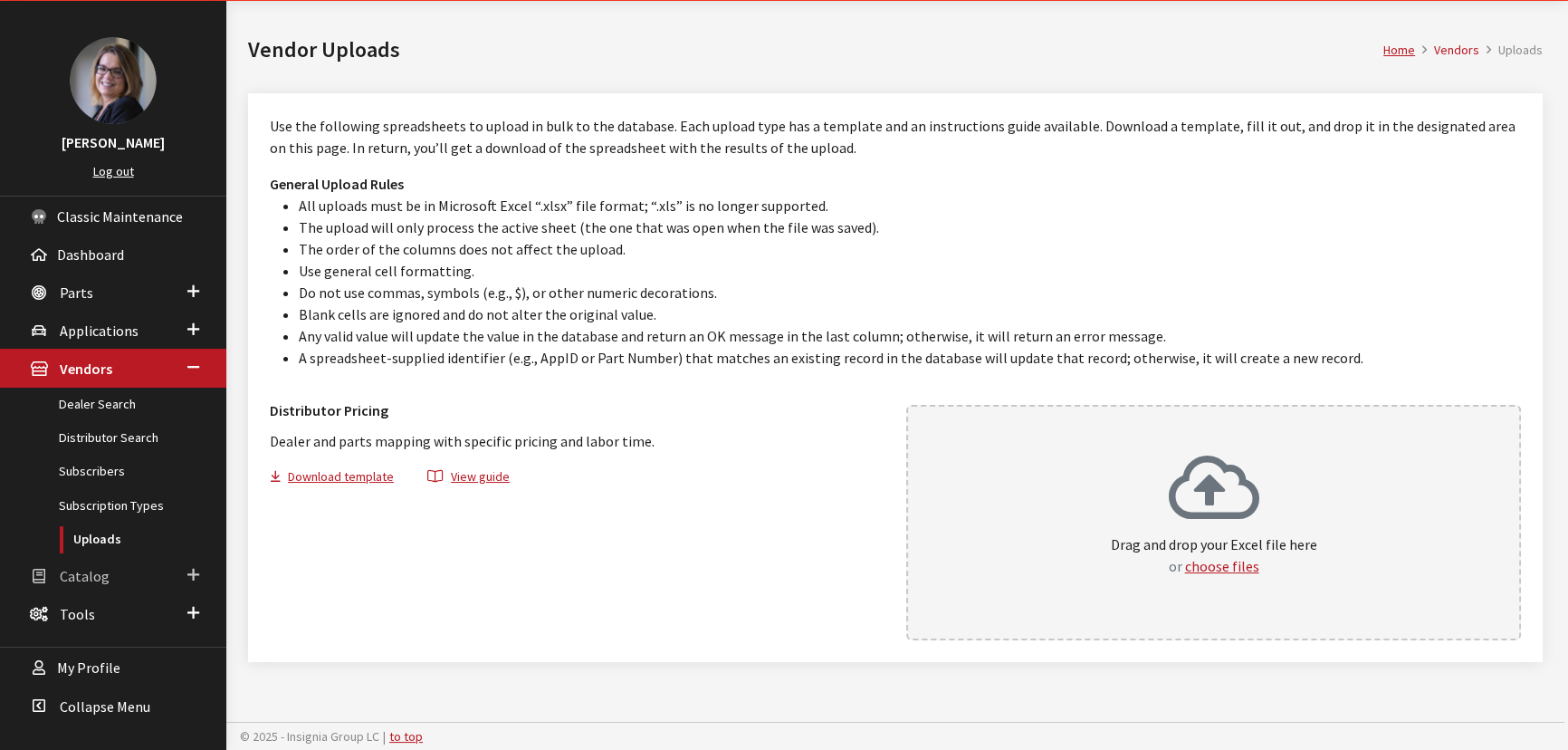
click at [70, 568] on span "Catalog" at bounding box center [85, 575] width 49 height 18
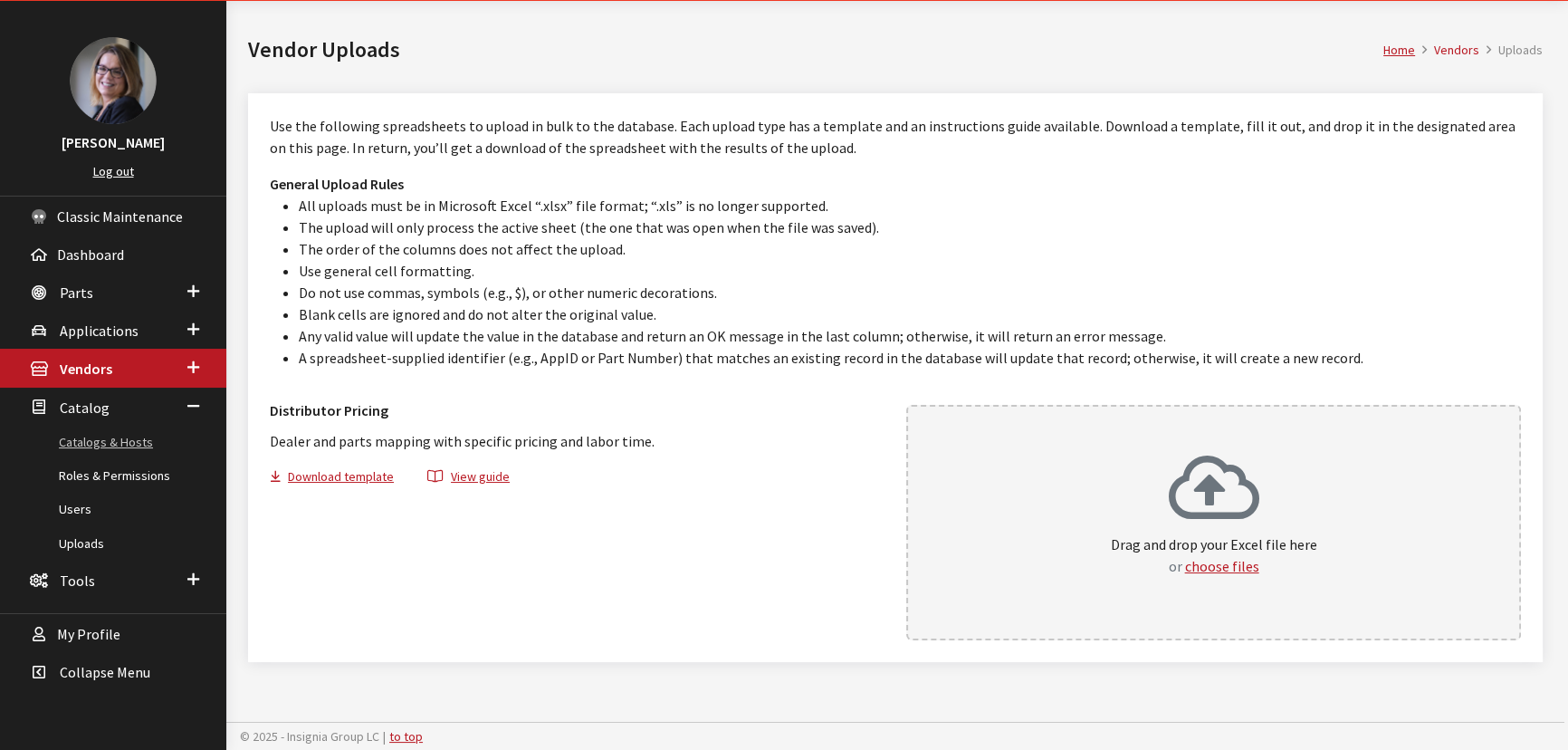
click at [86, 430] on link "Catalogs & Hosts" at bounding box center [113, 441] width 226 height 33
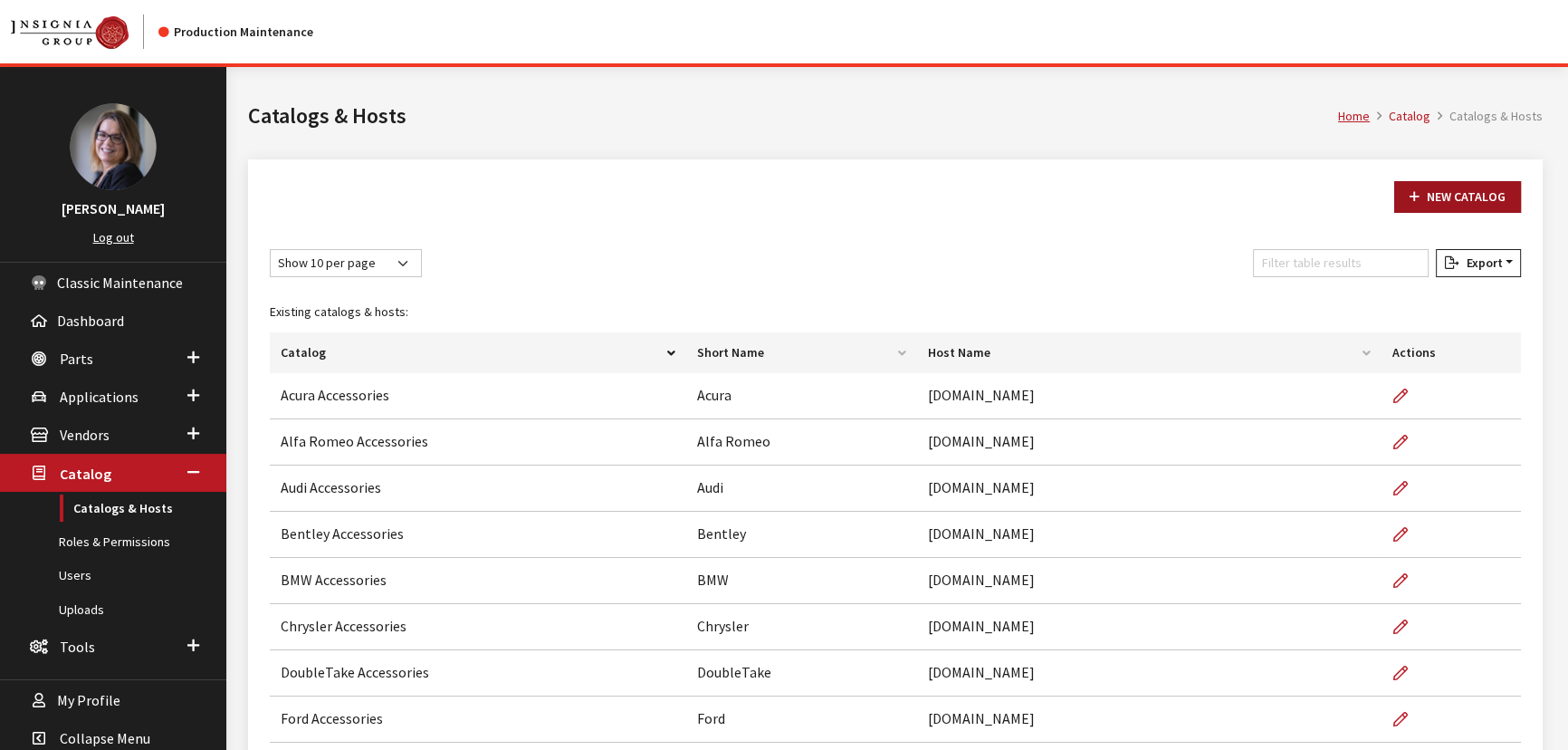
click at [1449, 196] on link "New Catalog" at bounding box center [1457, 197] width 126 height 31
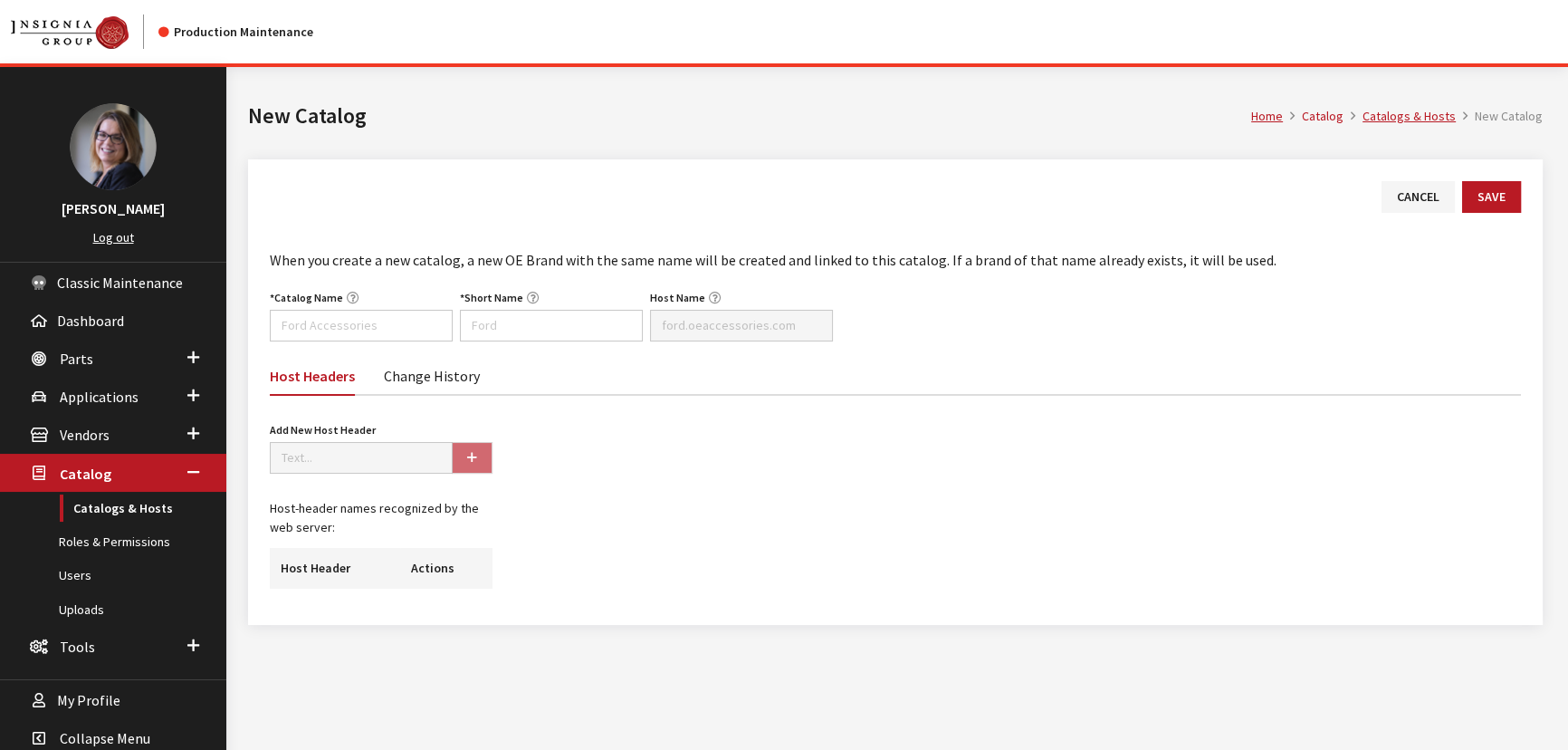
click at [464, 379] on link "Change History" at bounding box center [431, 375] width 96 height 38
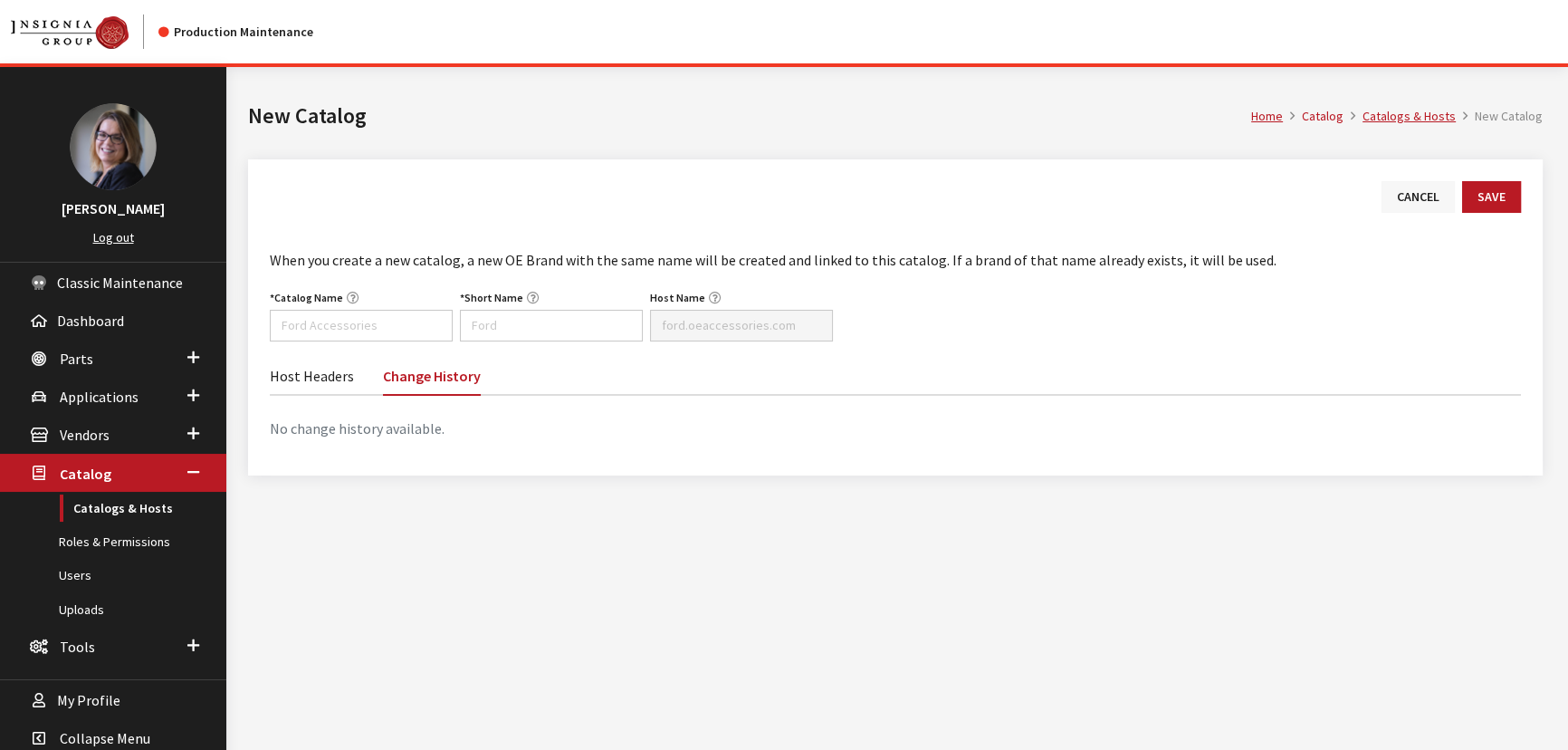
click at [1392, 190] on link "Cancel" at bounding box center [1418, 197] width 73 height 31
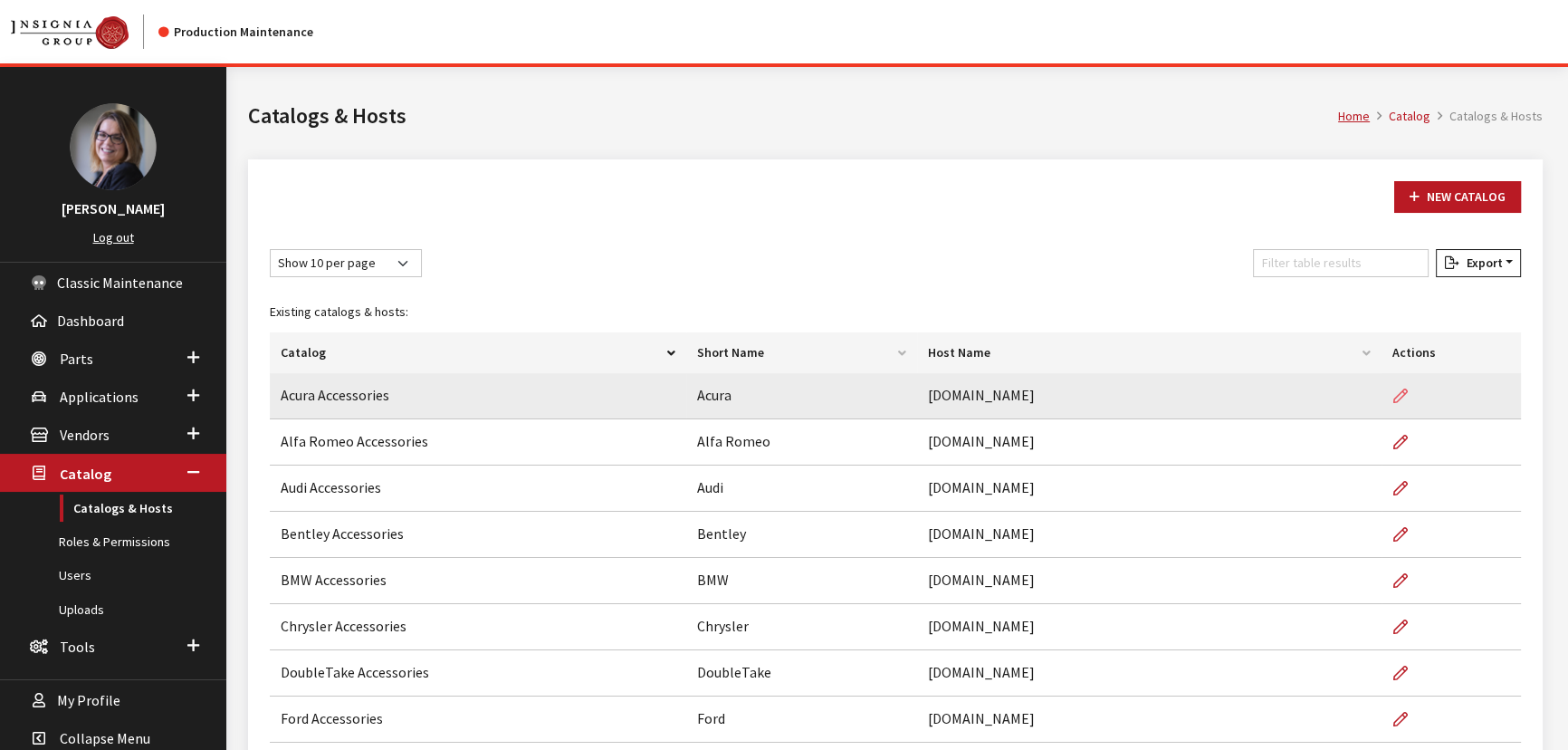
click at [1399, 398] on icon at bounding box center [1400, 396] width 14 height 14
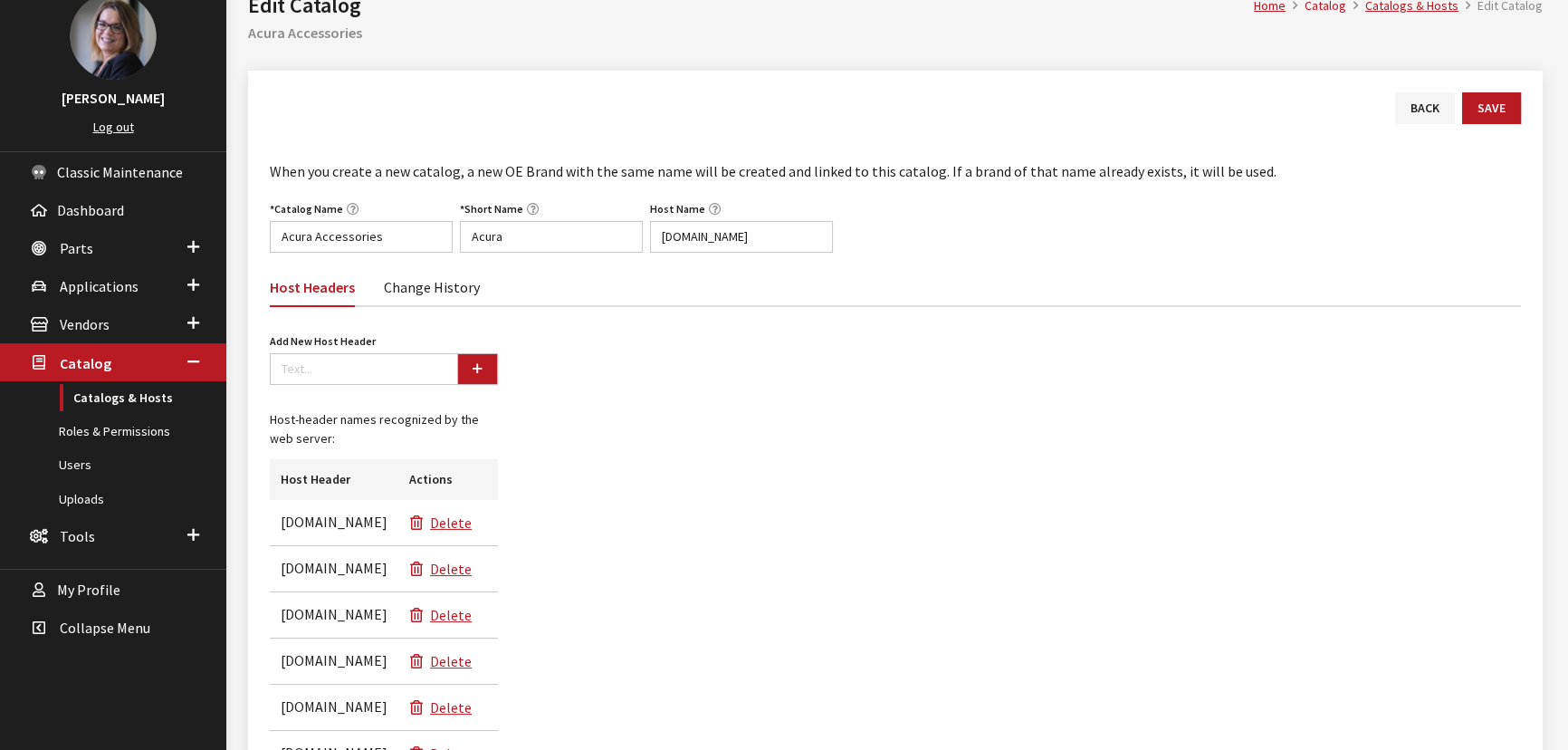
scroll to position [82, 0]
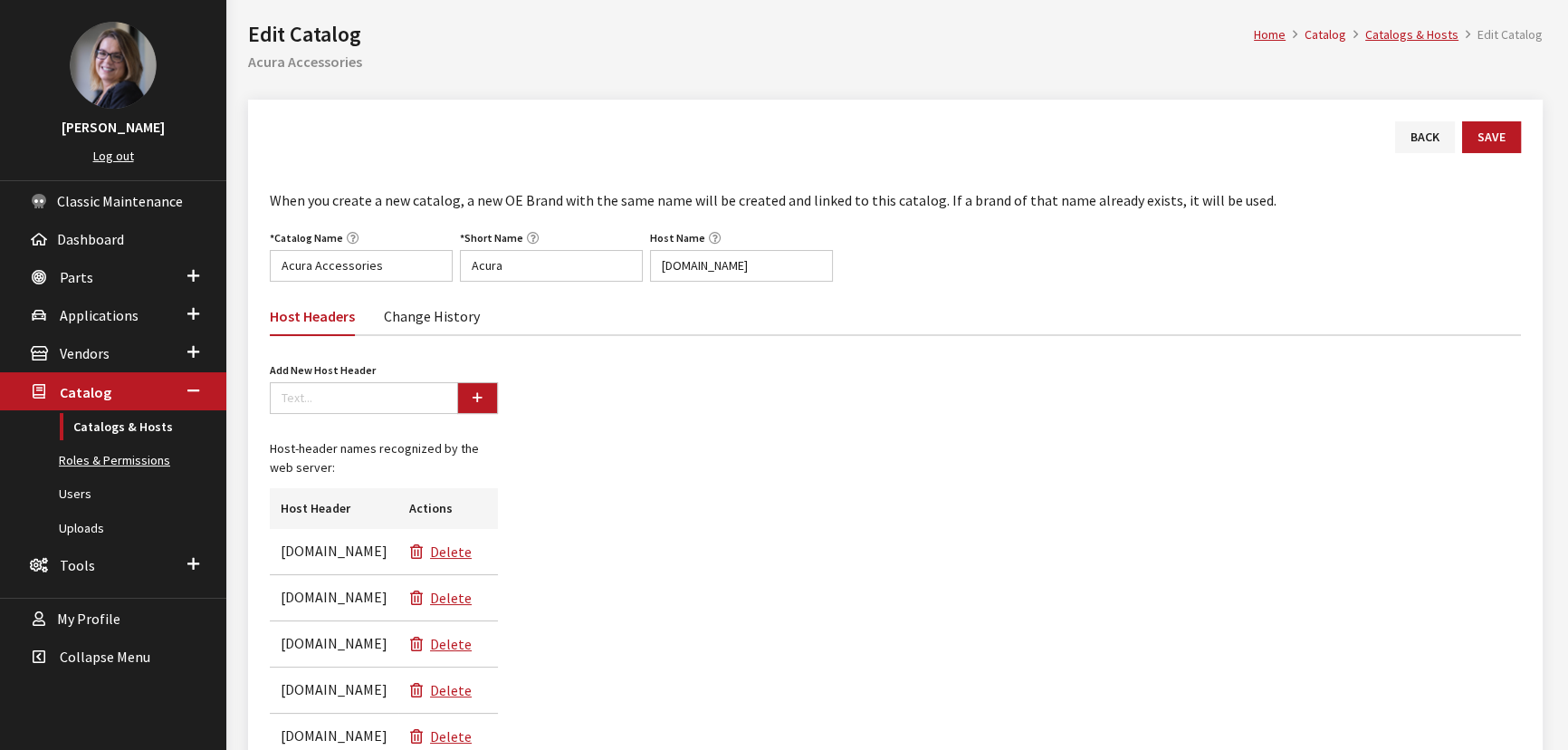
click at [69, 447] on link "Roles & Permissions" at bounding box center [113, 459] width 226 height 33
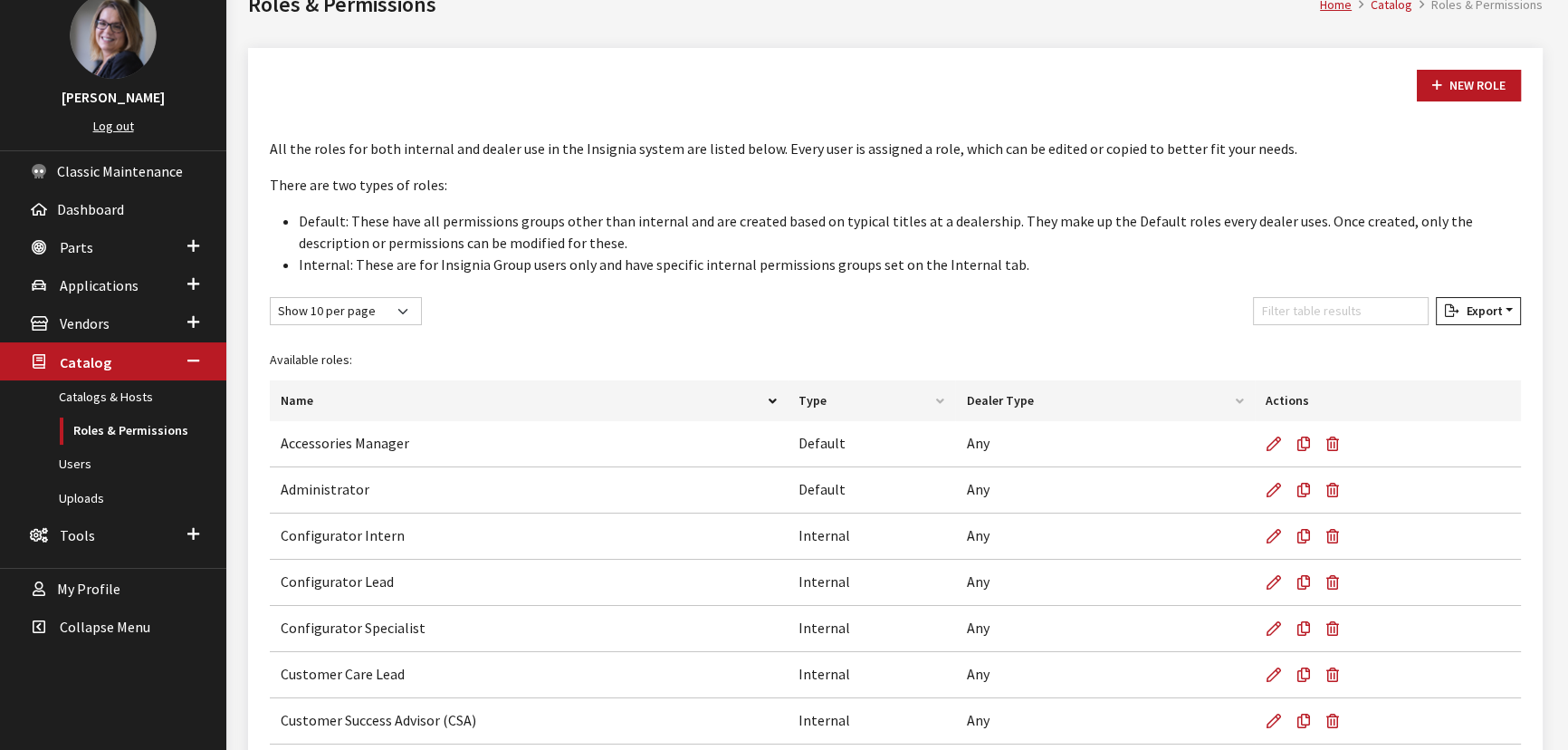
scroll to position [164, 0]
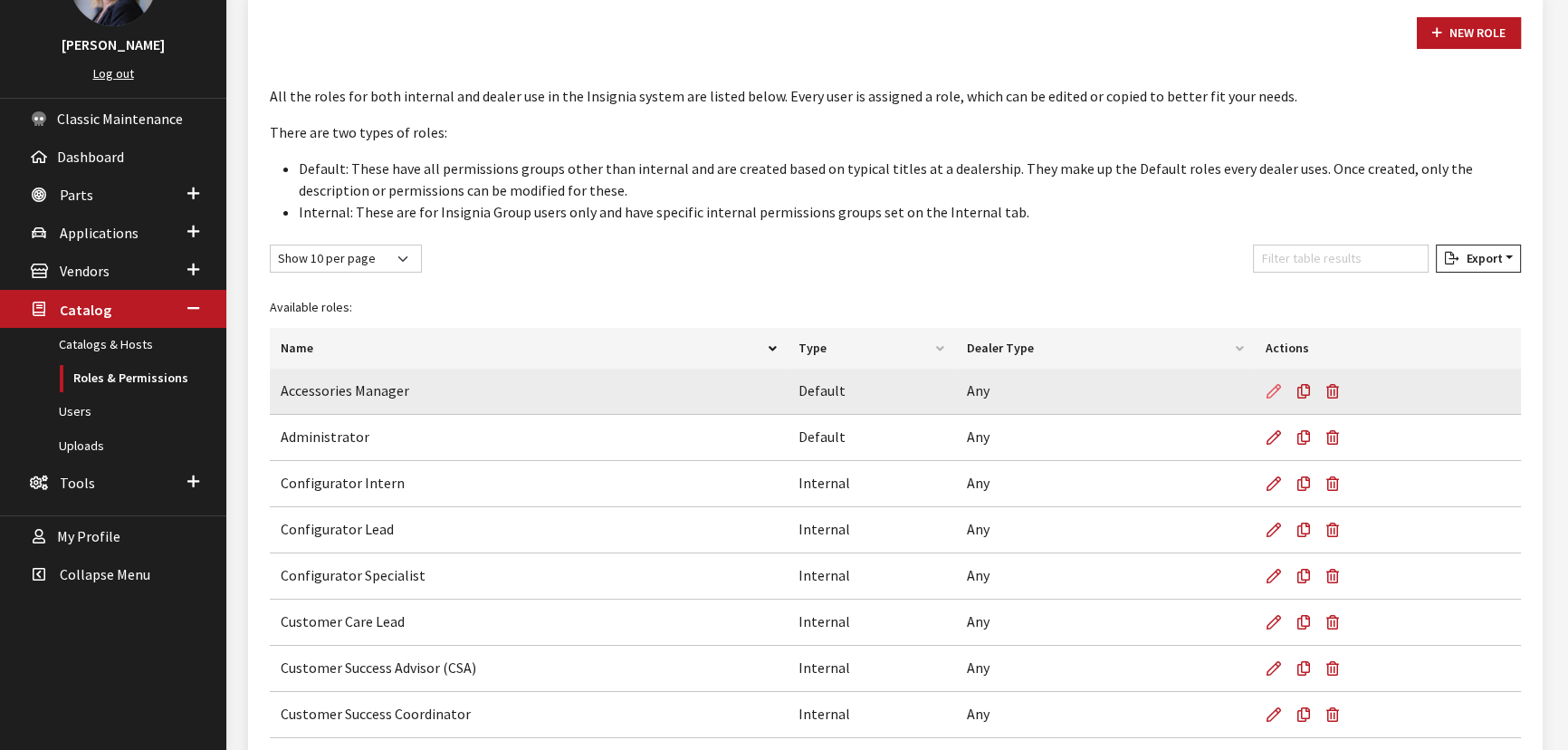
click at [1273, 388] on icon at bounding box center [1274, 391] width 14 height 14
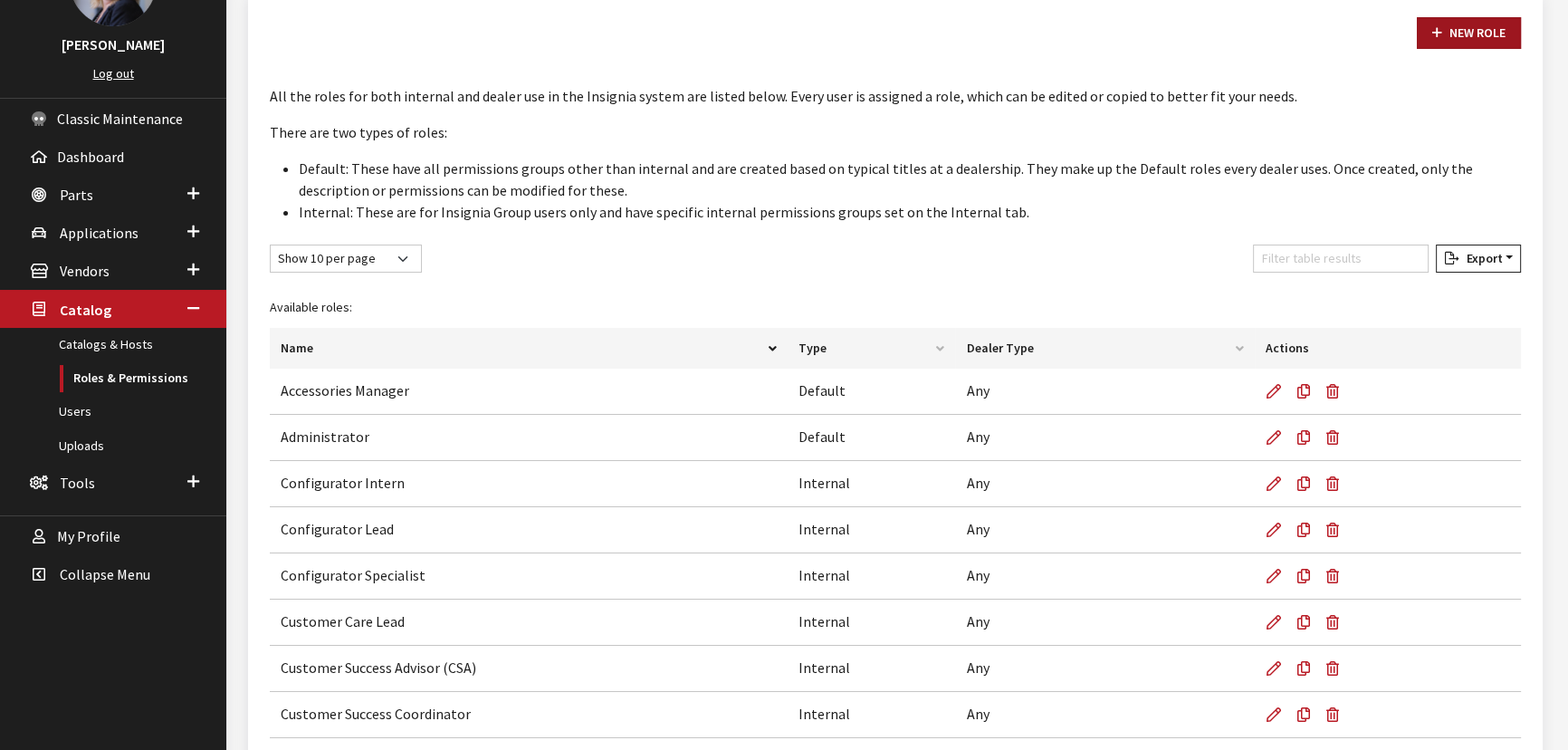
click at [1447, 36] on link "New Role" at bounding box center [1469, 32] width 104 height 31
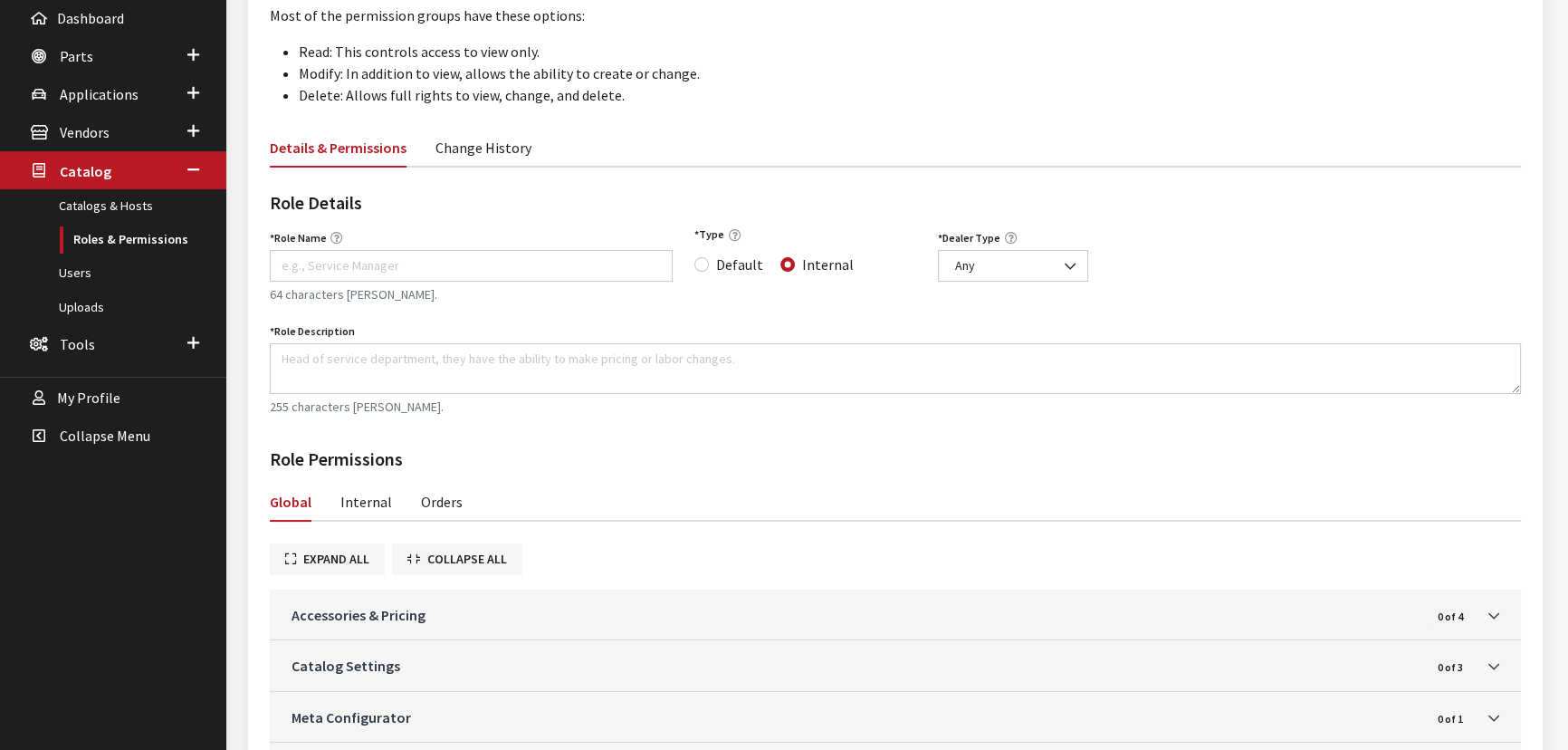
scroll to position [246, 0]
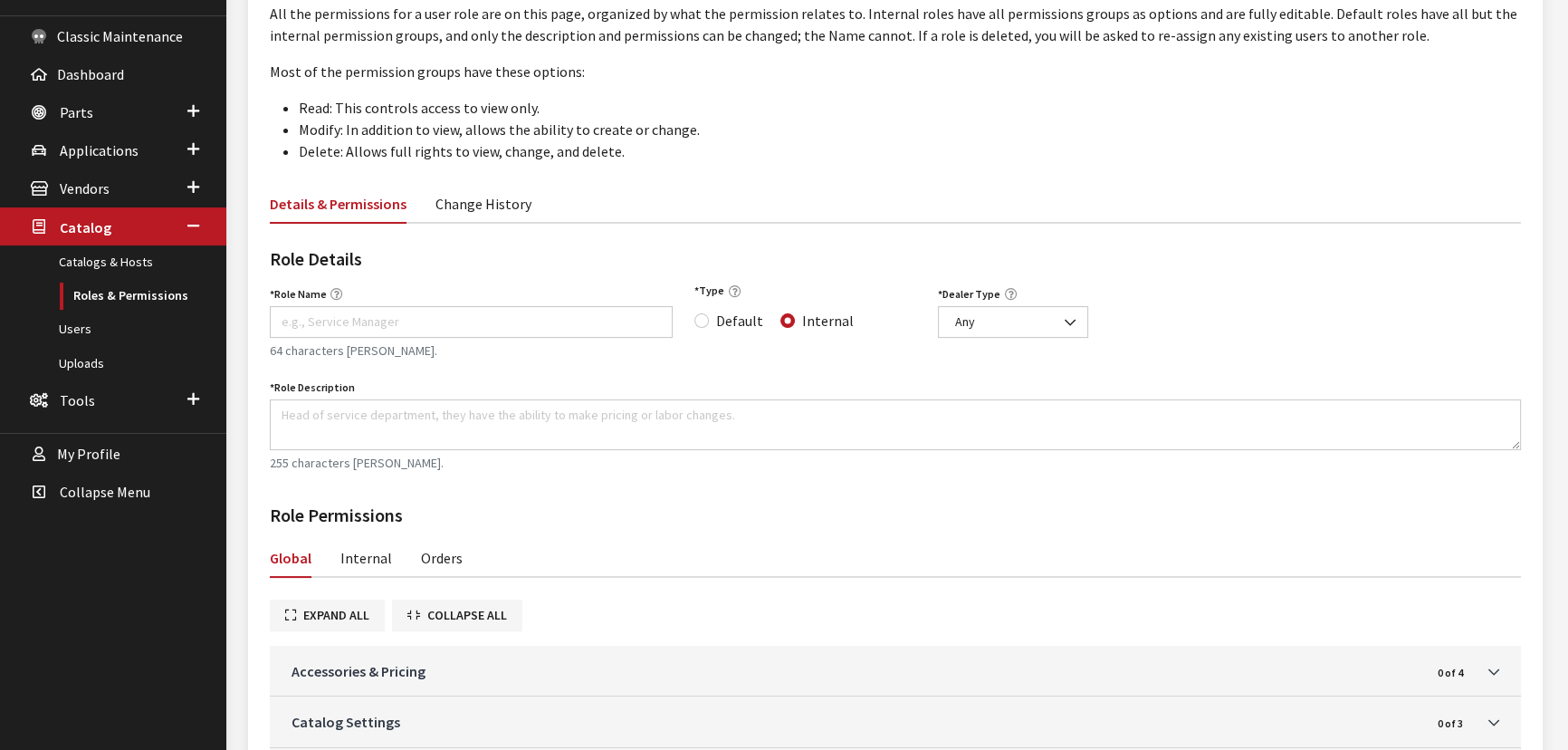
click at [482, 199] on link "Change History" at bounding box center [483, 203] width 96 height 38
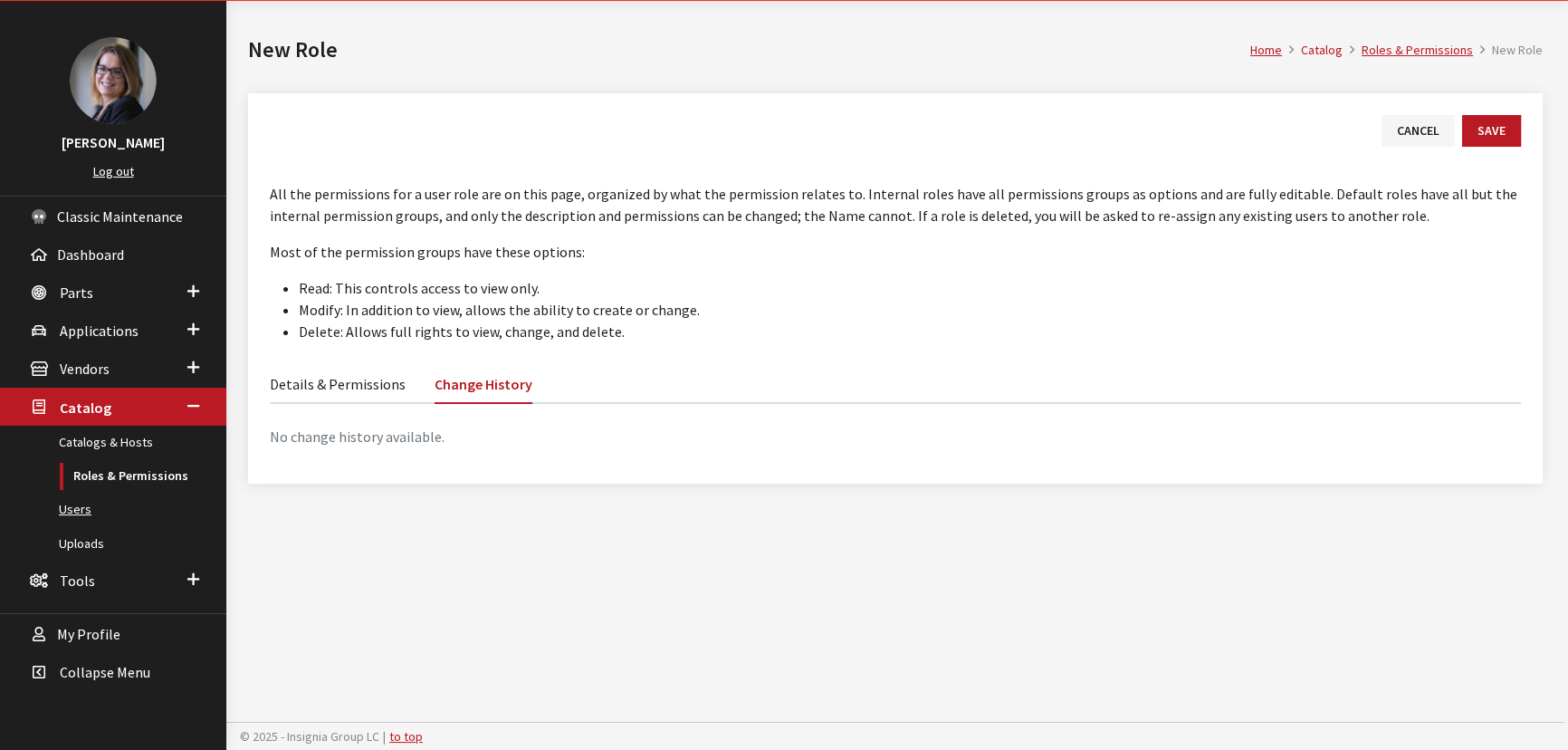
click at [75, 500] on link "Users" at bounding box center [113, 509] width 226 height 33
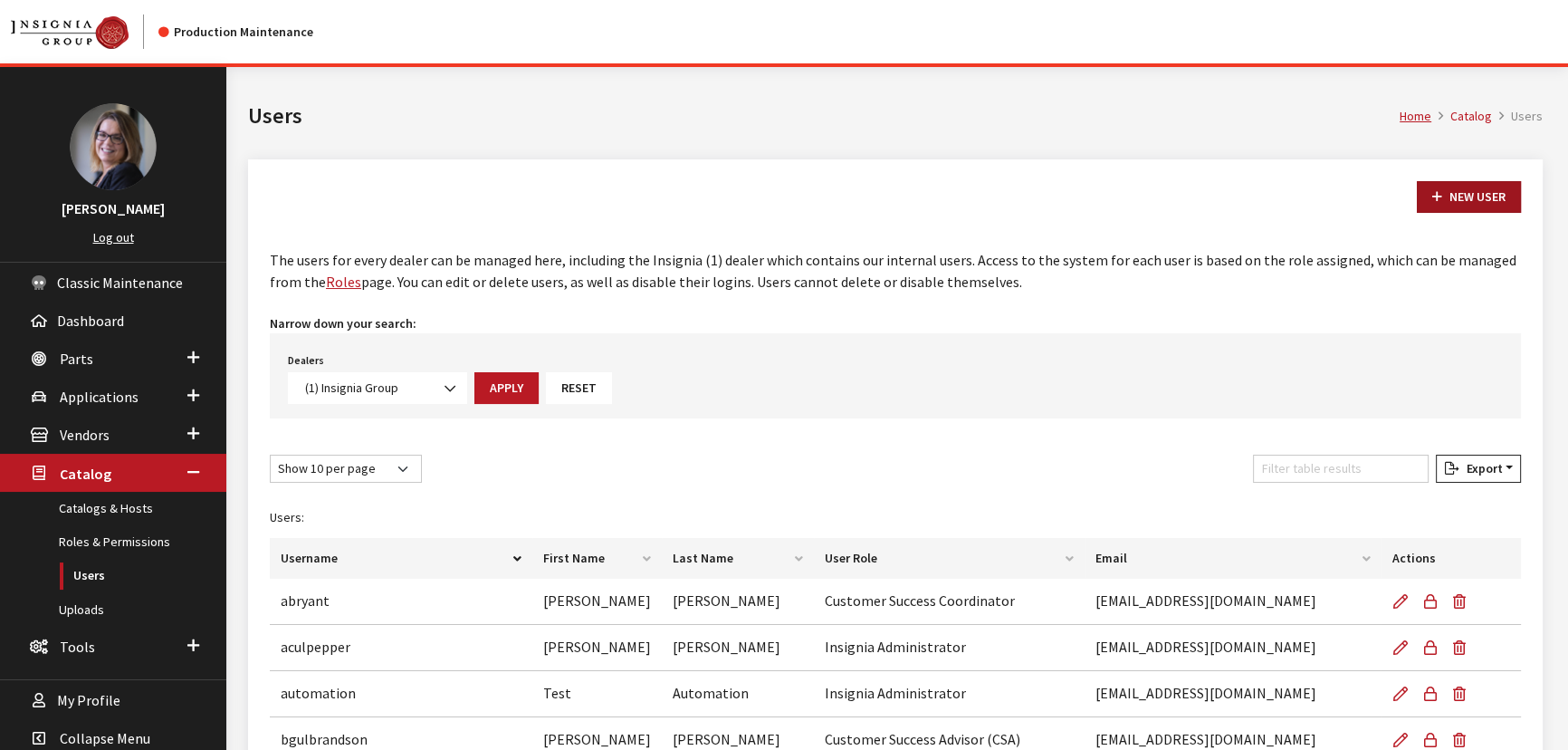
click at [1473, 181] on link "New User" at bounding box center [1469, 197] width 104 height 31
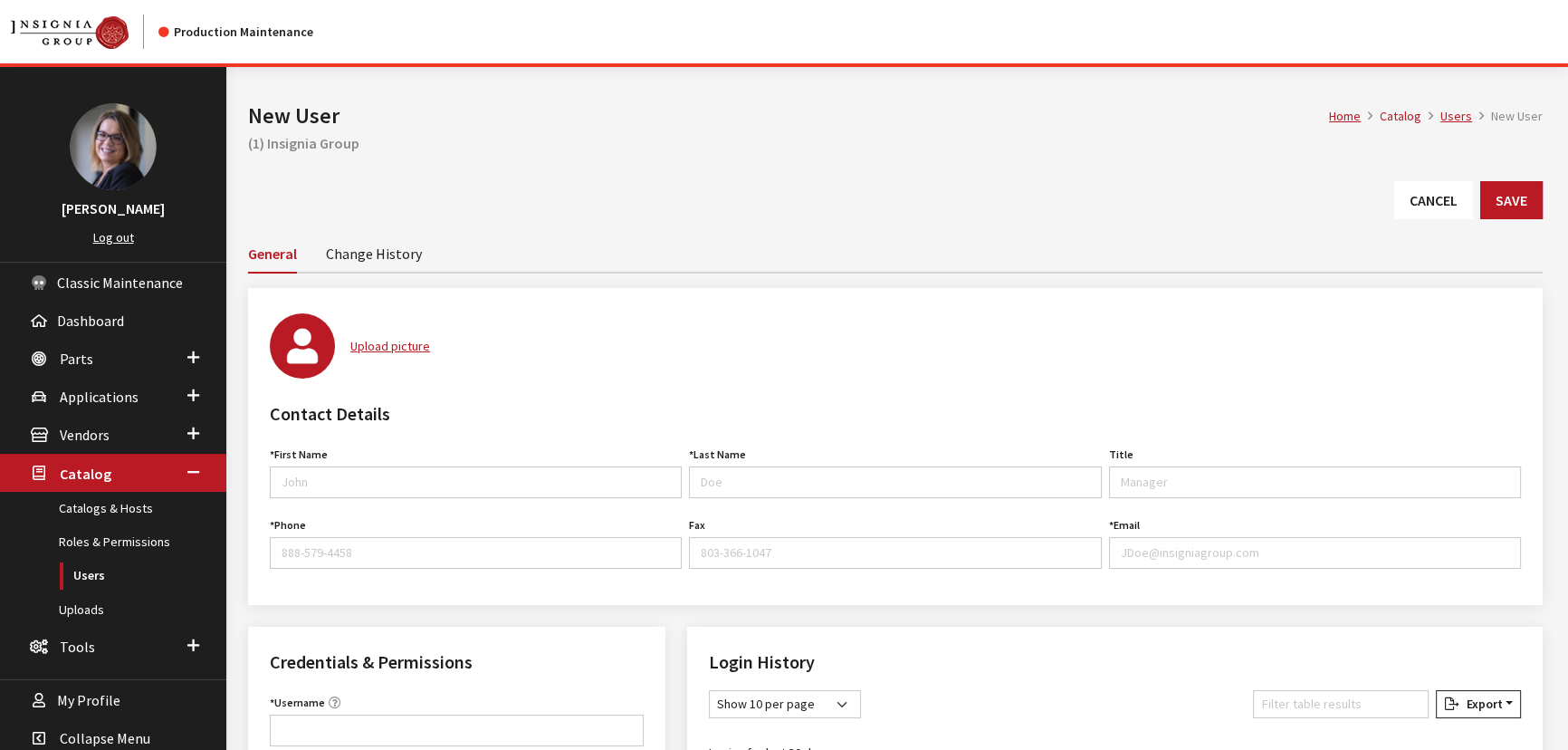
click at [345, 243] on link "Change History" at bounding box center [373, 253] width 96 height 38
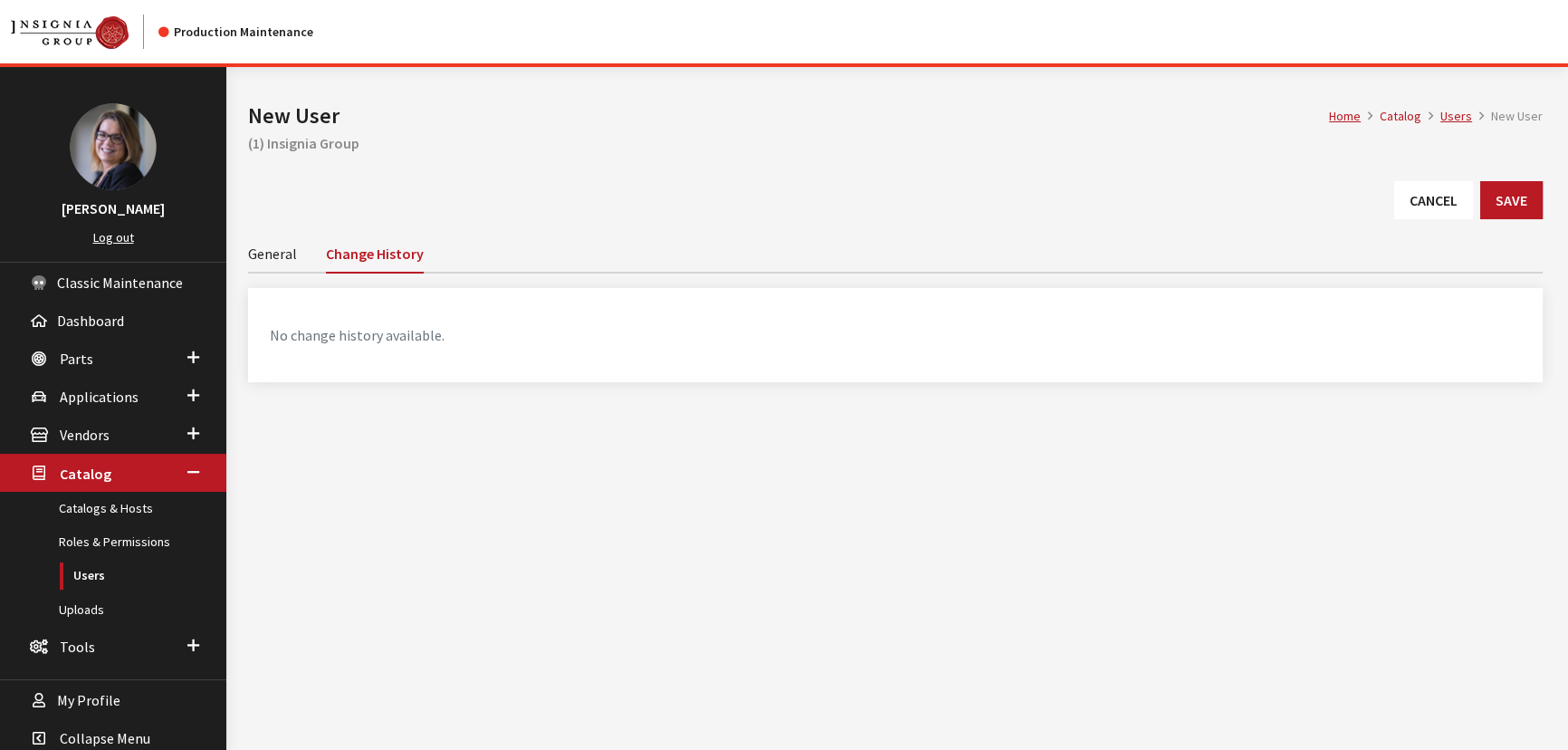
click at [1430, 197] on link "Cancel" at bounding box center [1433, 200] width 79 height 38
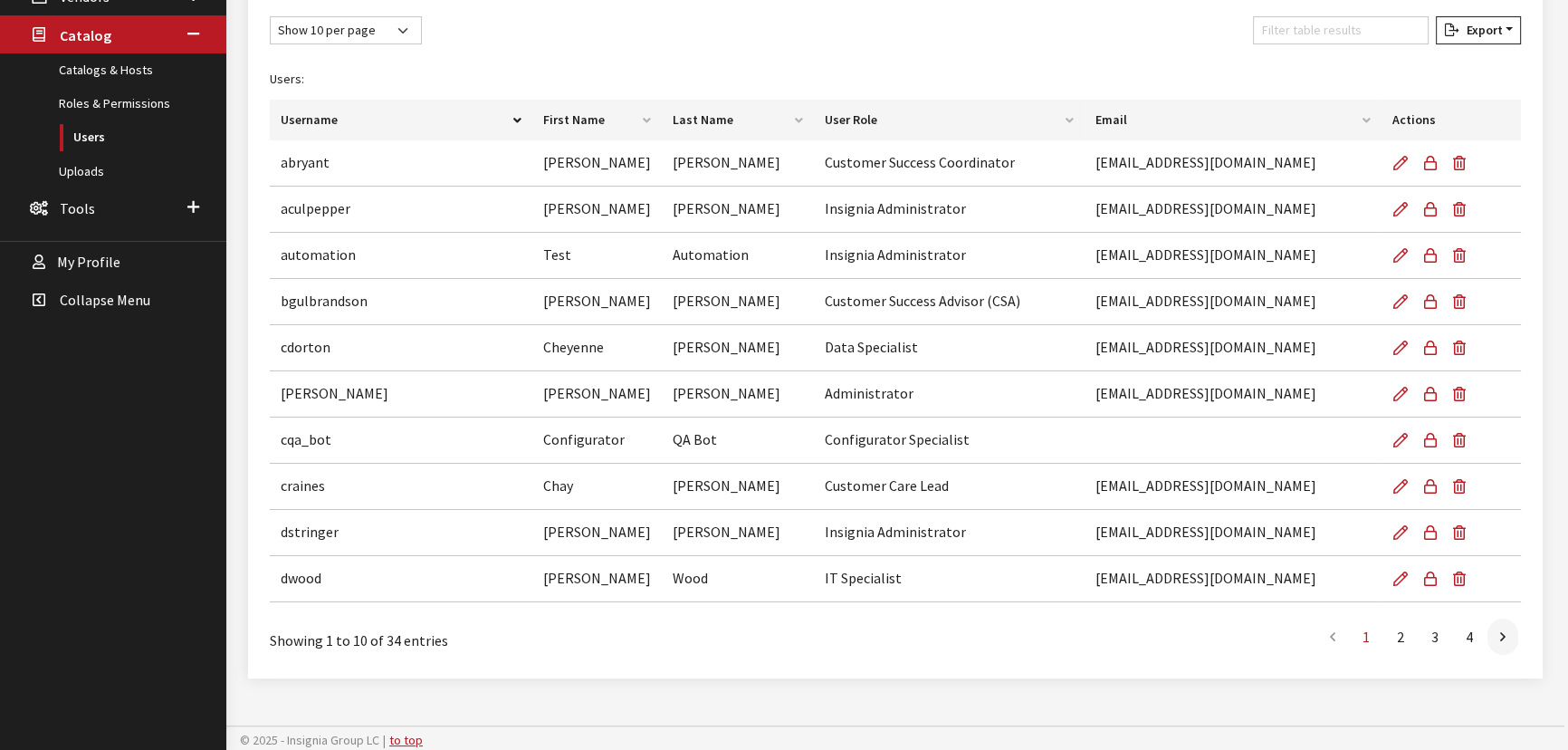
scroll to position [356, 0]
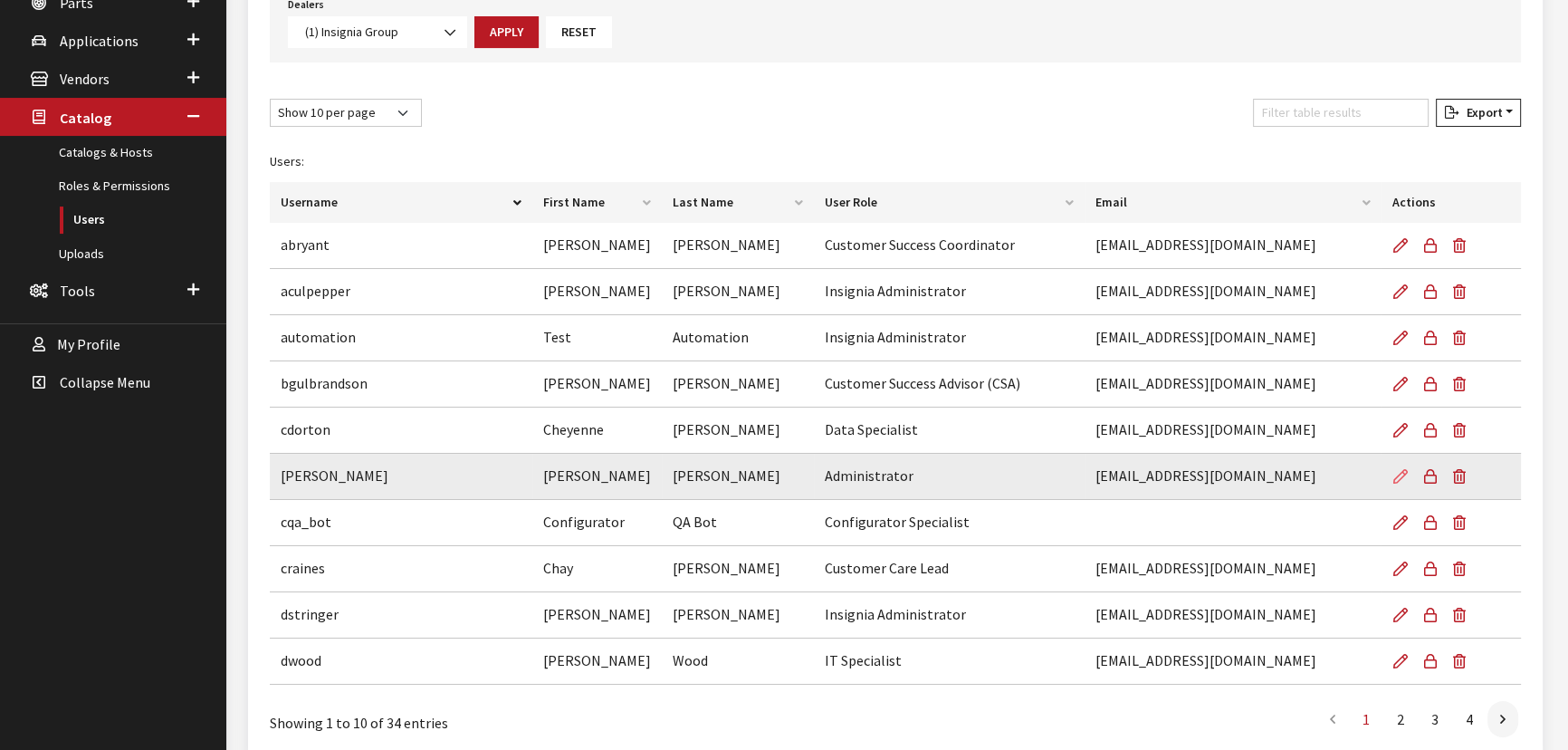
click at [1392, 470] on link at bounding box center [1404, 477] width 24 height 46
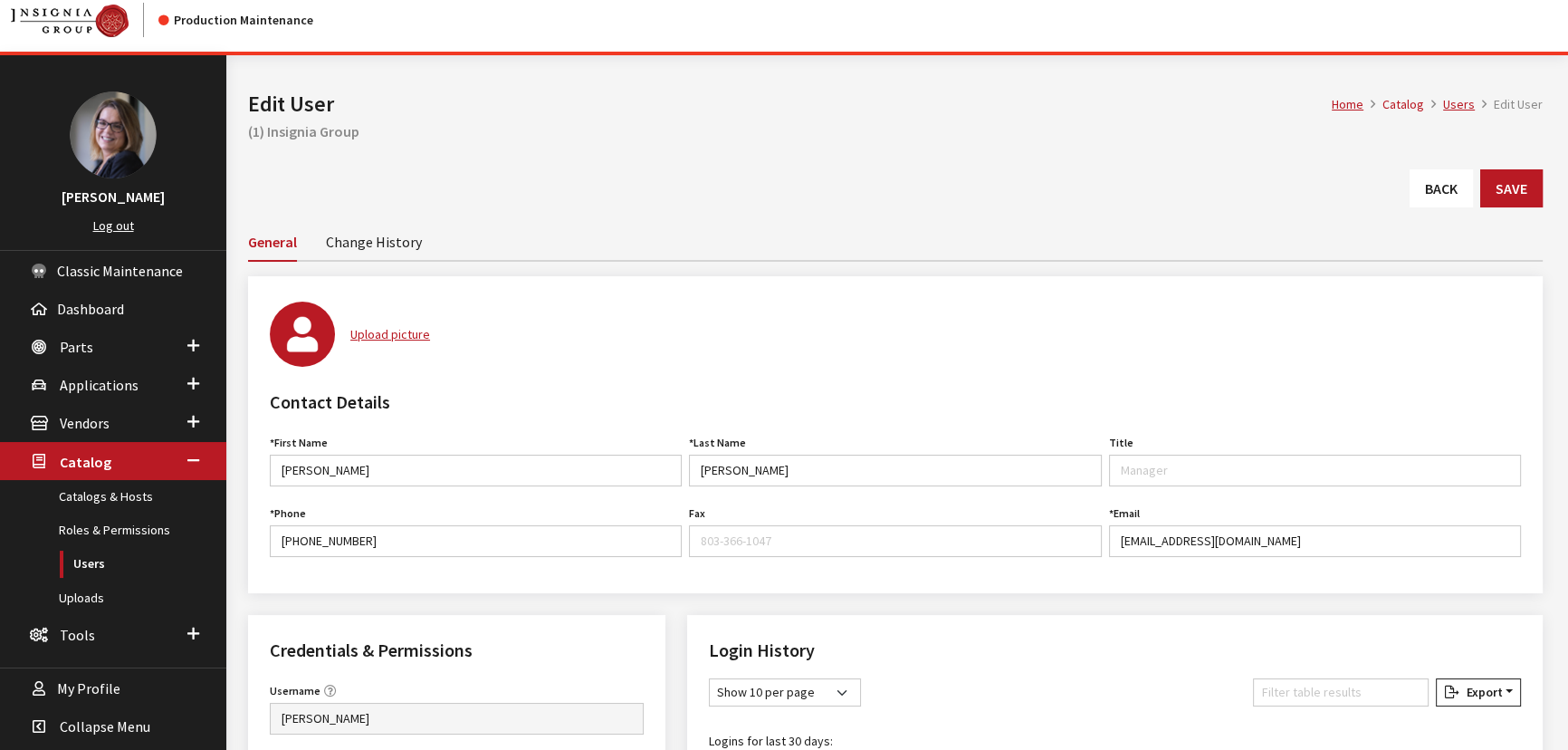
scroll to position [9, 0]
click at [70, 597] on link "Uploads" at bounding box center [113, 599] width 226 height 33
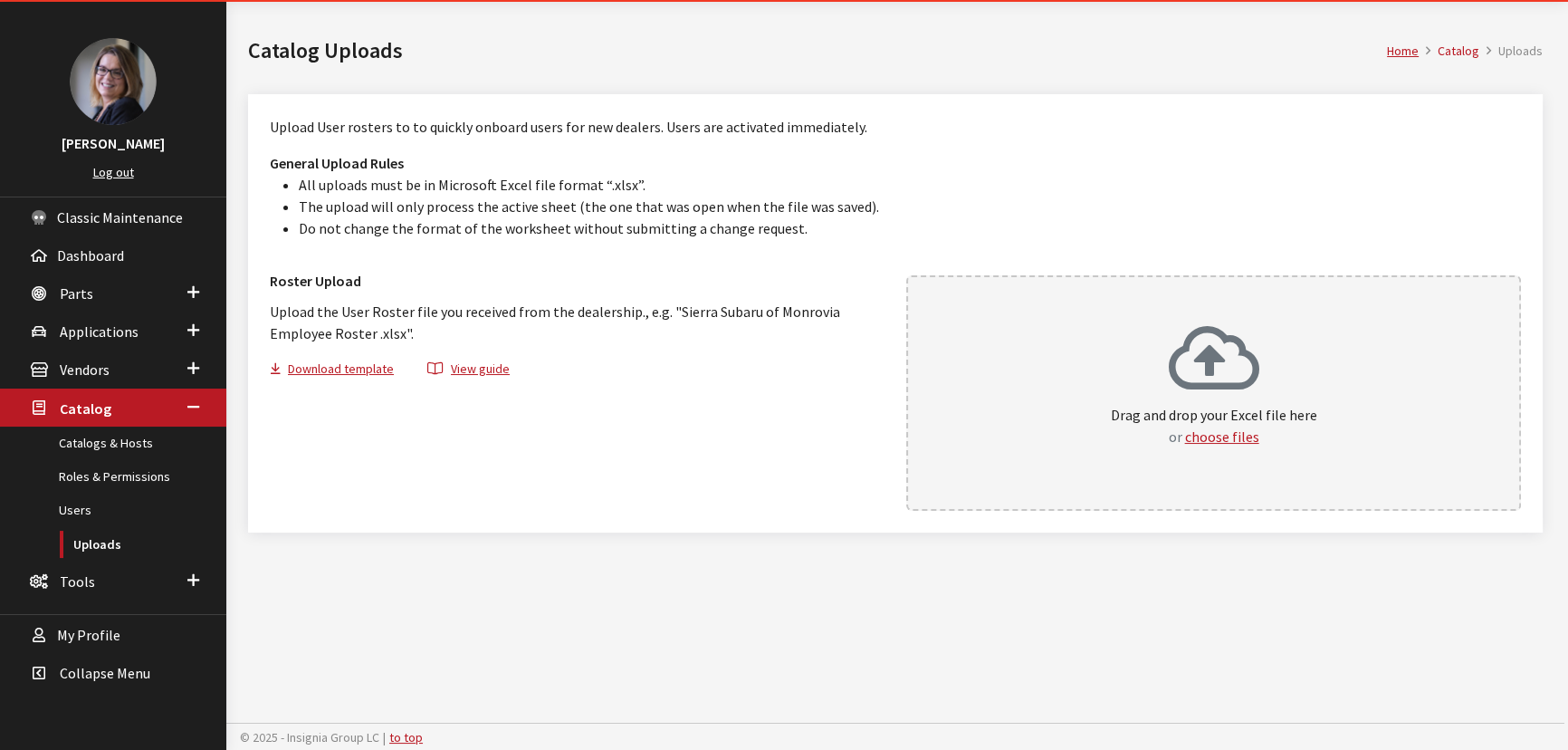
scroll to position [66, 0]
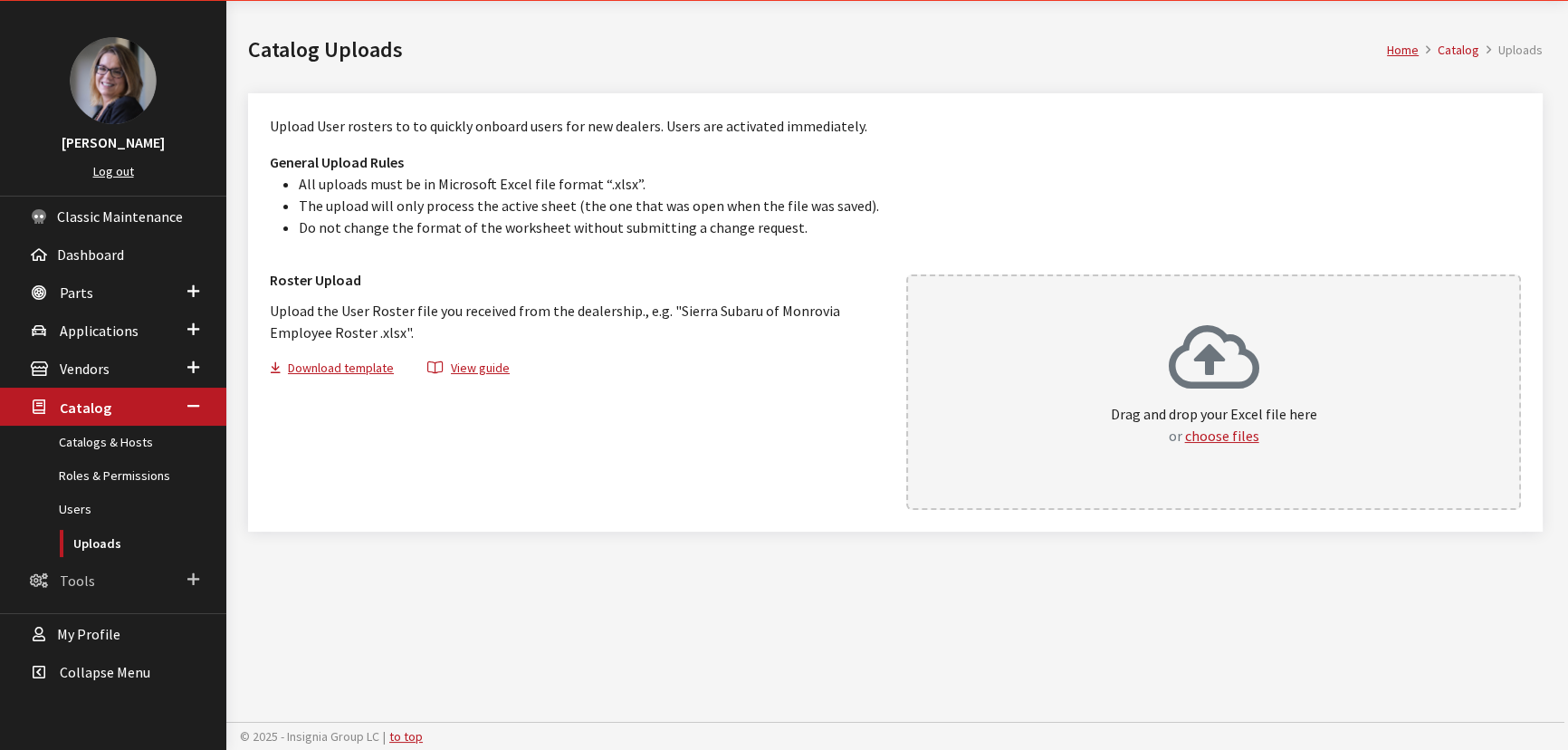
click at [64, 572] on span "Tools" at bounding box center [77, 580] width 35 height 18
click at [59, 547] on link "Visual API" at bounding box center [113, 548] width 226 height 33
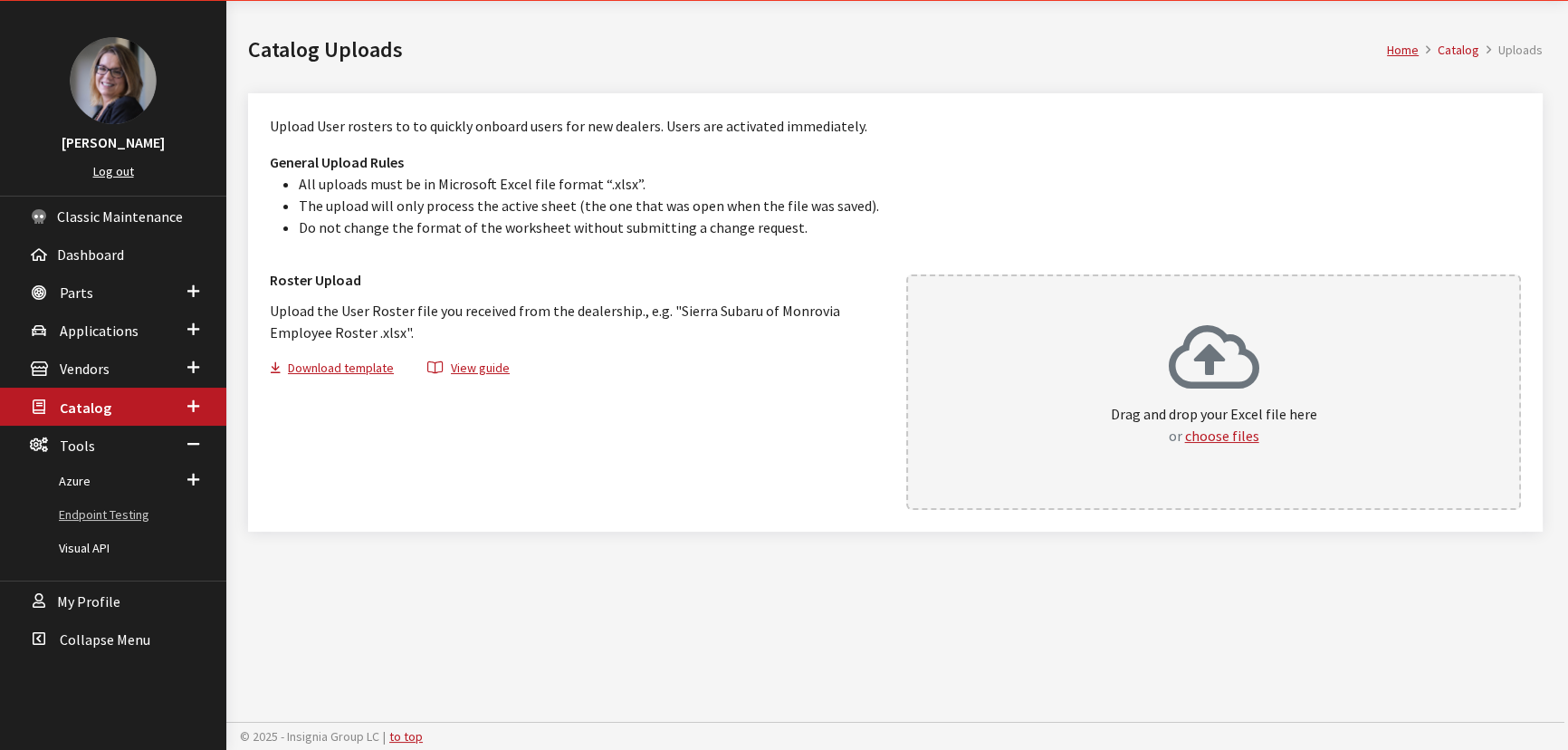
click at [72, 513] on link "Endpoint Testing" at bounding box center [113, 514] width 226 height 33
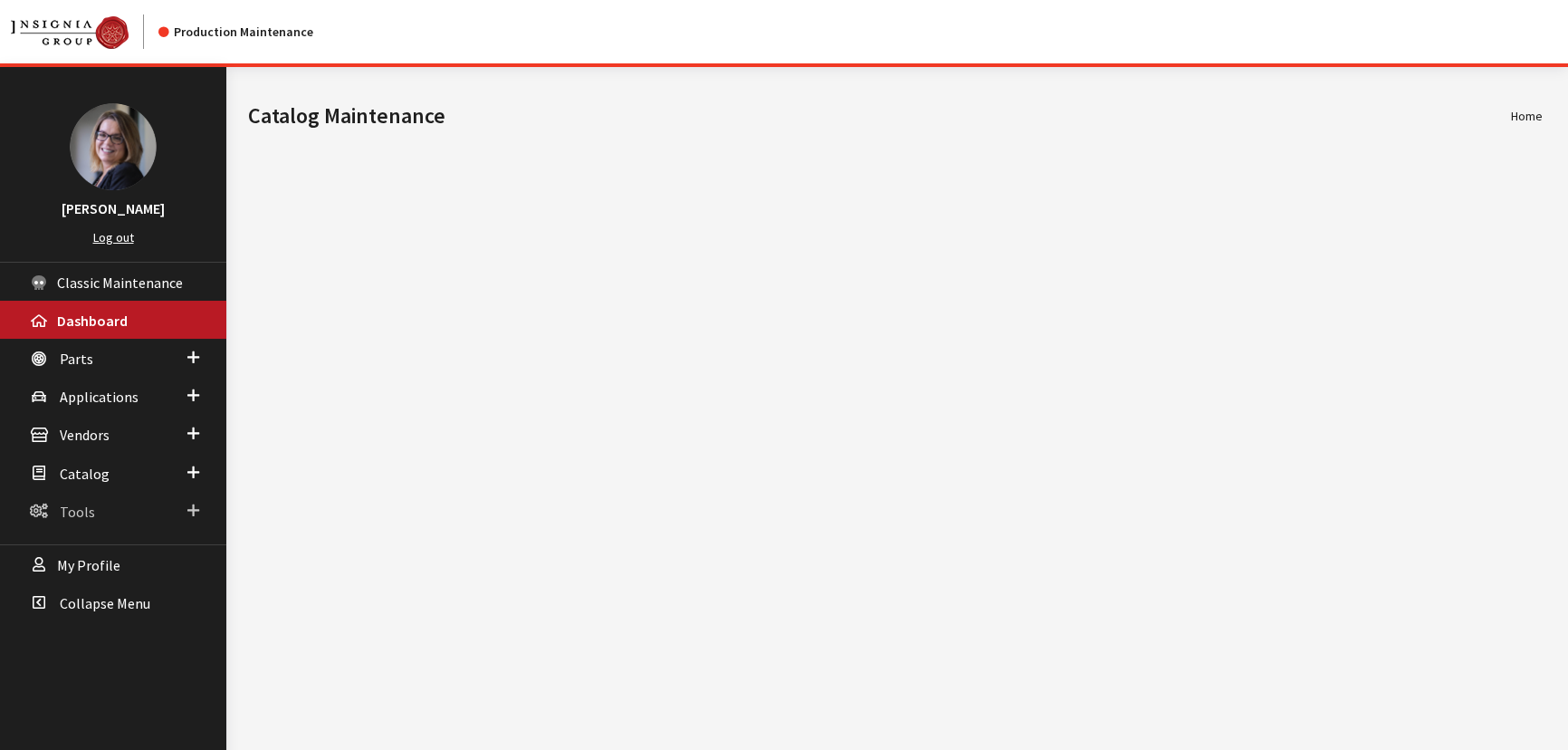
click at [190, 503] on span at bounding box center [193, 510] width 11 height 24
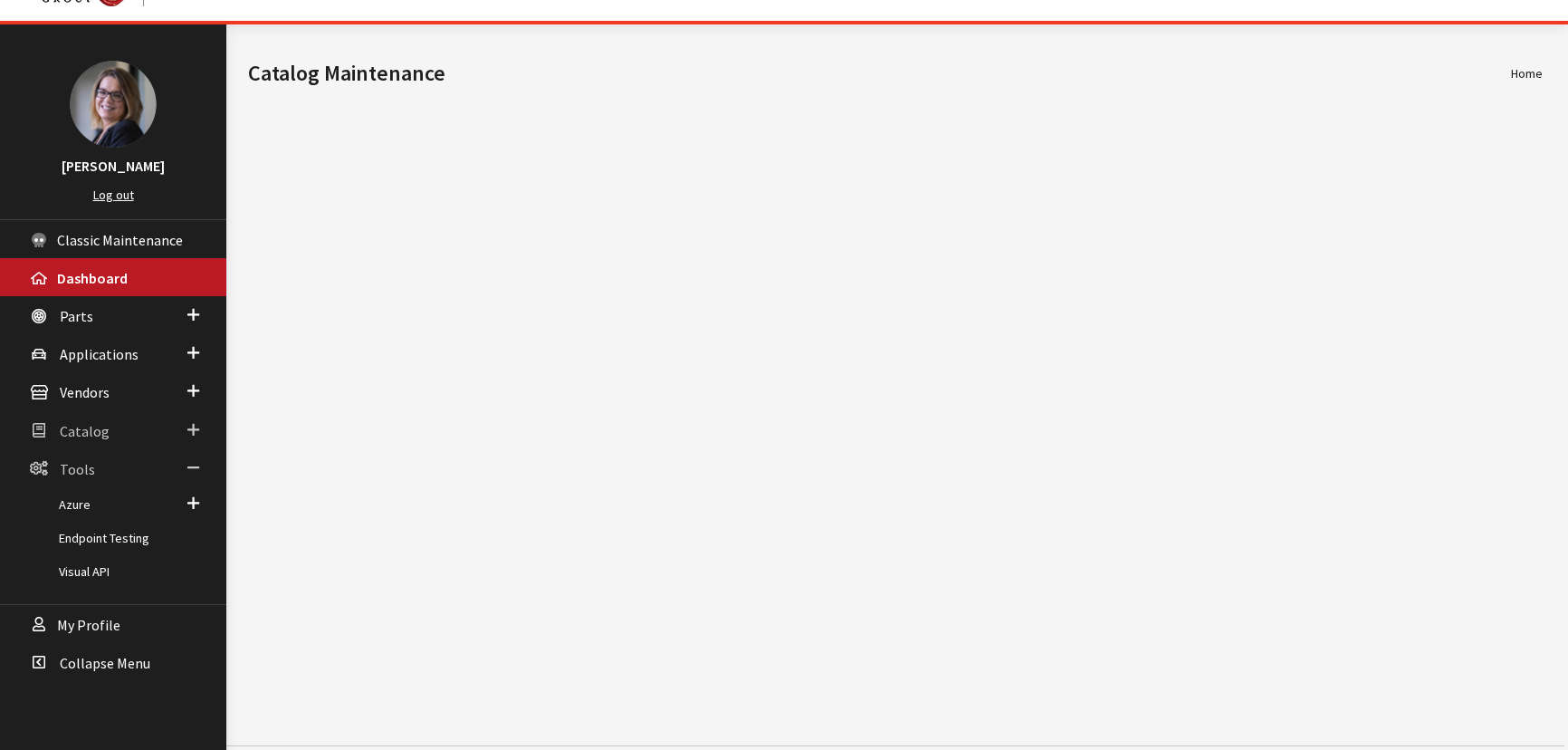
scroll to position [66, 0]
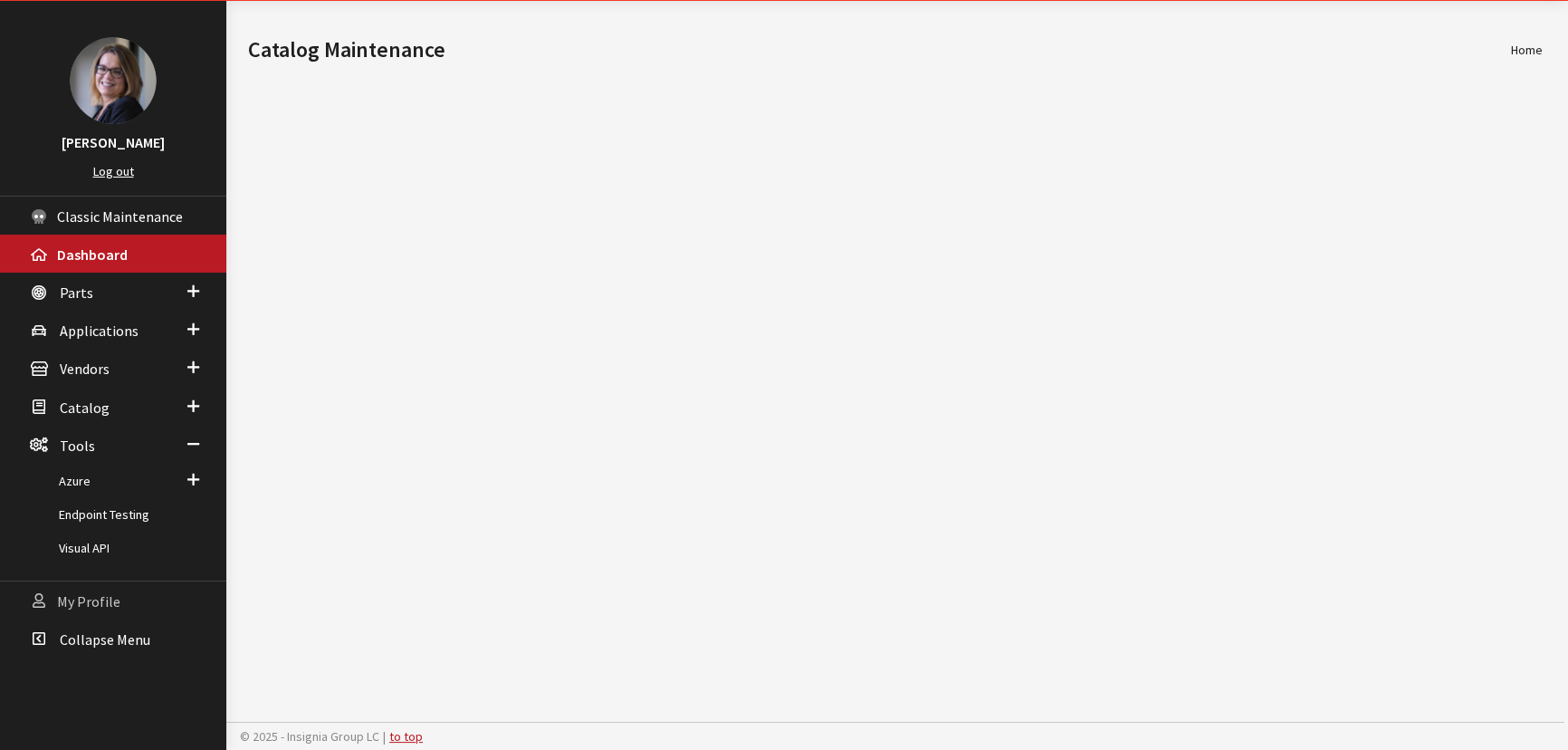
click at [89, 592] on span "My Profile" at bounding box center [88, 601] width 64 height 18
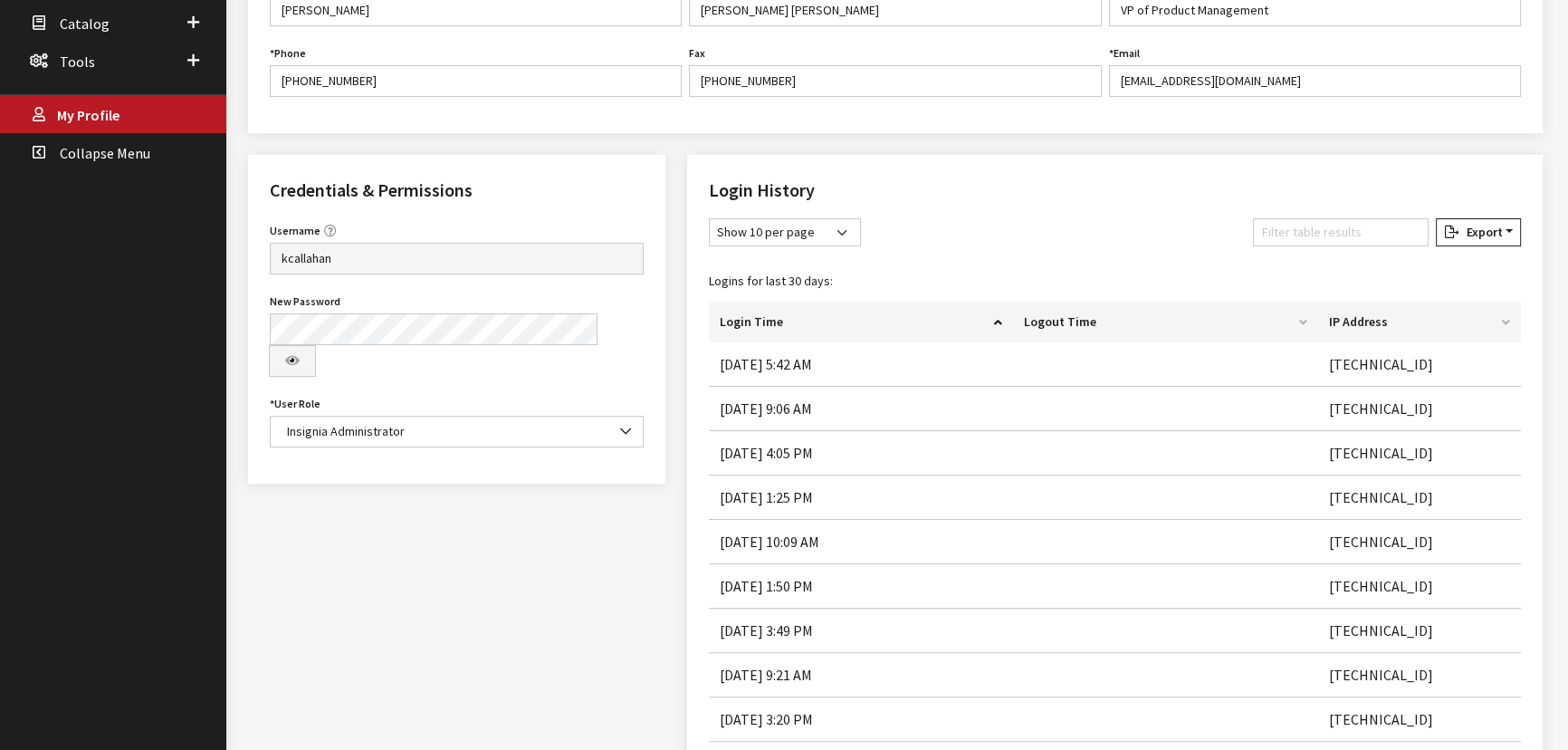
scroll to position [328, 0]
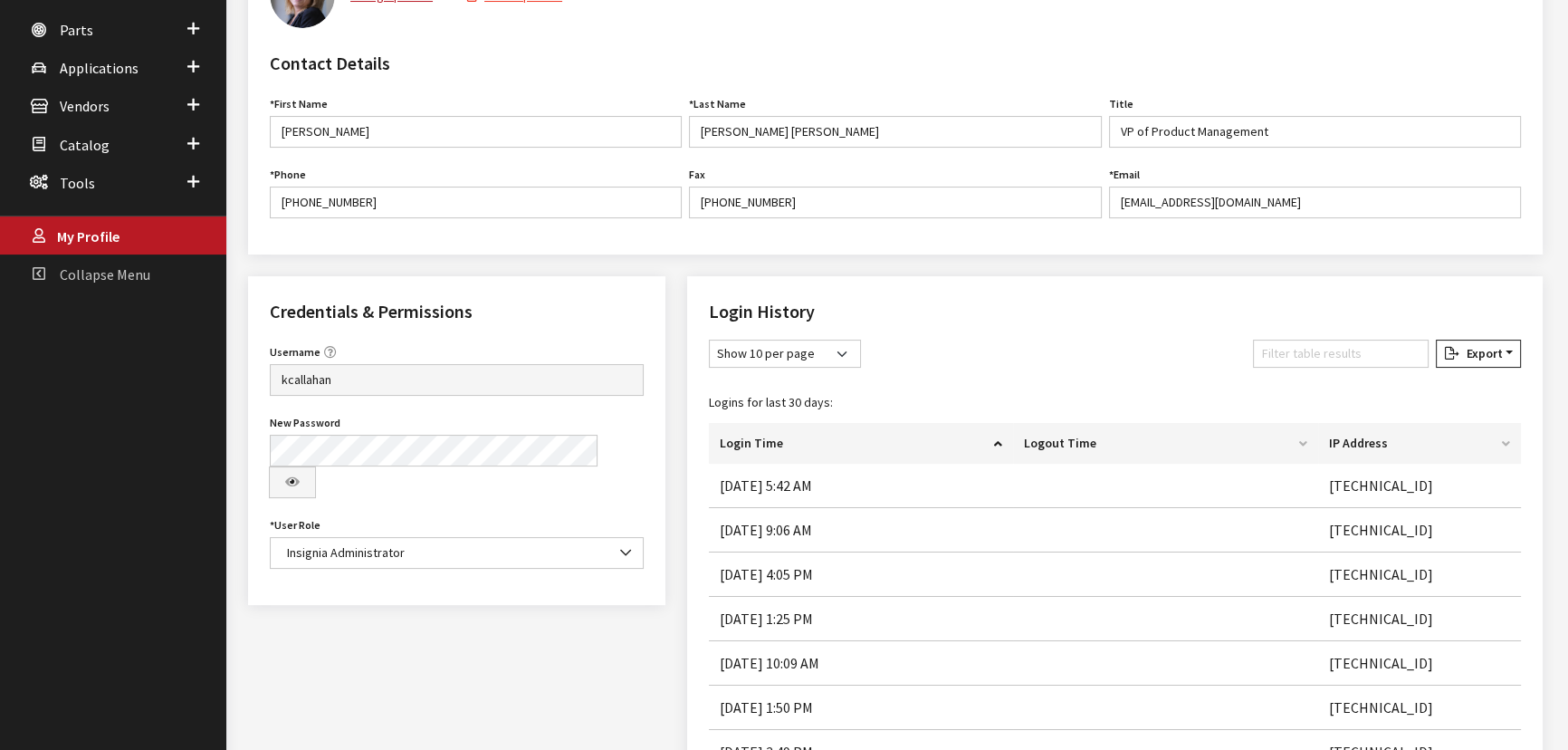
click at [41, 266] on icon at bounding box center [38, 273] width 18 height 15
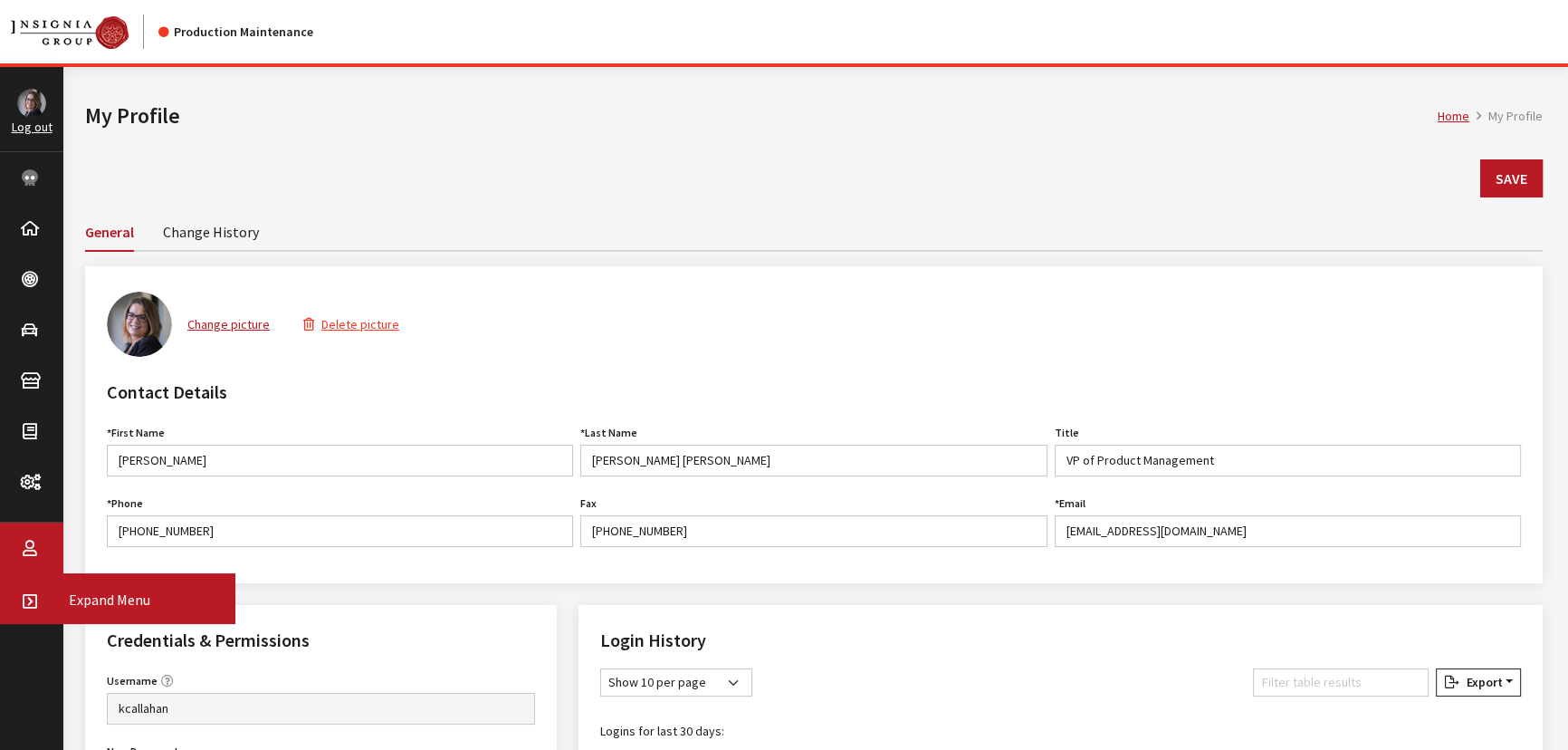
click at [35, 607] on link "Expand Menu" at bounding box center [118, 598] width 236 height 50
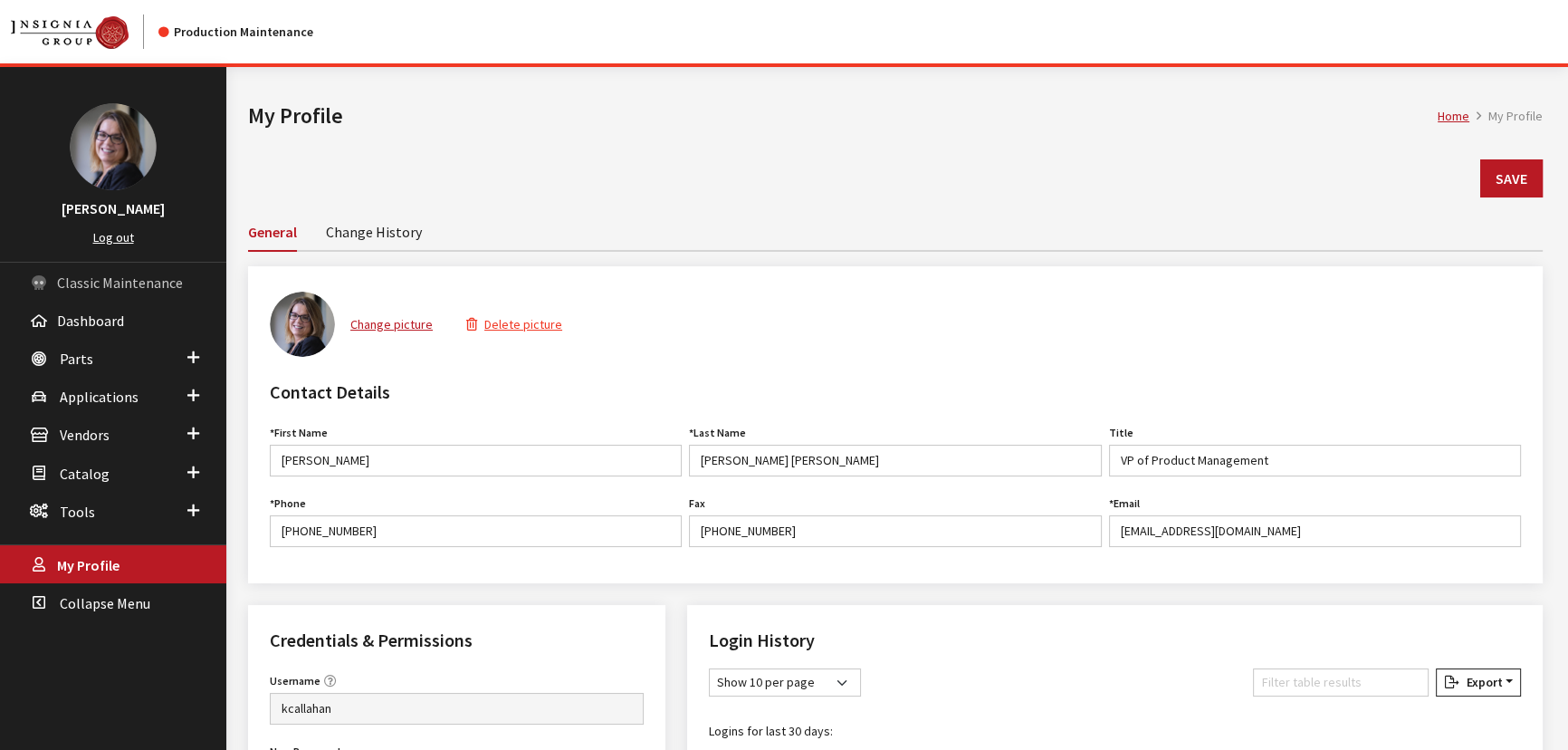
click at [126, 281] on span "Classic Maintenance" at bounding box center [120, 282] width 126 height 18
click at [191, 358] on span at bounding box center [193, 357] width 11 height 24
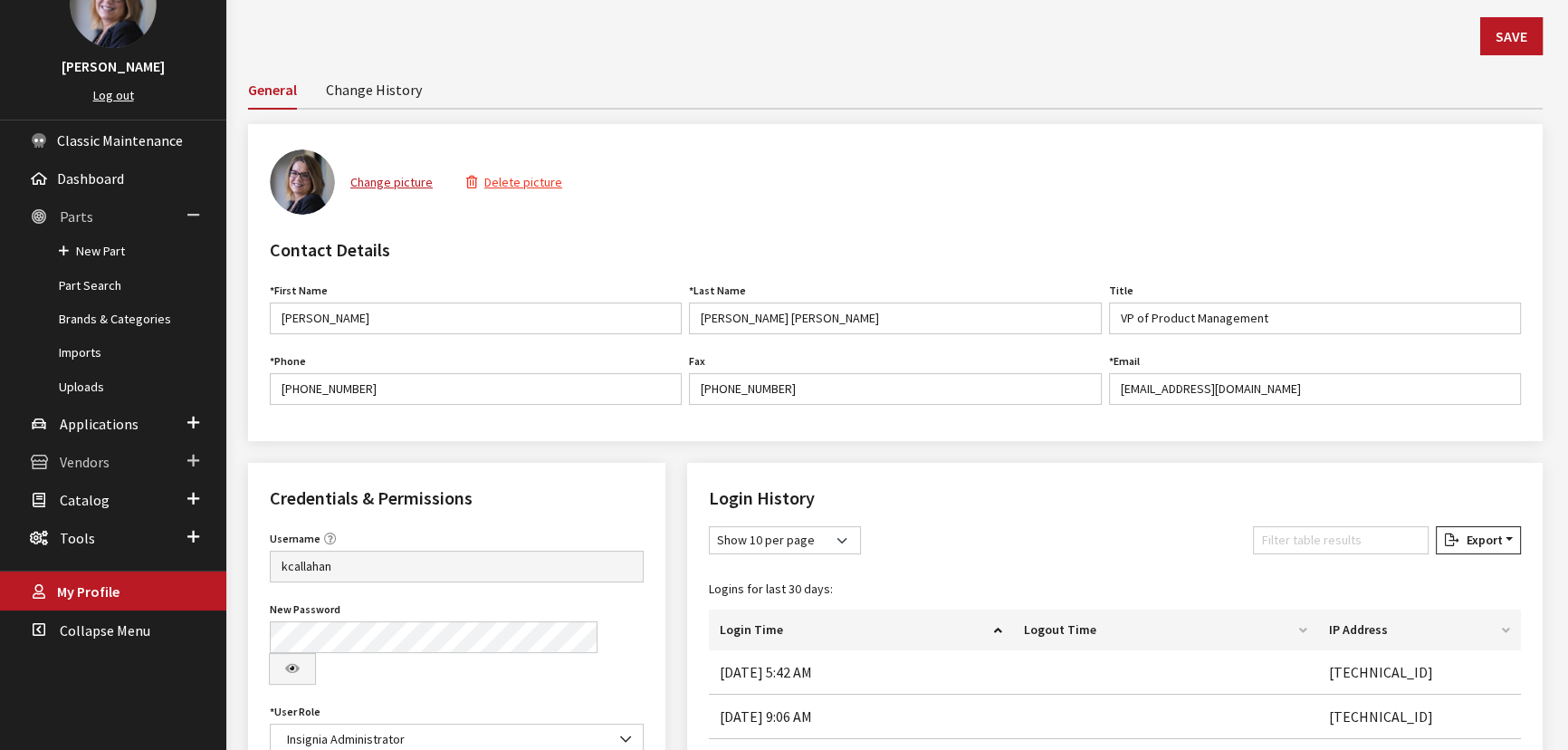
scroll to position [164, 0]
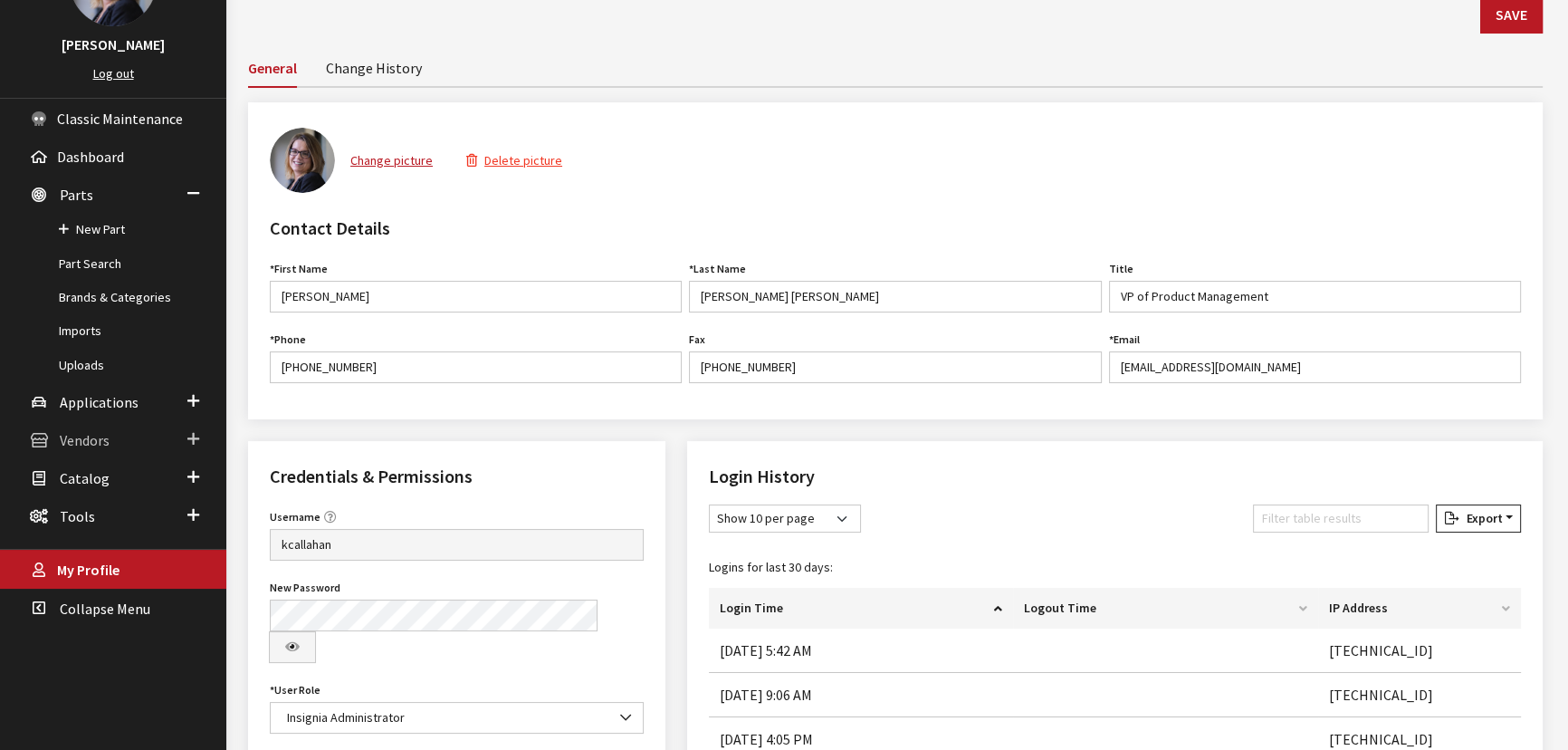
click at [104, 442] on span "Vendors" at bounding box center [85, 440] width 49 height 18
click at [82, 296] on link "Dealer Search" at bounding box center [113, 306] width 226 height 33
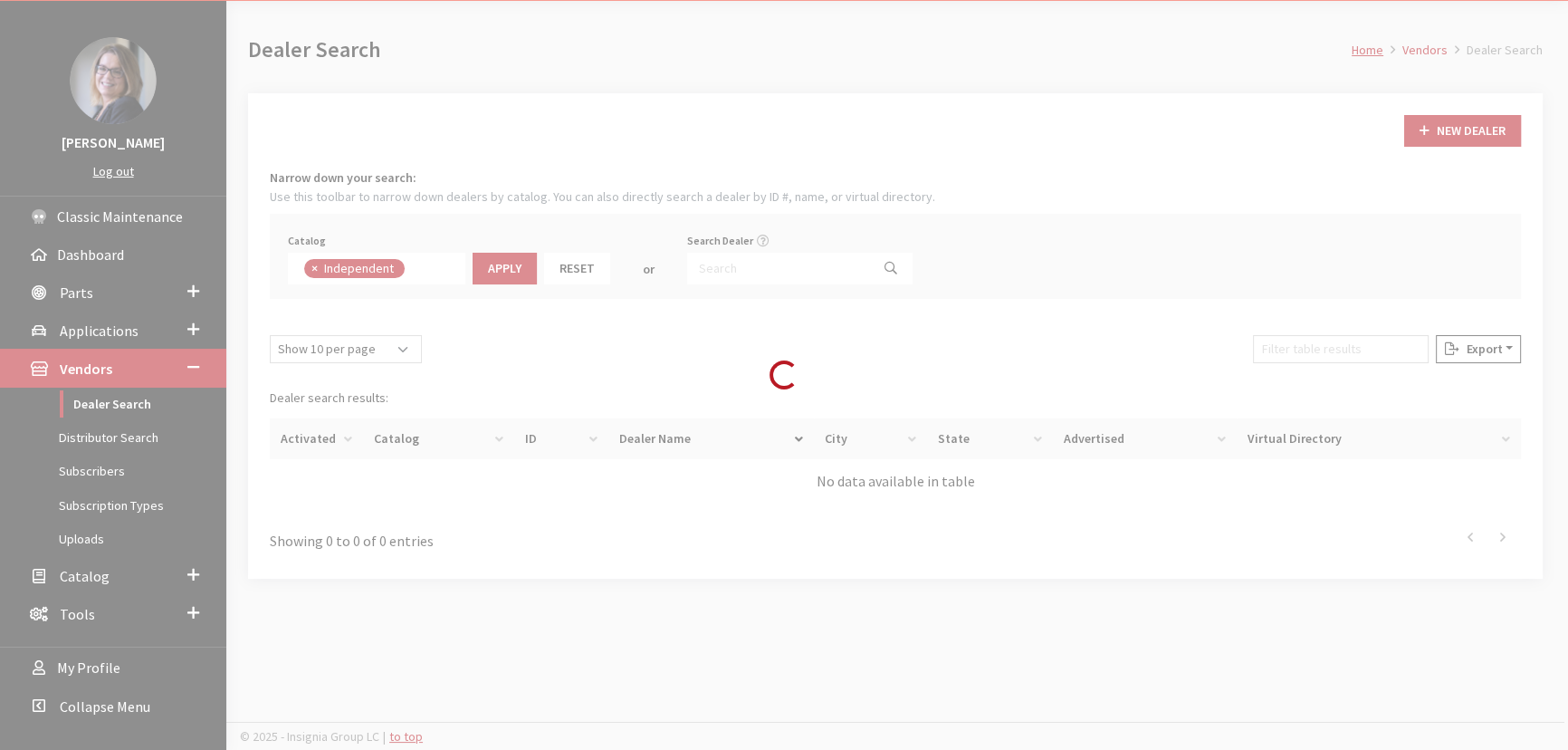
scroll to position [126, 0]
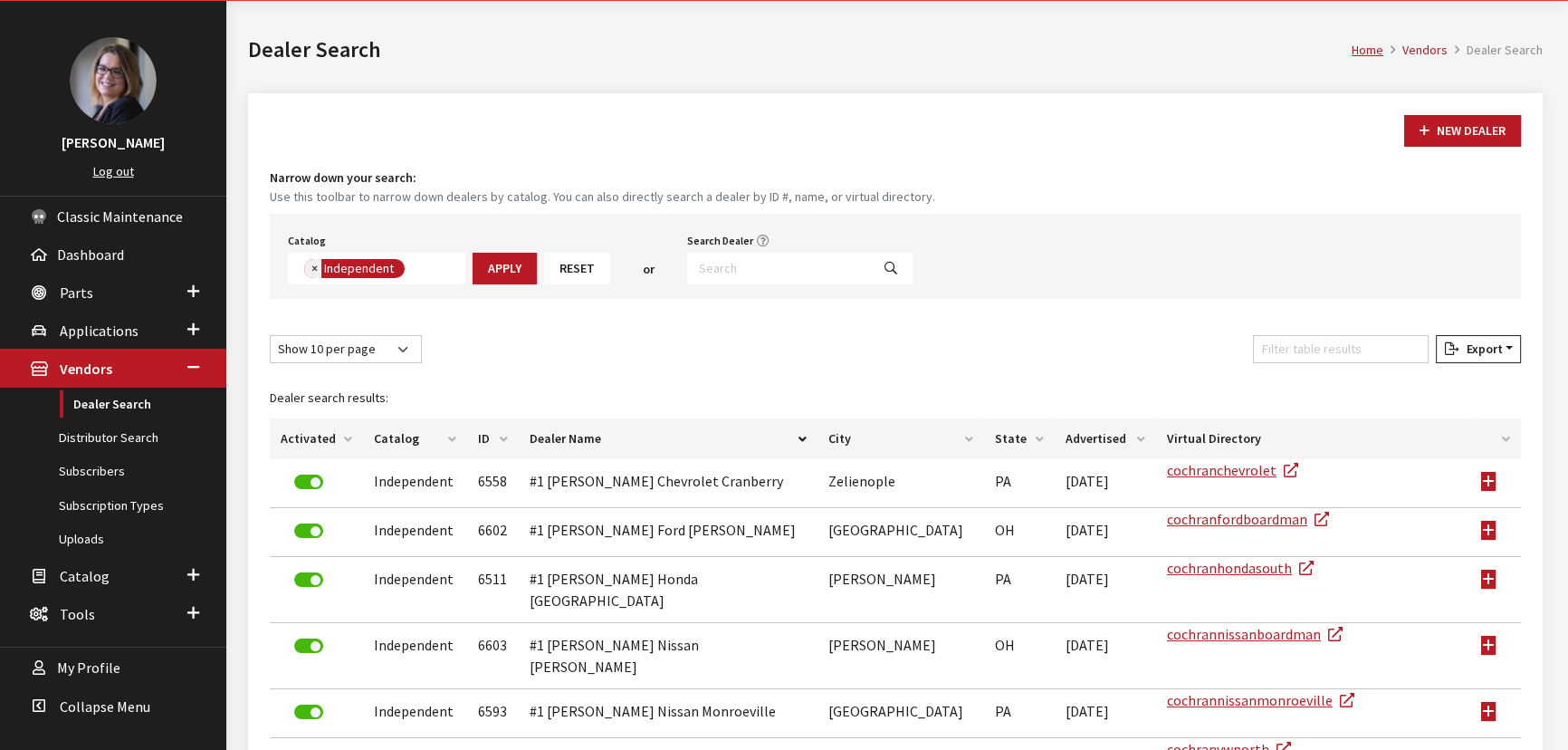
drag, startPoint x: 317, startPoint y: 273, endPoint x: 428, endPoint y: 273, distance: 111.0
click at [317, 273] on span "×" at bounding box center [314, 268] width 7 height 16
select select
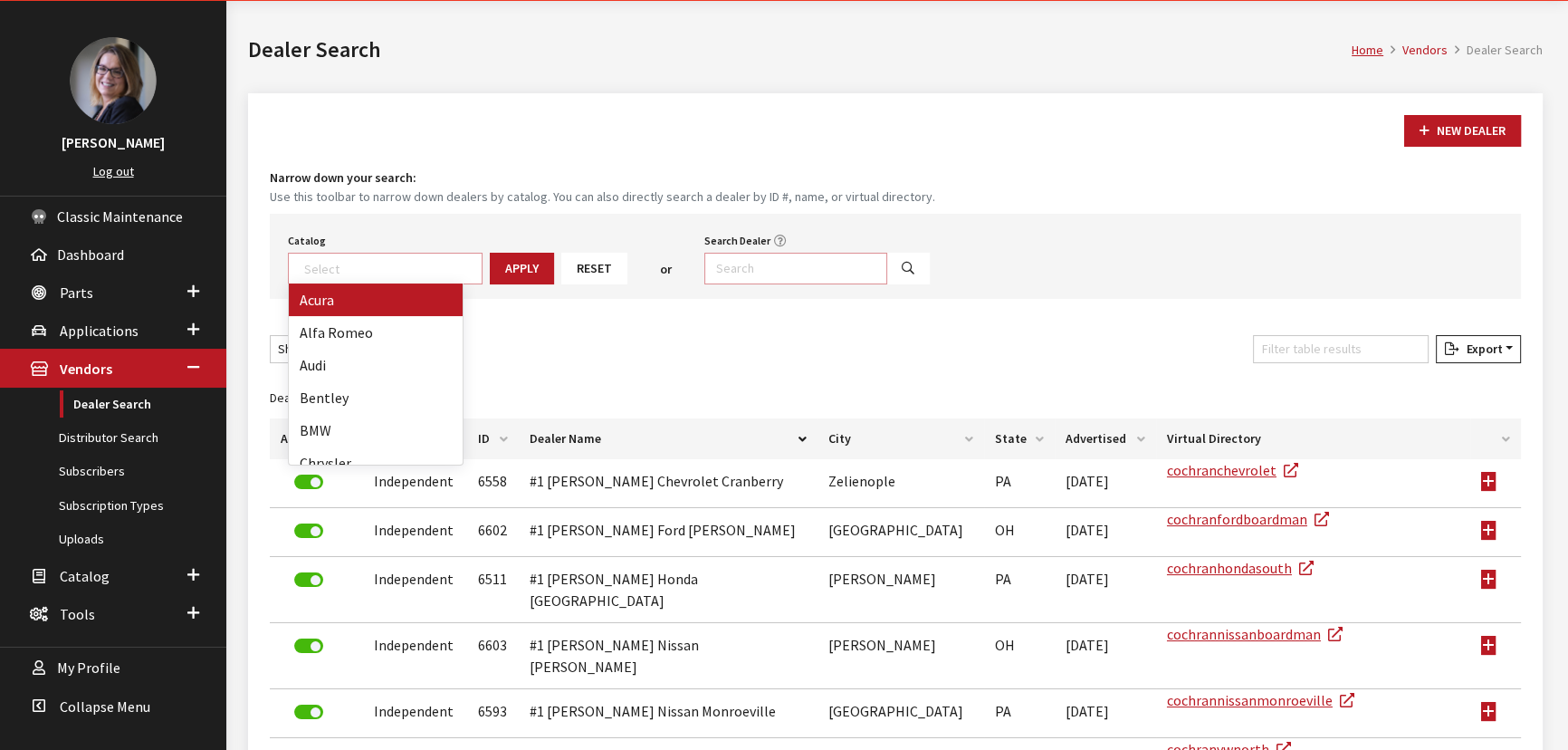
click at [733, 270] on input "Search Dealer" at bounding box center [796, 268] width 183 height 31
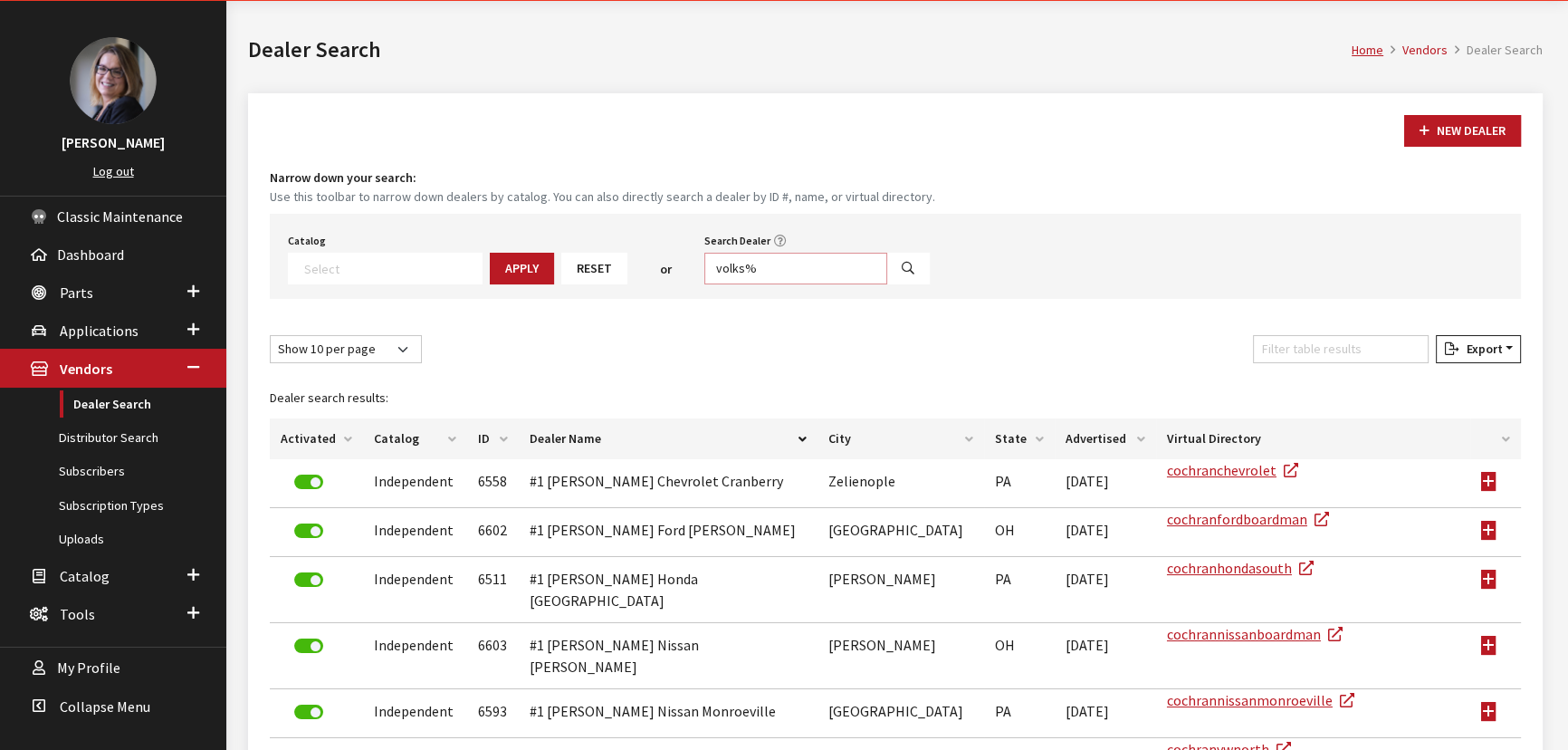
type input "volks%"
click at [886, 272] on button "Search" at bounding box center [908, 268] width 44 height 31
select select
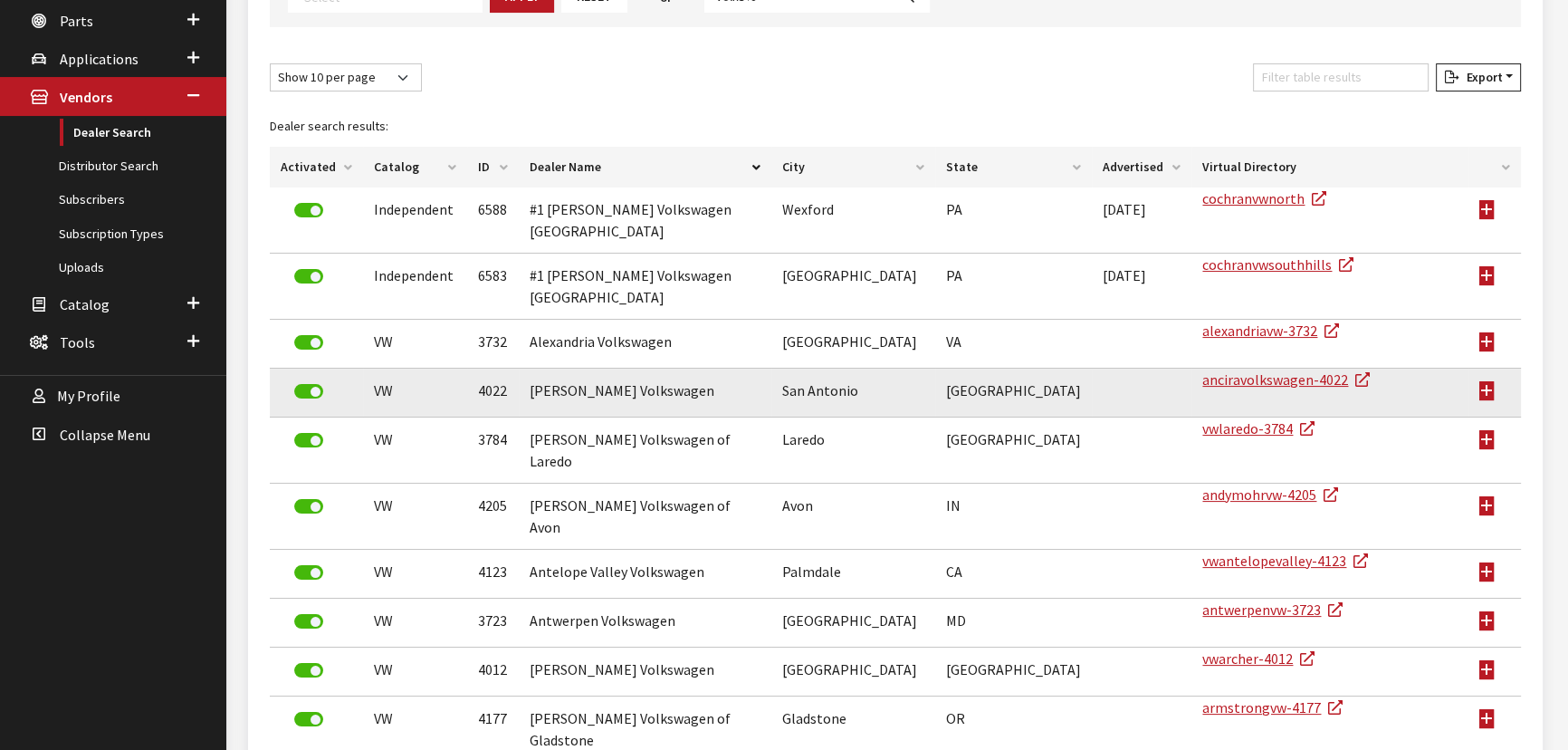
scroll to position [255, 0]
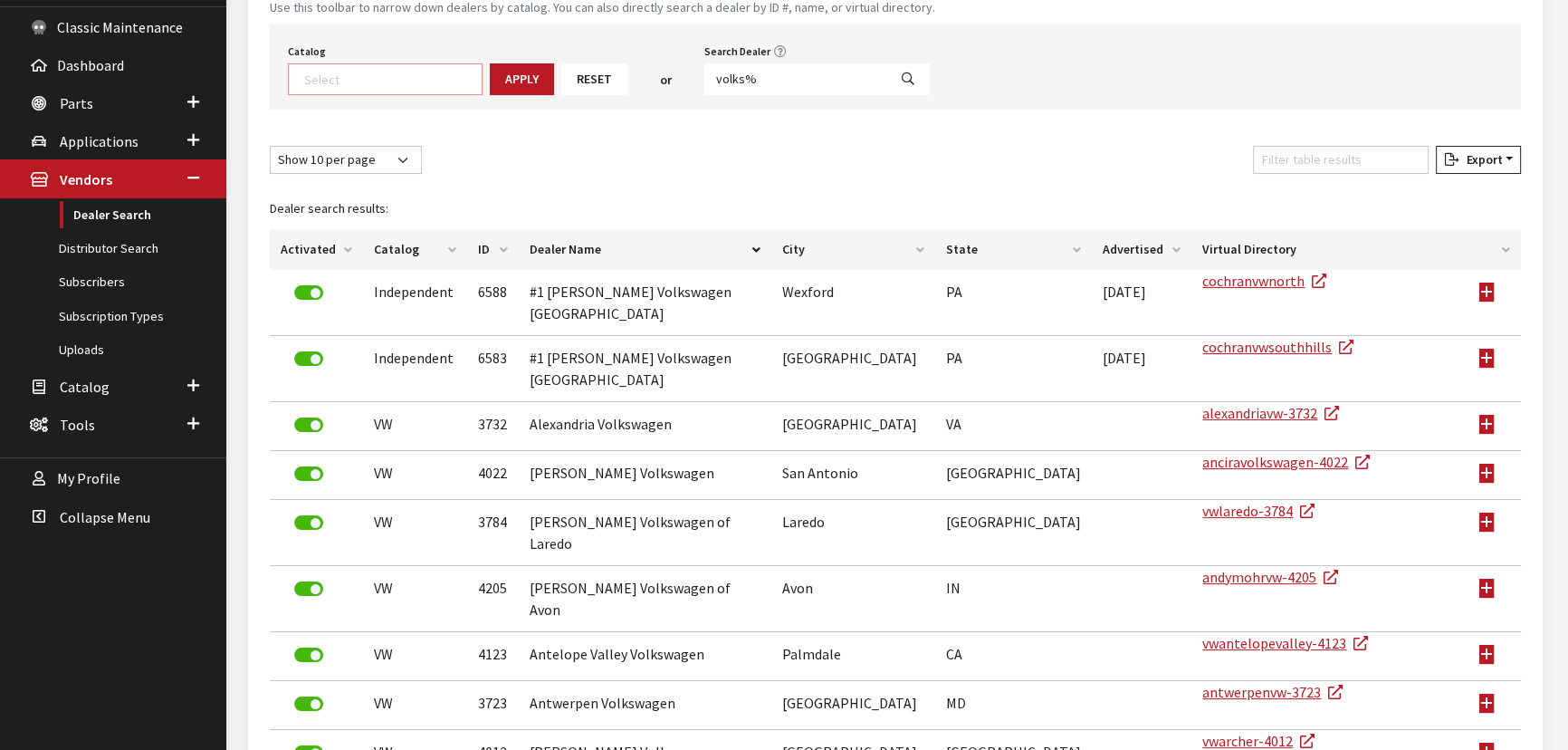
click at [348, 78] on textarea "Search" at bounding box center [392, 78] width 178 height 16
drag, startPoint x: 770, startPoint y: 84, endPoint x: 611, endPoint y: 66, distance: 160.0
click at [611, 66] on div "Catalog Acura Alfa Romeo Audi Bentley BMW Chrysler DoubleTake [PERSON_NAME] Hon…" at bounding box center [896, 67] width 1252 height 85
type input "builder*"
select select
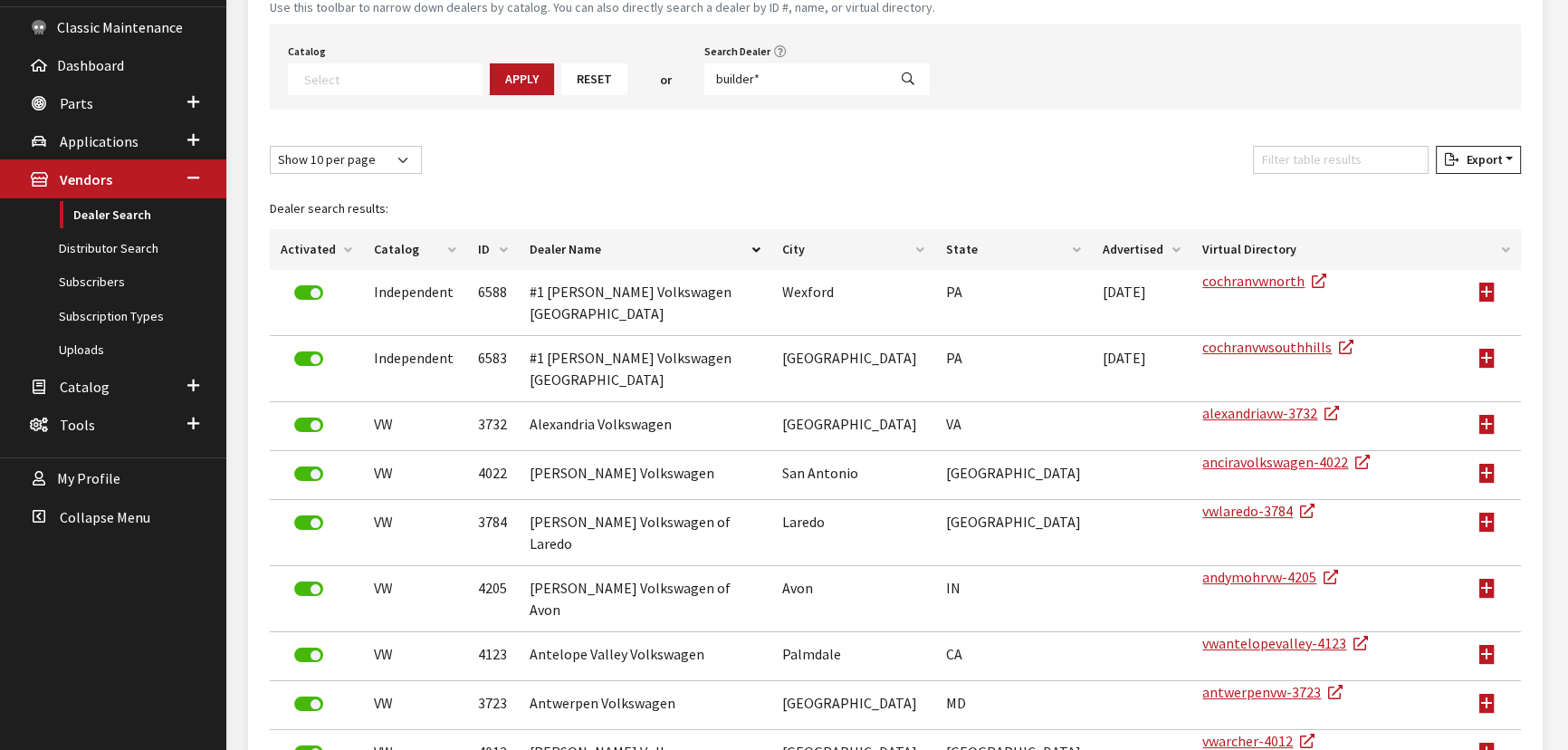
scroll to position [66, 0]
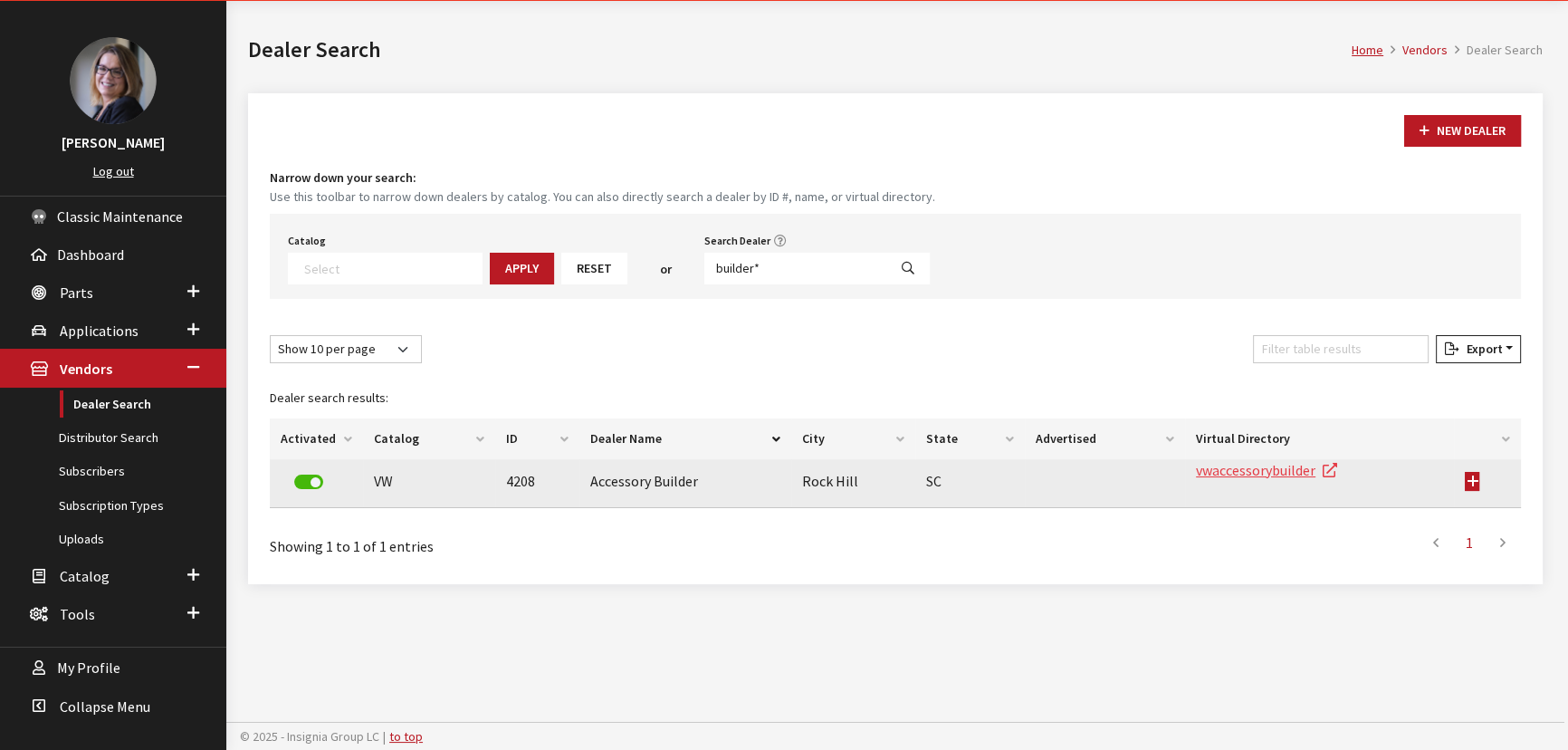
click at [1204, 465] on link "vwaccessorybuilder" at bounding box center [1267, 469] width 142 height 18
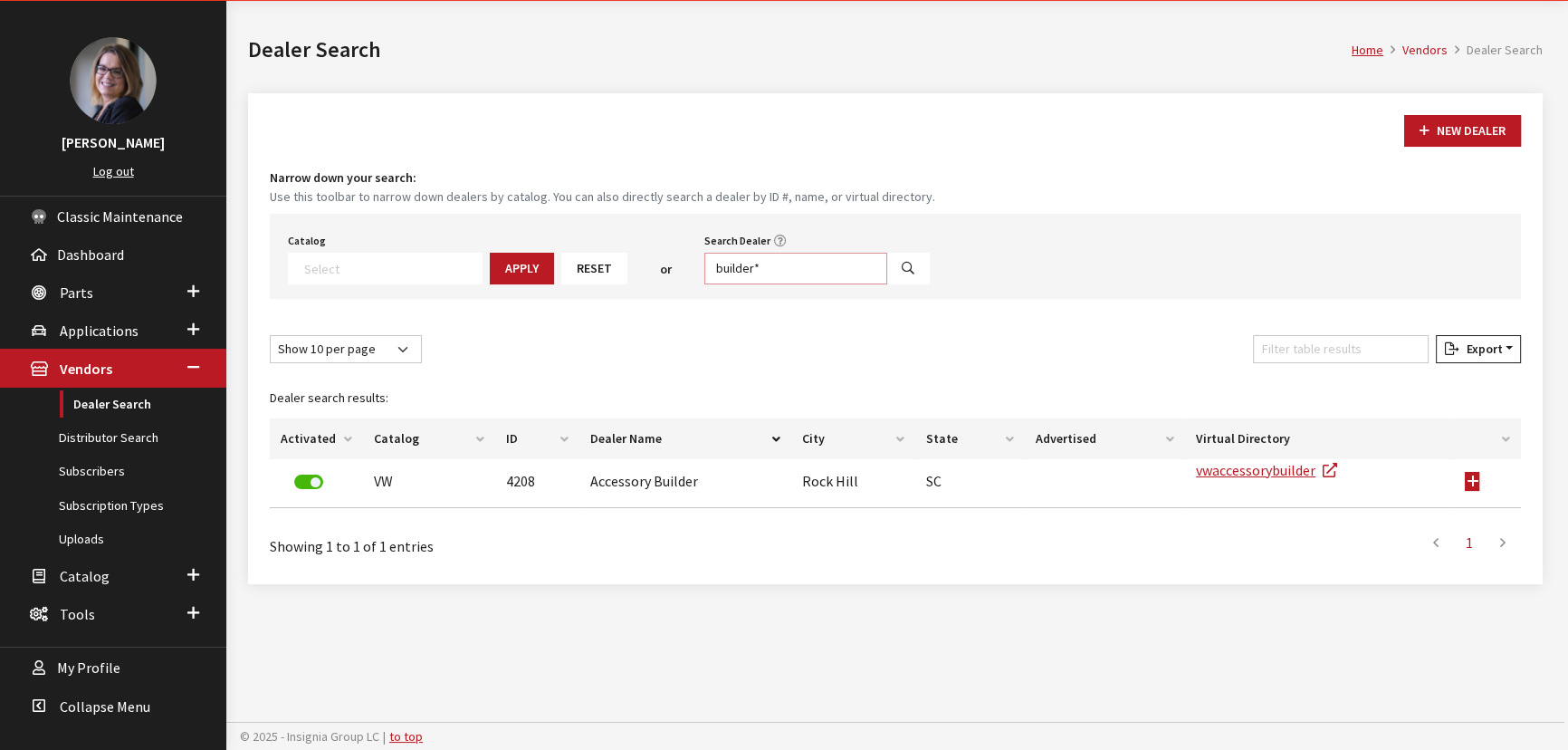
drag, startPoint x: 746, startPoint y: 268, endPoint x: 682, endPoint y: 262, distance: 64.3
click at [701, 262] on div "Search Dealer builder*" at bounding box center [817, 255] width 233 height 56
type input "yama^"
select select
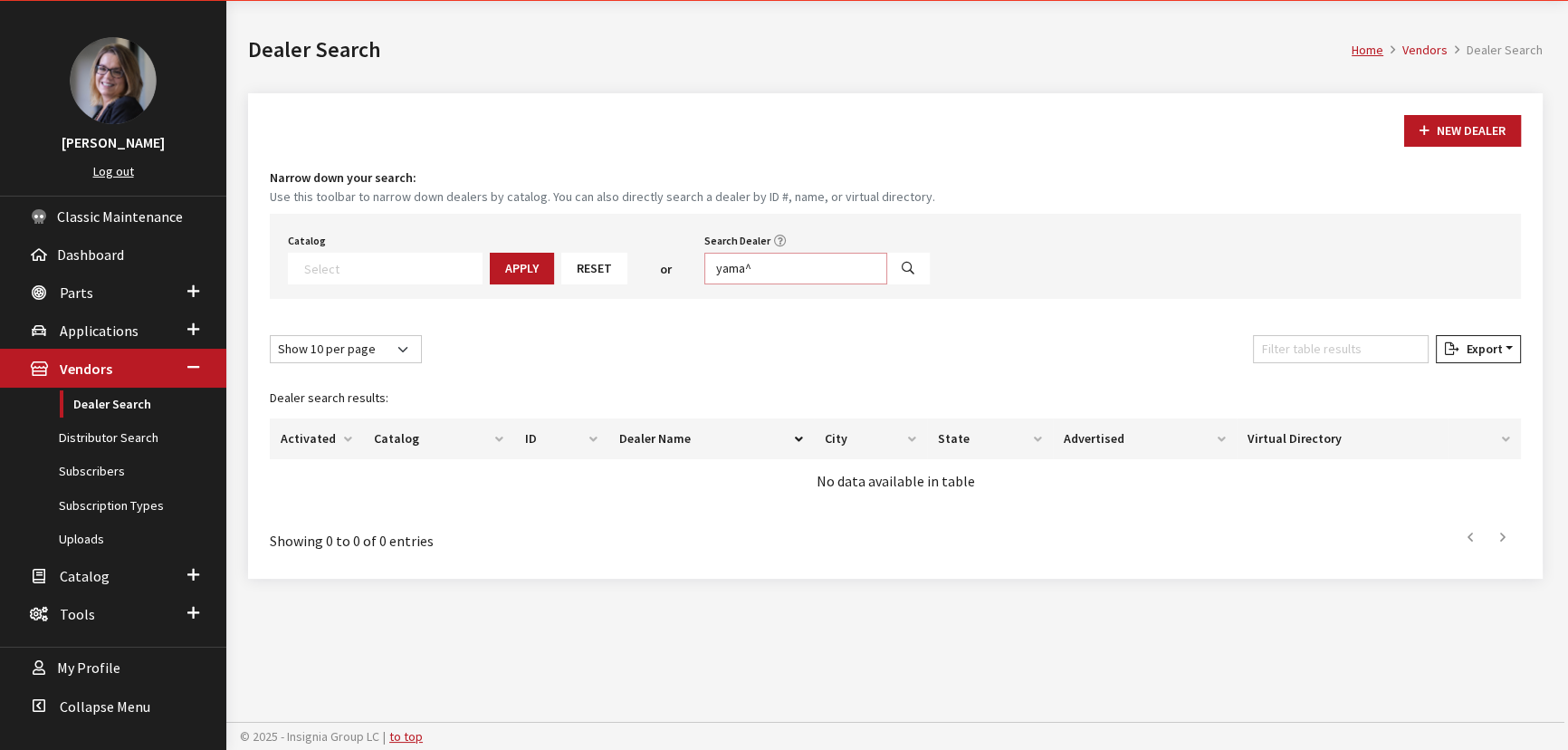
click at [778, 271] on input "yama^" at bounding box center [796, 268] width 183 height 31
type input "yama"
select select
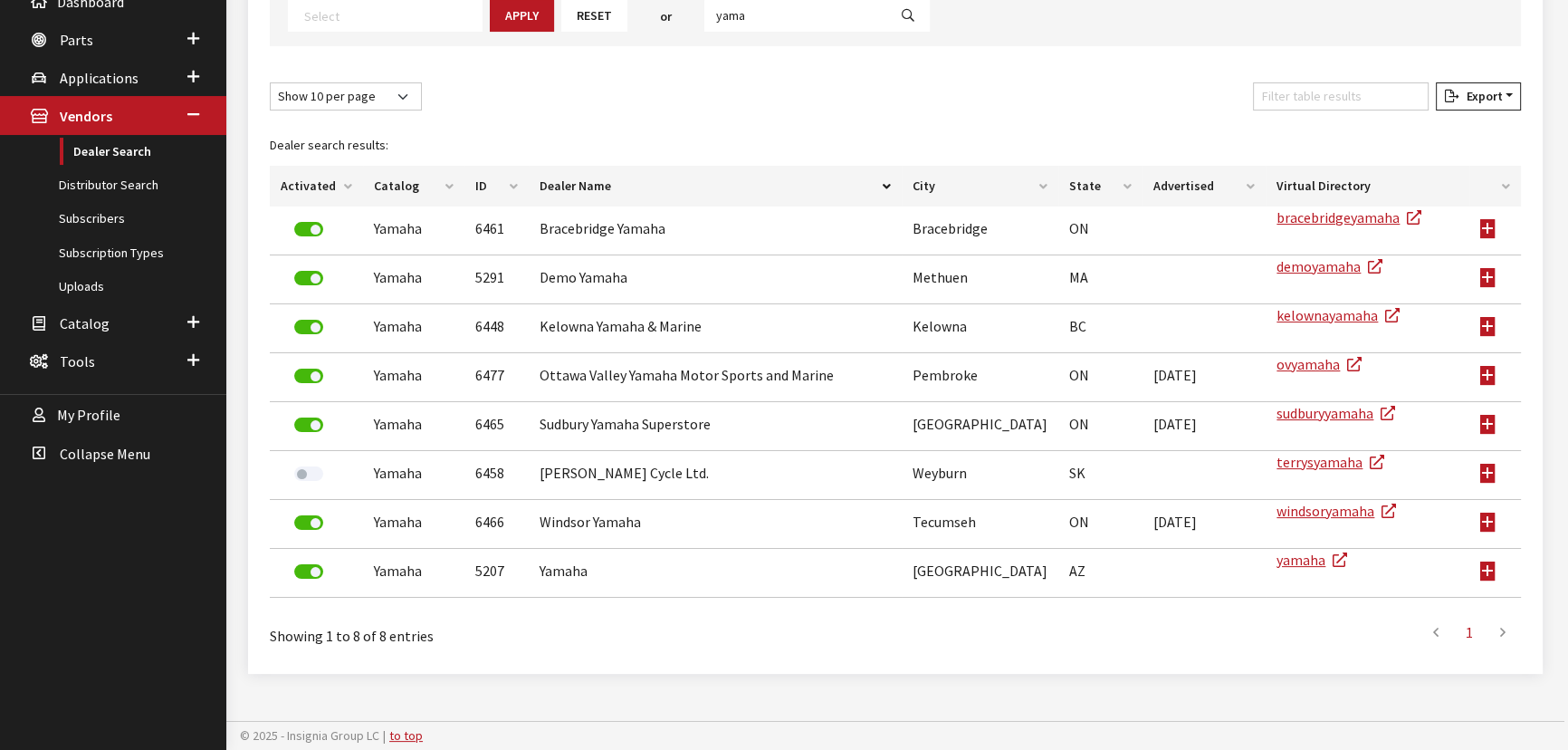
scroll to position [321, 0]
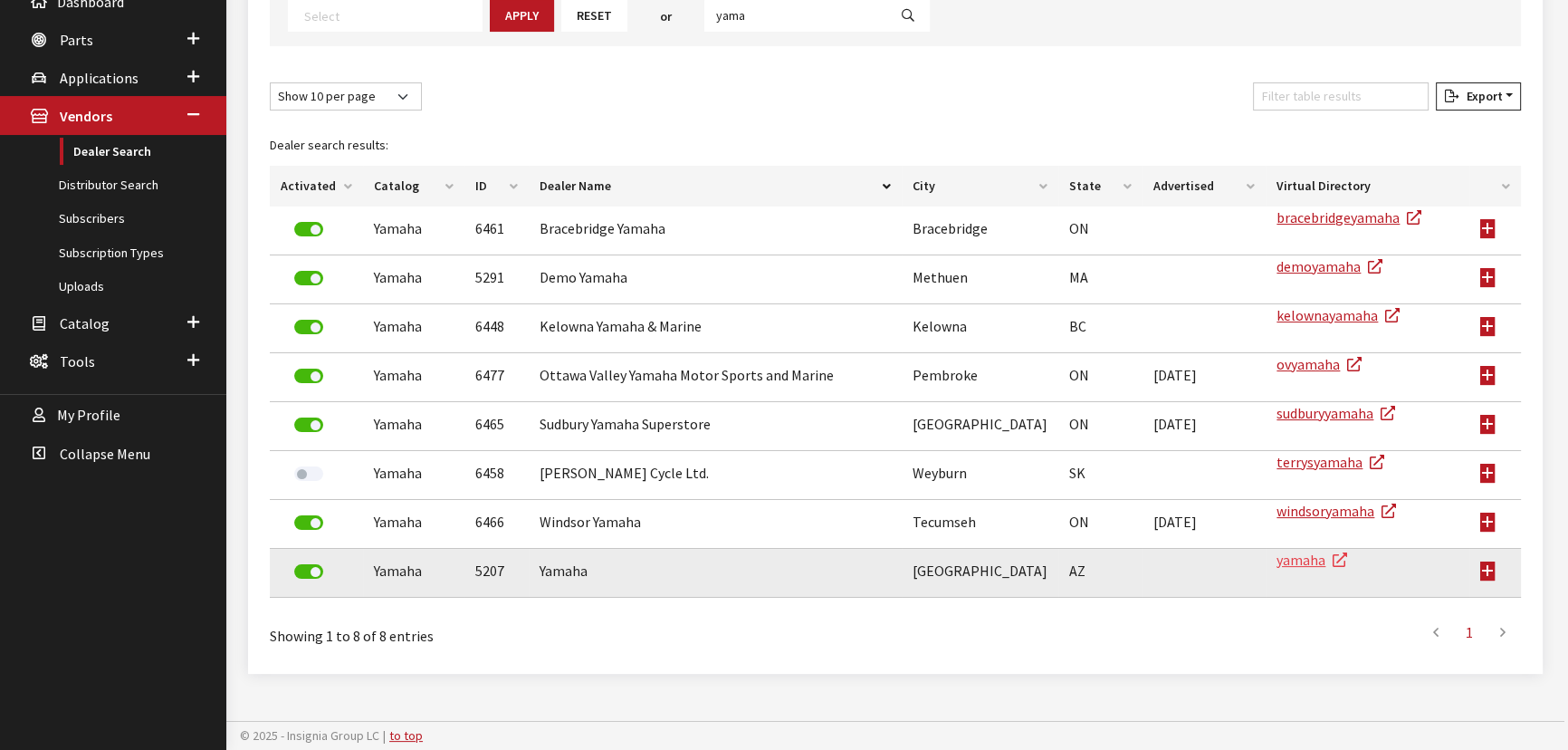
click at [1308, 561] on link "yamaha" at bounding box center [1312, 559] width 70 height 18
click at [1276, 554] on link "yamaha" at bounding box center [1312, 559] width 70 height 18
click at [1286, 561] on link "yamaha" at bounding box center [1312, 559] width 70 height 18
